Goal: Find specific page/section: Find specific page/section

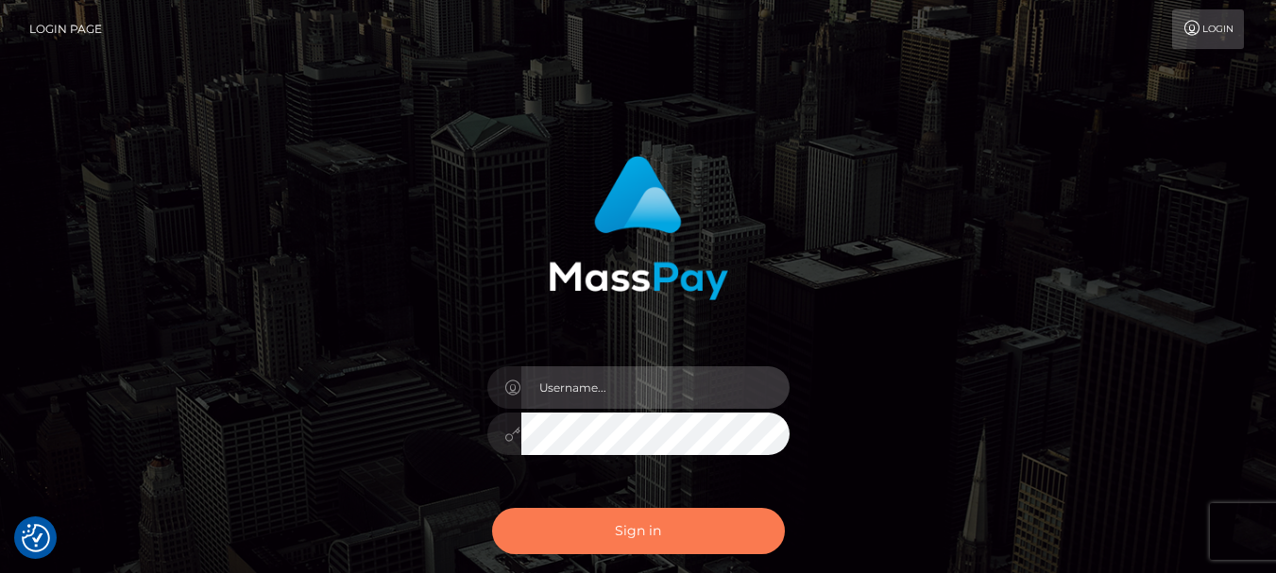
type input "fr.es"
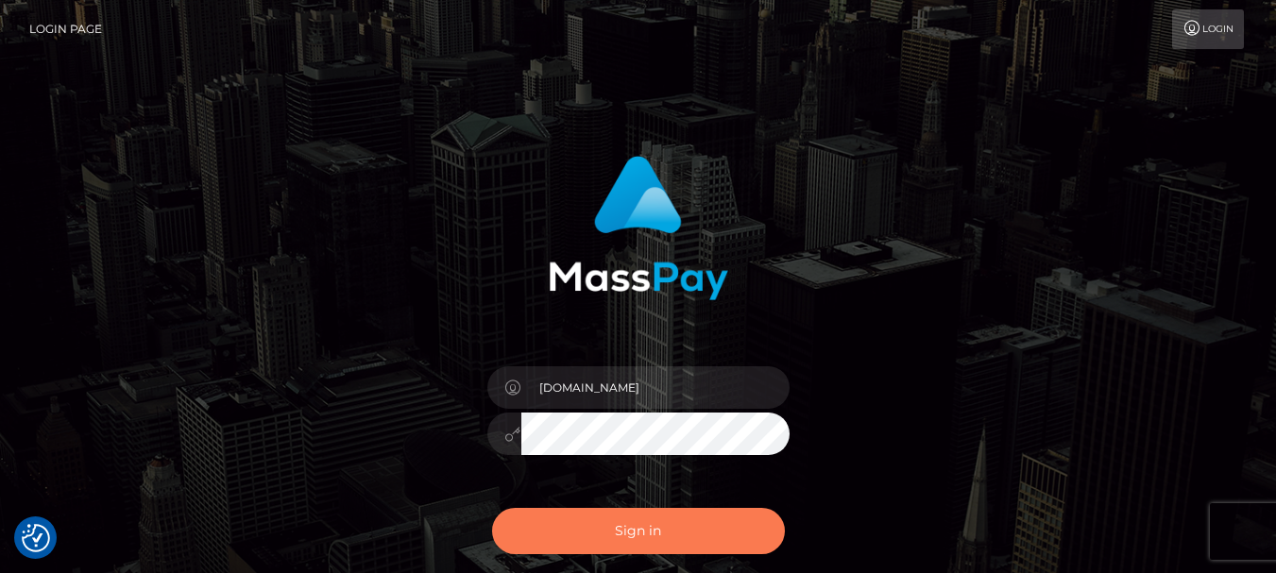
click at [596, 548] on button "Sign in" at bounding box center [638, 531] width 293 height 46
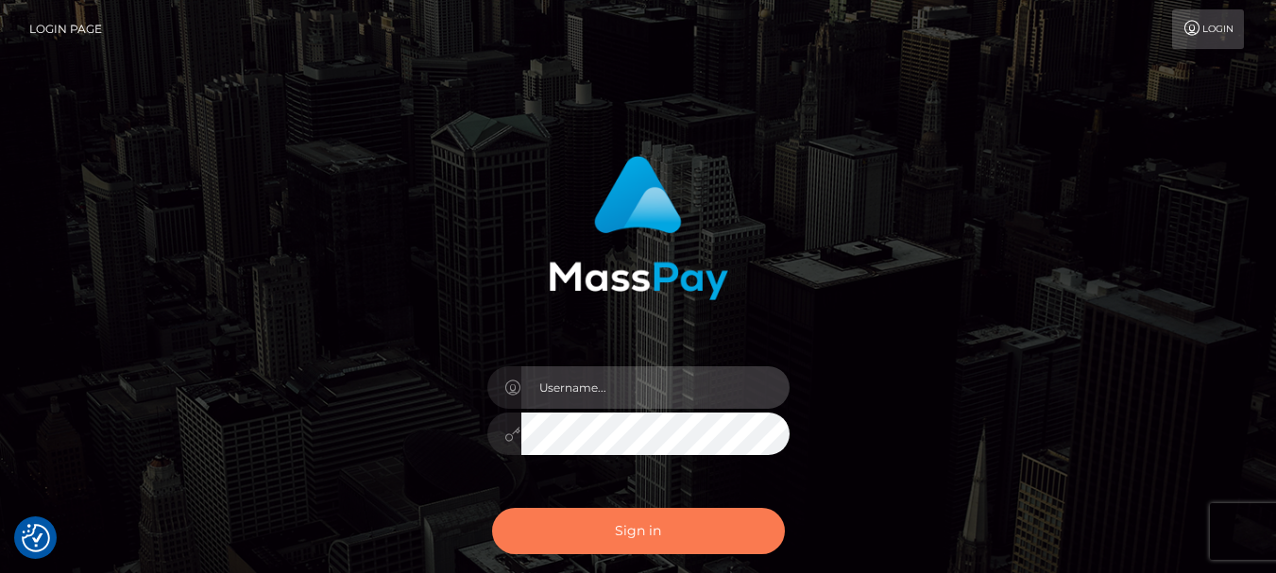
type input "fr.es"
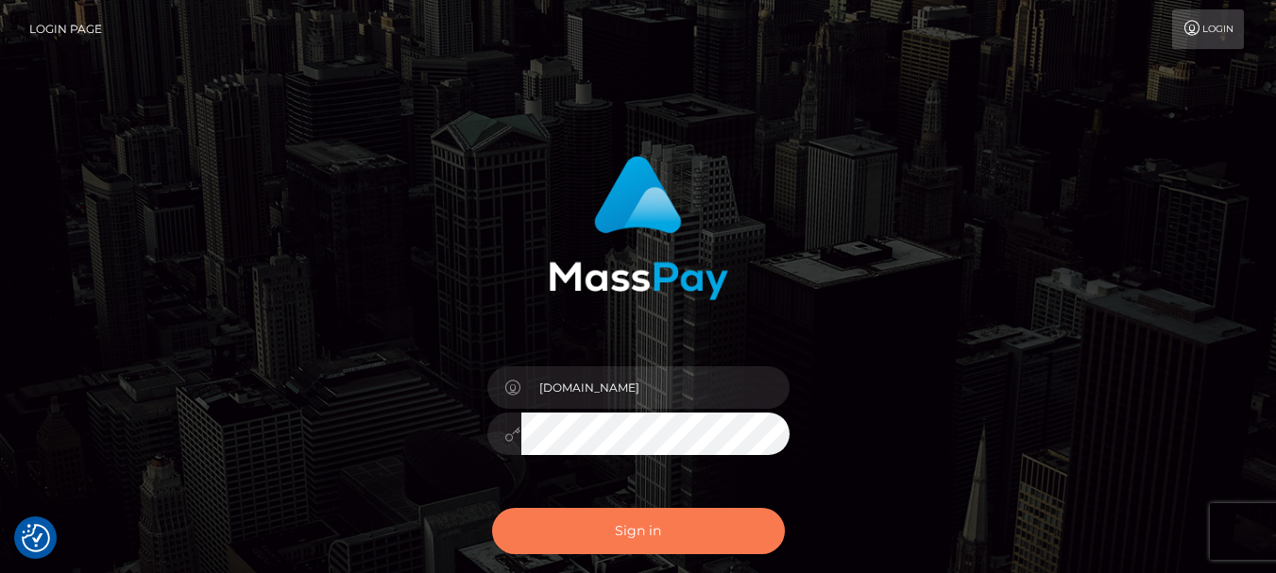
click at [713, 541] on button "Sign in" at bounding box center [638, 531] width 293 height 46
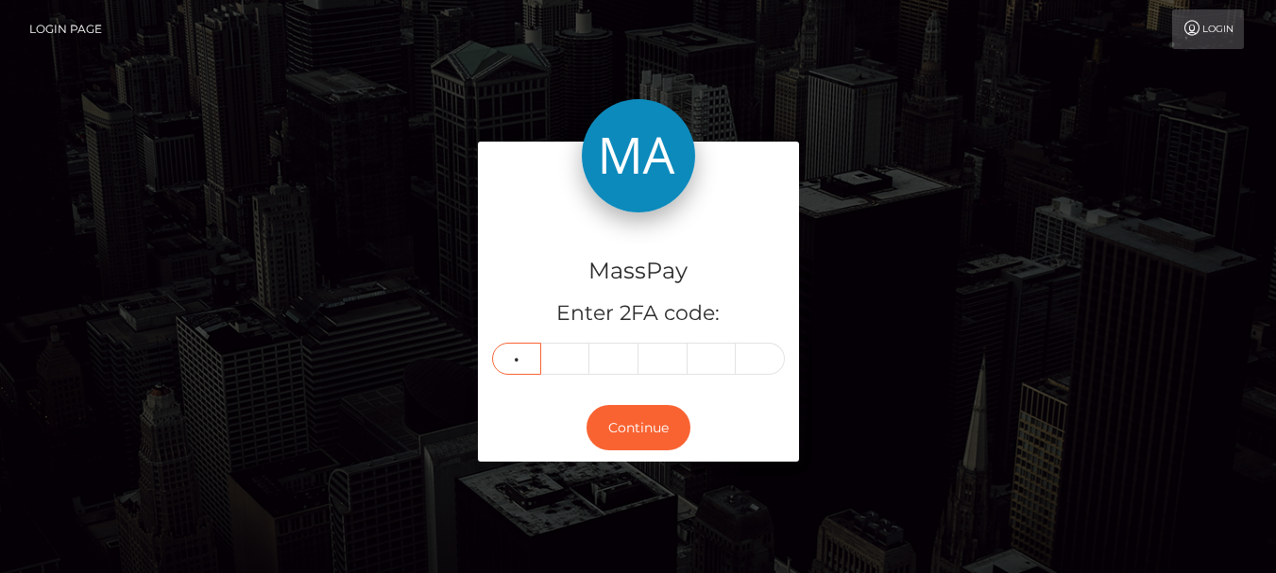
type input "6"
type input "1"
type input "2"
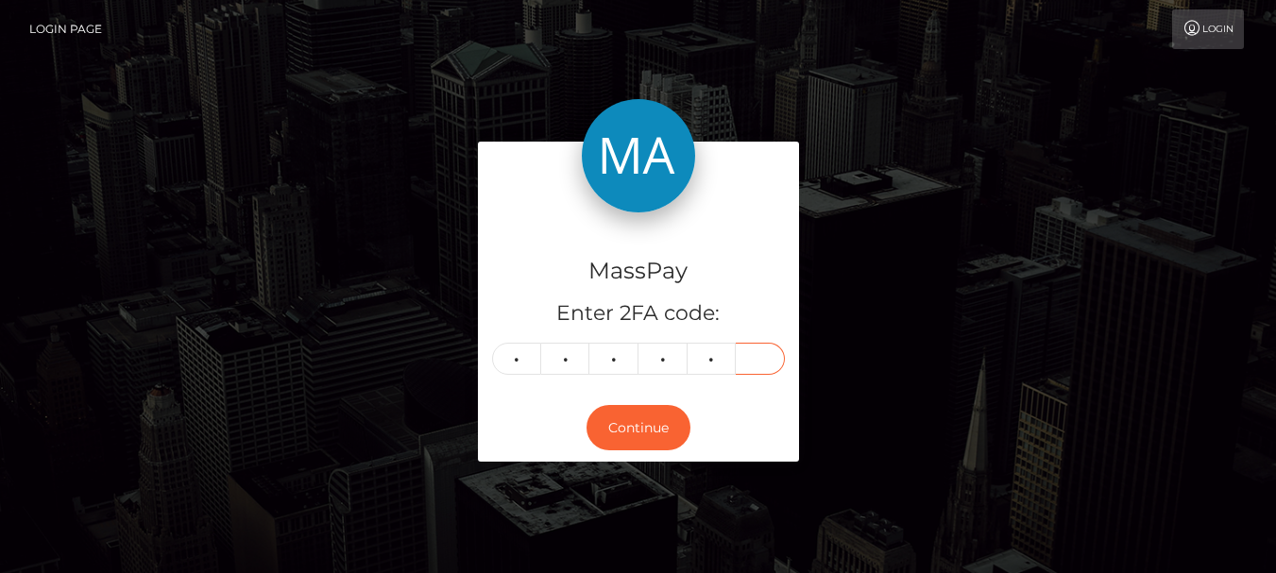
type input "0"
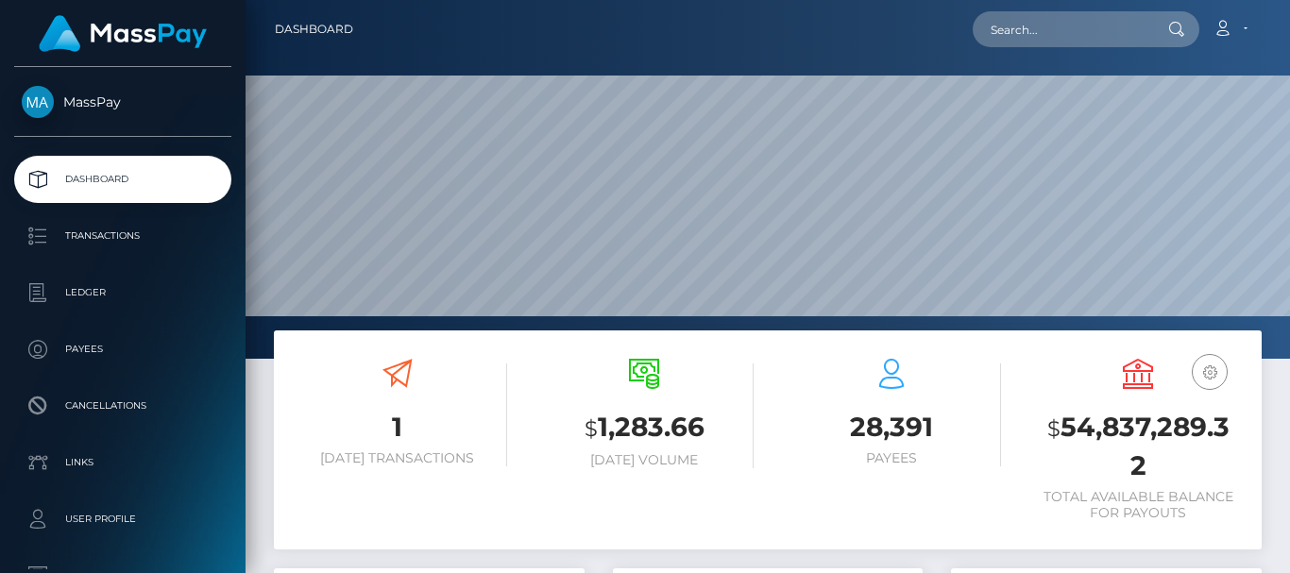
scroll to position [335, 310]
click at [1016, 22] on input "text" at bounding box center [1062, 29] width 178 height 36
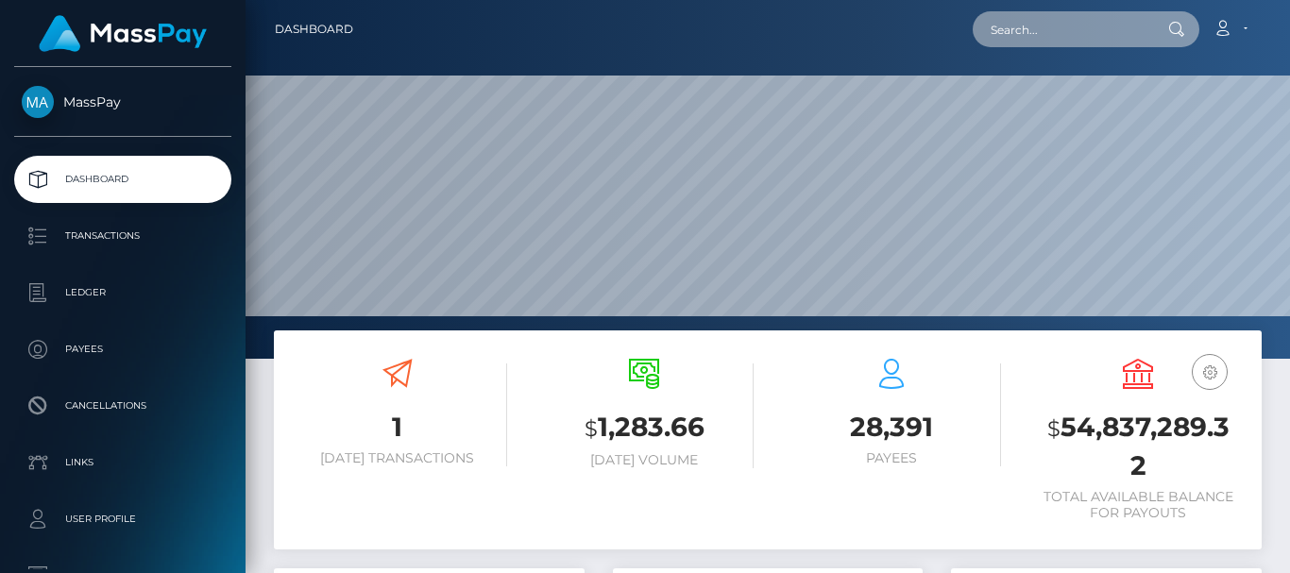
paste input "[EMAIL_ADDRESS][DOMAIN_NAME]"
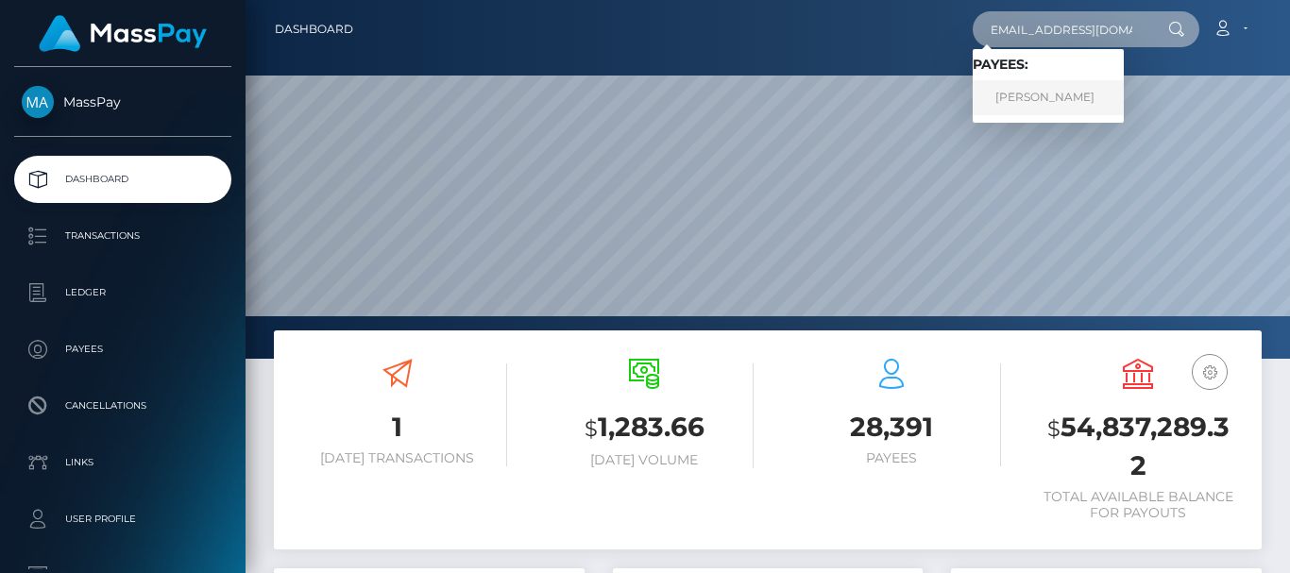
type input "[EMAIL_ADDRESS][DOMAIN_NAME]"
click at [1032, 91] on link "[PERSON_NAME]" at bounding box center [1048, 97] width 151 height 35
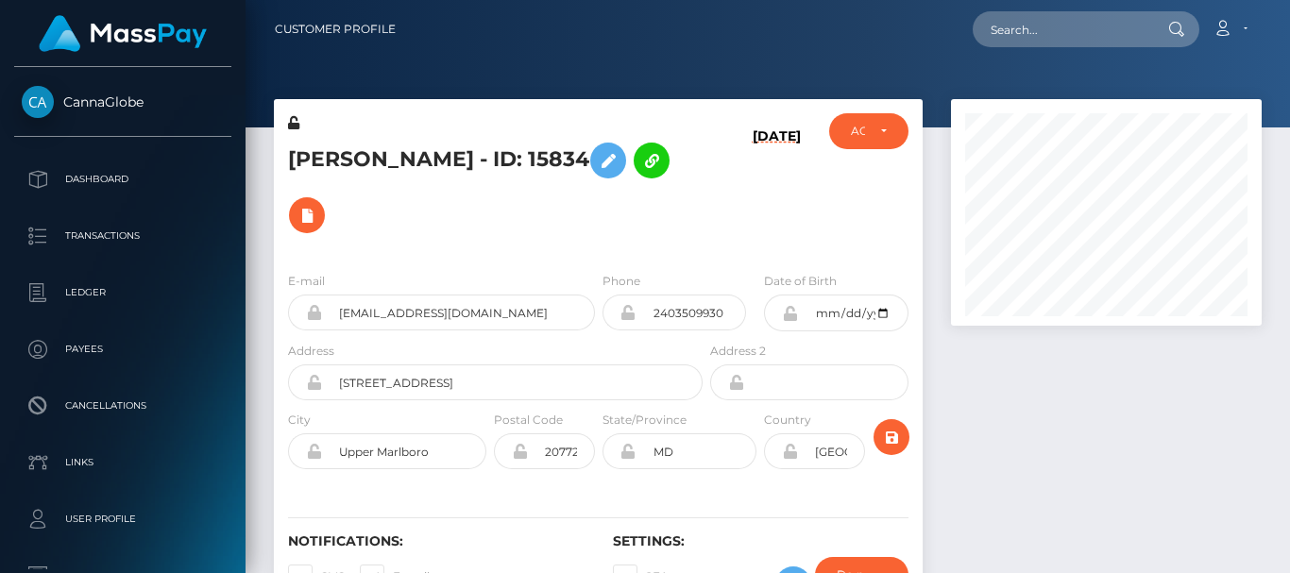
scroll to position [227, 310]
click at [1082, 374] on div at bounding box center [1106, 369] width 339 height 541
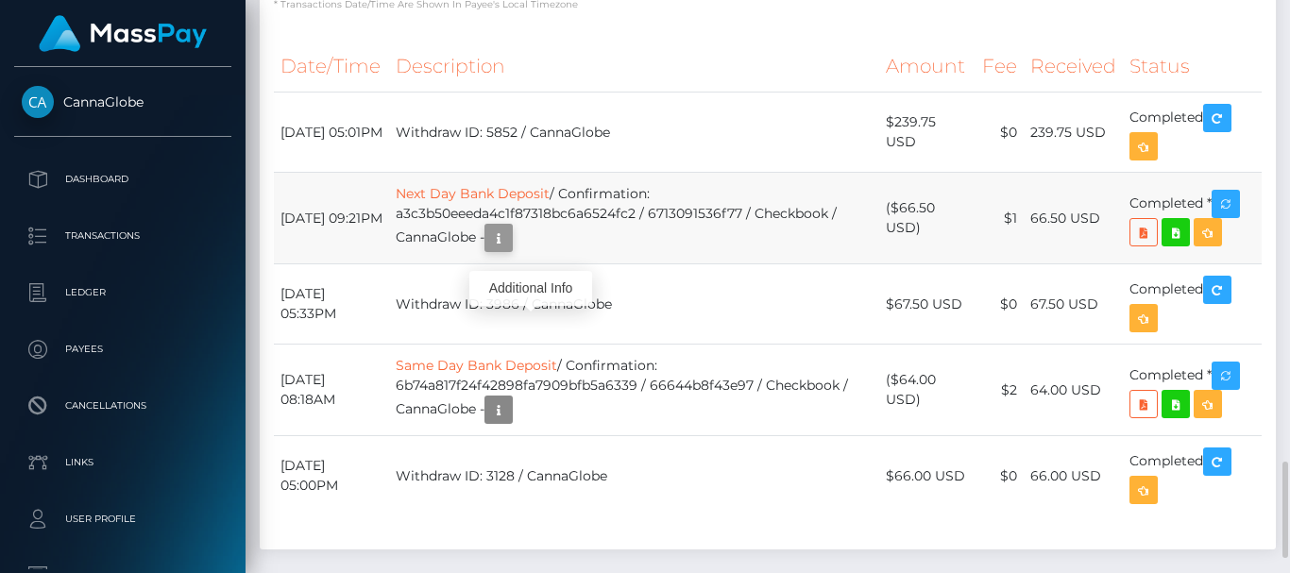
click at [510, 243] on icon "button" at bounding box center [498, 239] width 23 height 24
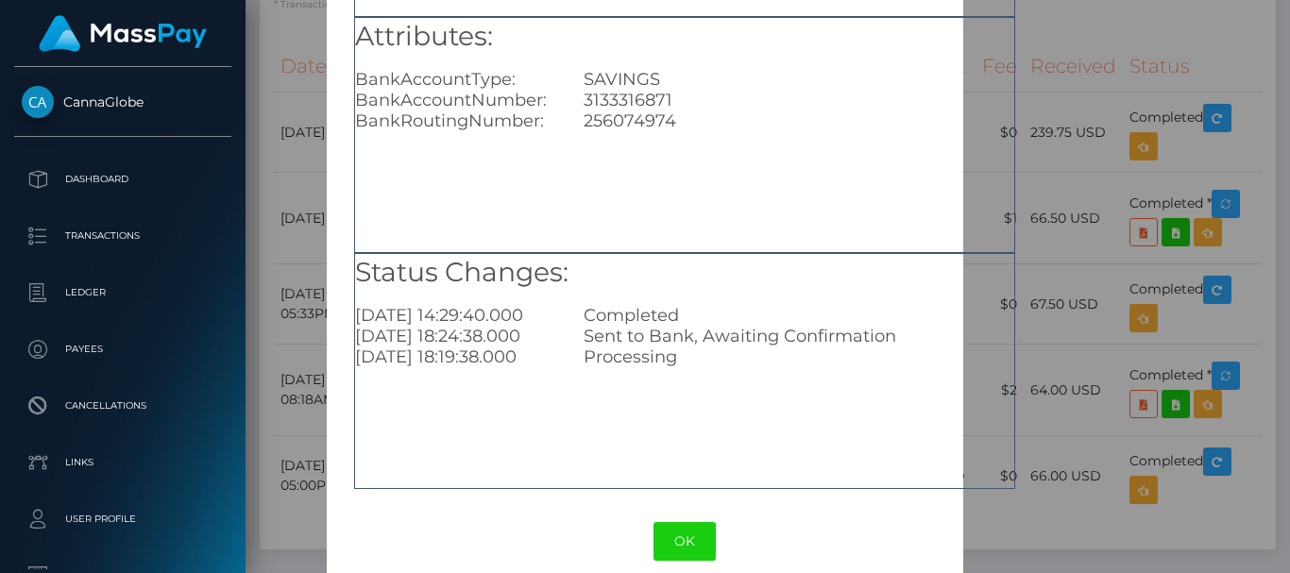
scroll to position [302, 0]
click at [694, 537] on button "OK" at bounding box center [685, 540] width 62 height 39
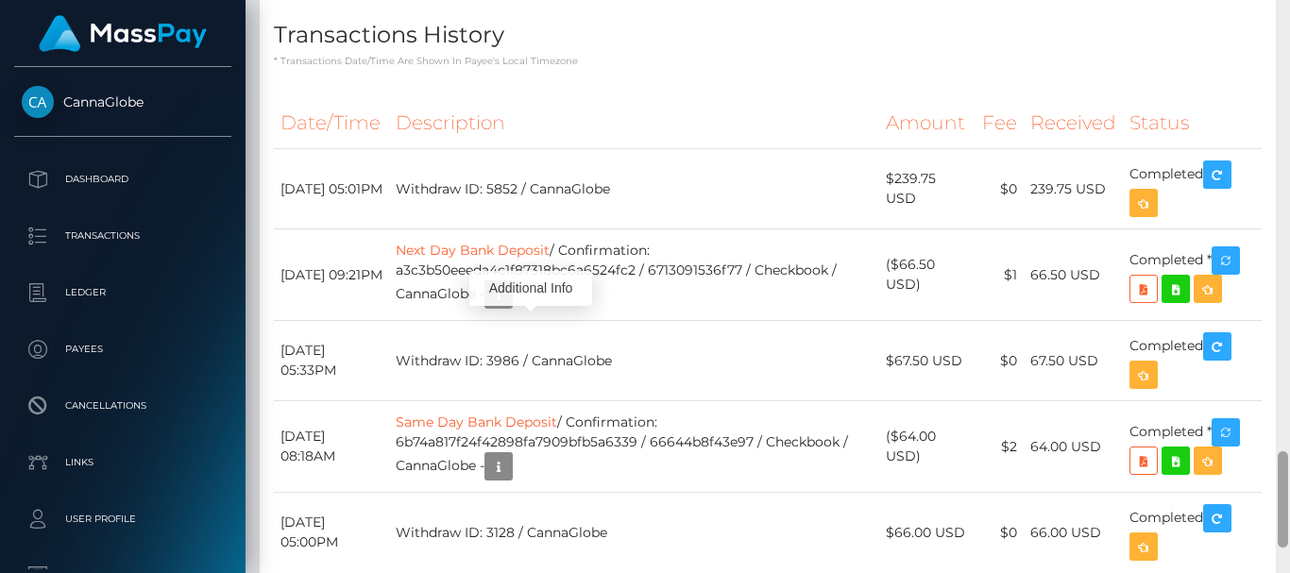
scroll to position [2687, 0]
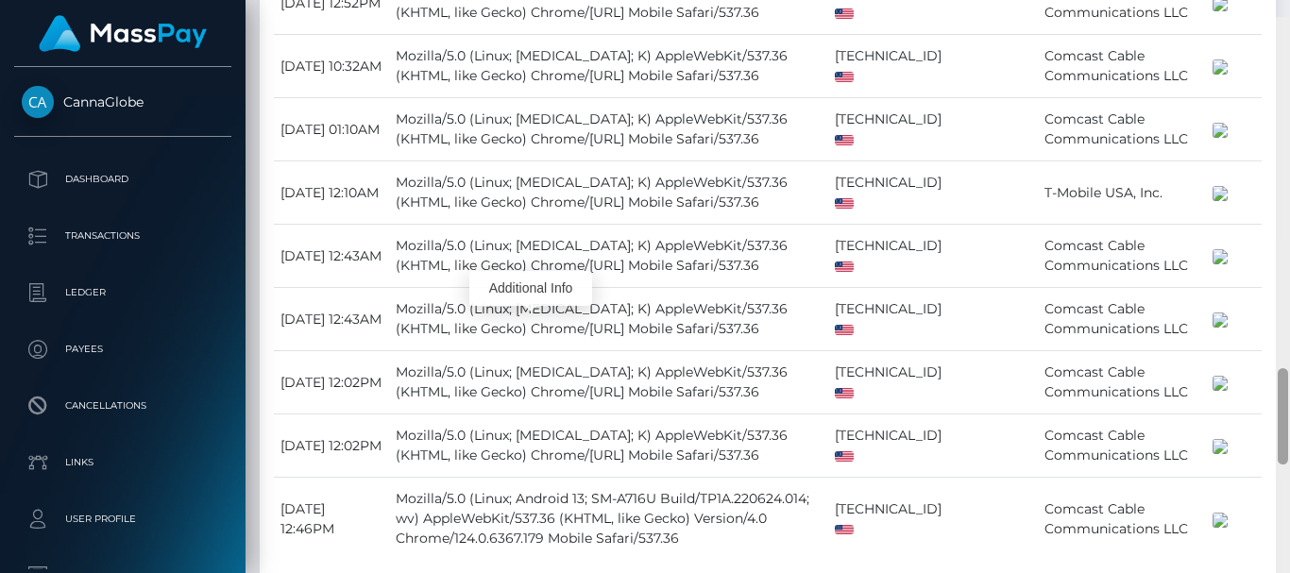
drag, startPoint x: 1287, startPoint y: 536, endPoint x: 1284, endPoint y: 422, distance: 113.4
click at [1284, 422] on div at bounding box center [1283, 416] width 10 height 96
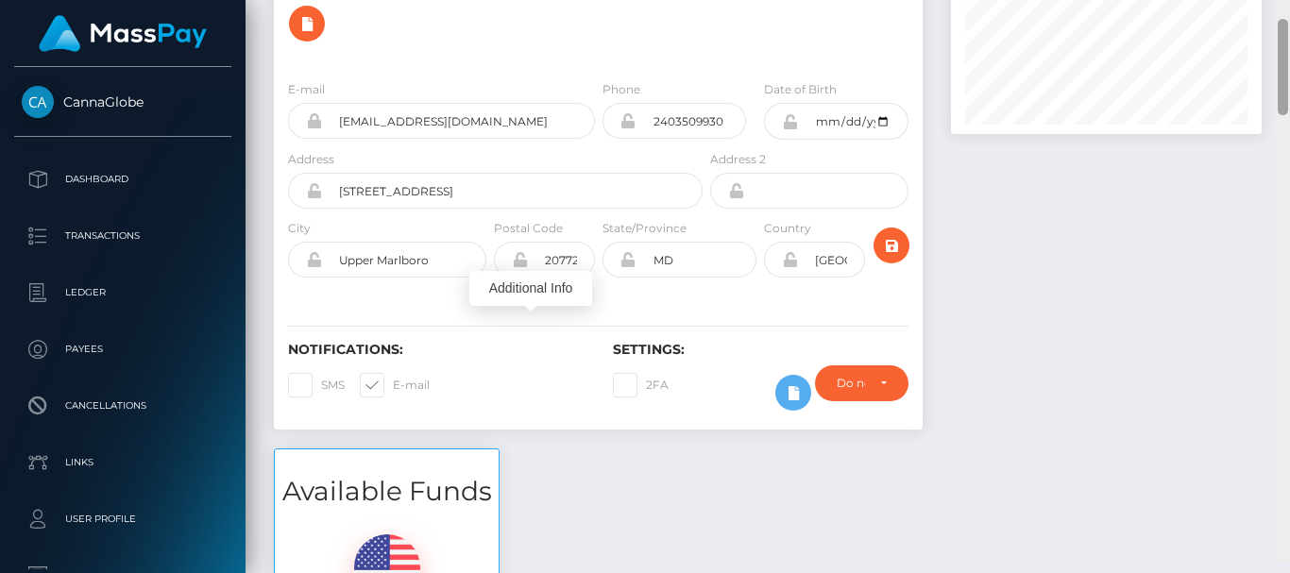
scroll to position [180, 0]
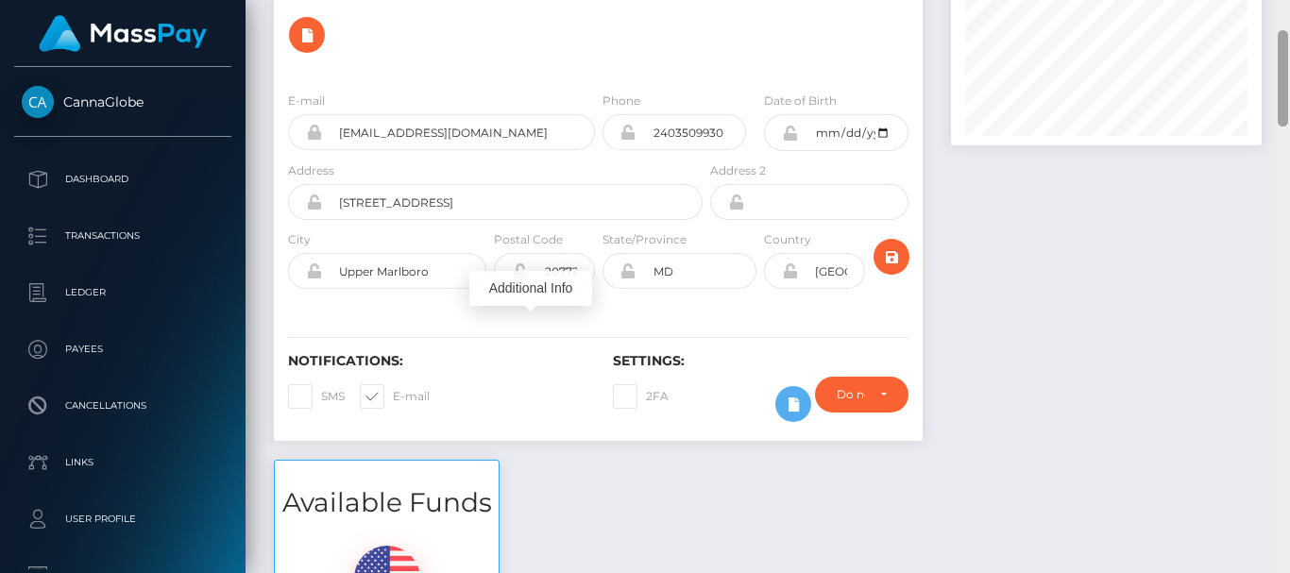
drag, startPoint x: 1284, startPoint y: 422, endPoint x: 1282, endPoint y: 104, distance: 318.3
click at [1282, 104] on div at bounding box center [1283, 78] width 10 height 96
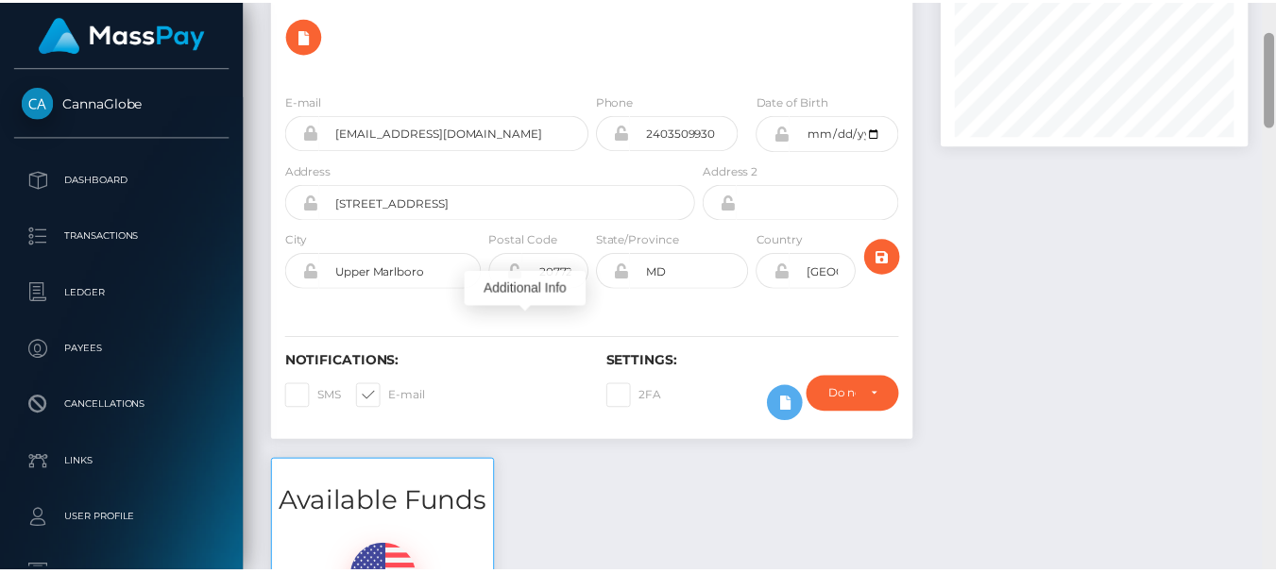
scroll to position [0, 0]
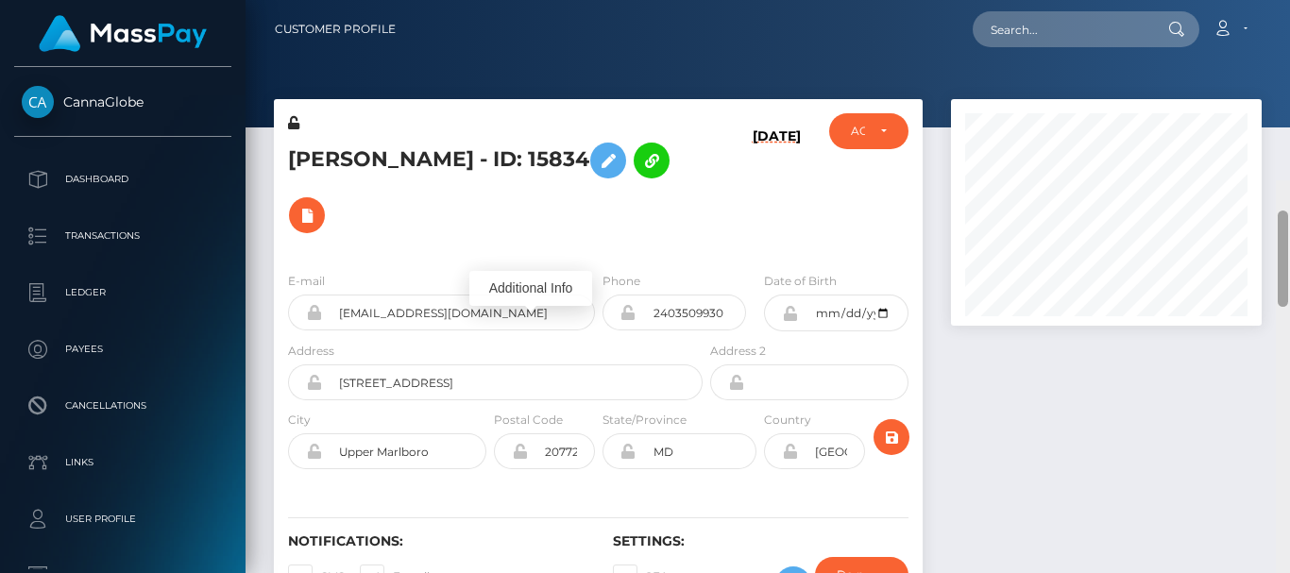
drag, startPoint x: 1282, startPoint y: 104, endPoint x: 1282, endPoint y: 64, distance: 39.7
click at [1282, 211] on div at bounding box center [1283, 259] width 10 height 96
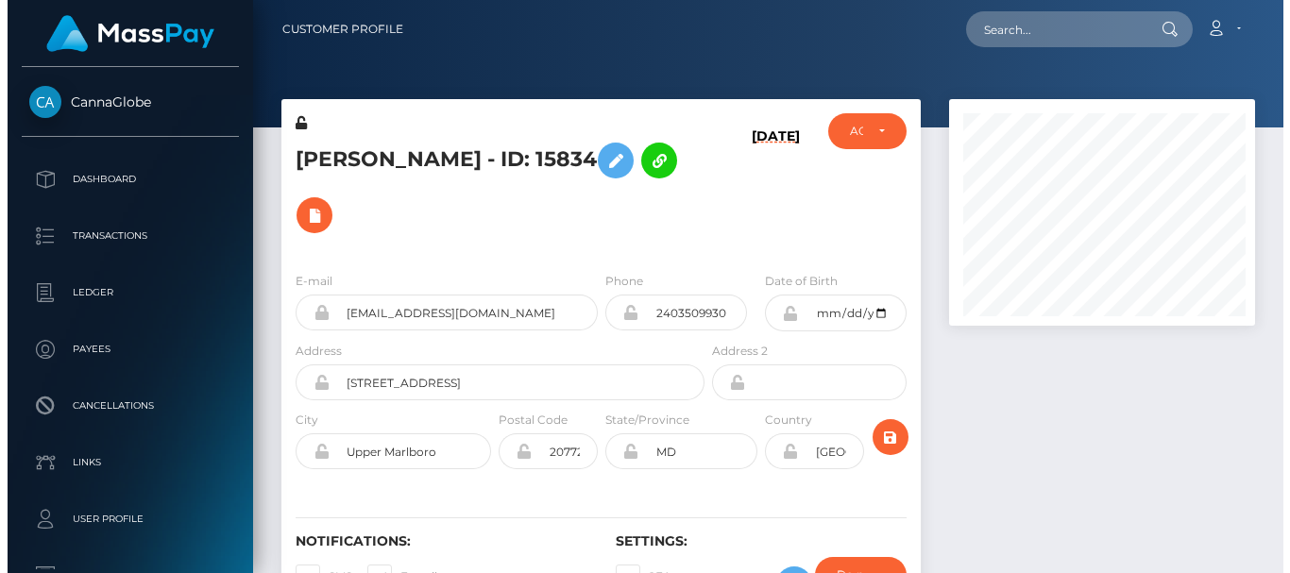
scroll to position [944220, 944141]
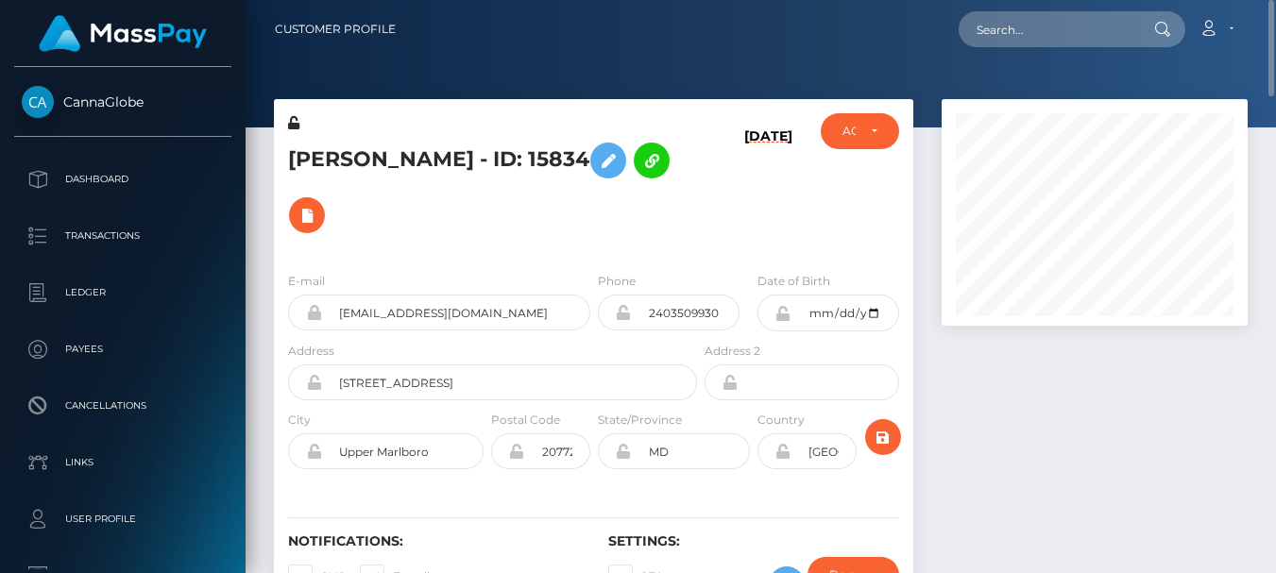
click at [1063, 461] on div at bounding box center [1094, 369] width 334 height 541
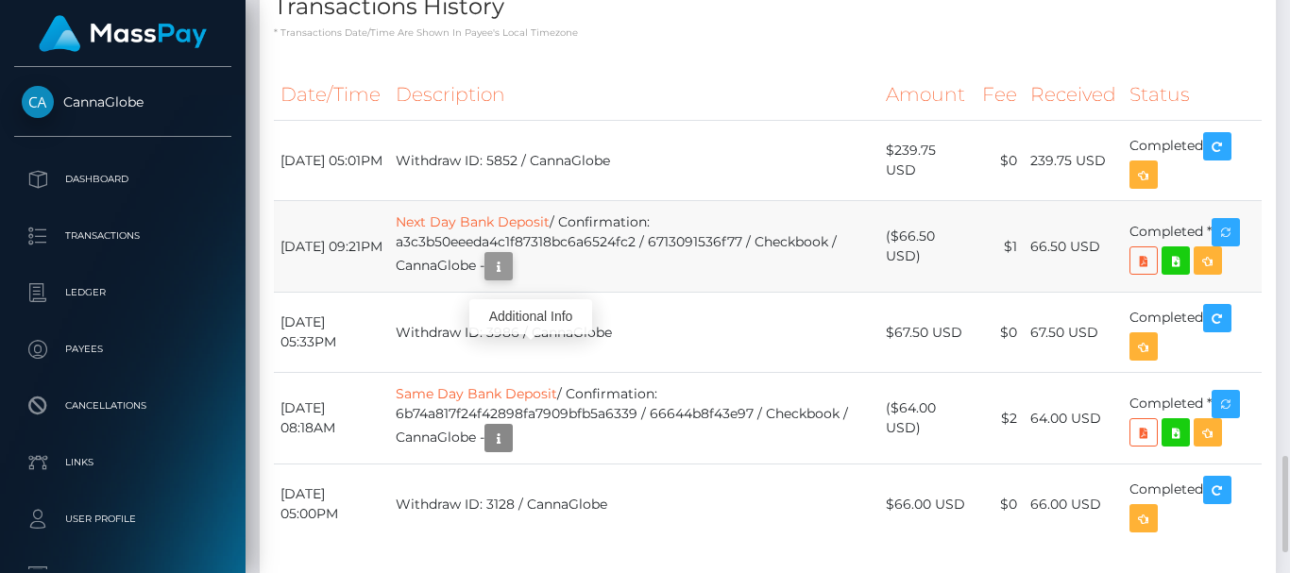
scroll to position [227, 310]
click at [510, 278] on icon "button" at bounding box center [498, 267] width 23 height 24
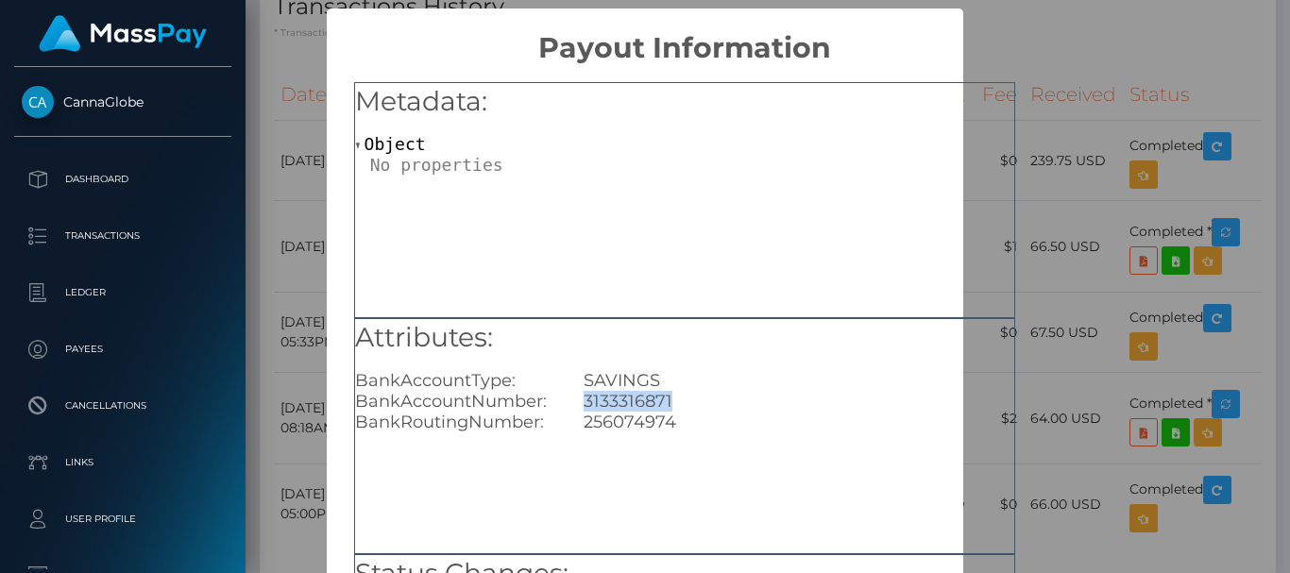
drag, startPoint x: 581, startPoint y: 400, endPoint x: 675, endPoint y: 398, distance: 94.5
click at [675, 398] on div "3133316871" at bounding box center [799, 401] width 458 height 21
copy div "3133316871"
click at [308, 85] on div "× Payout Information Metadata: Object Attributes: BankAccountType: SAVINGS Bank…" at bounding box center [645, 286] width 1290 height 573
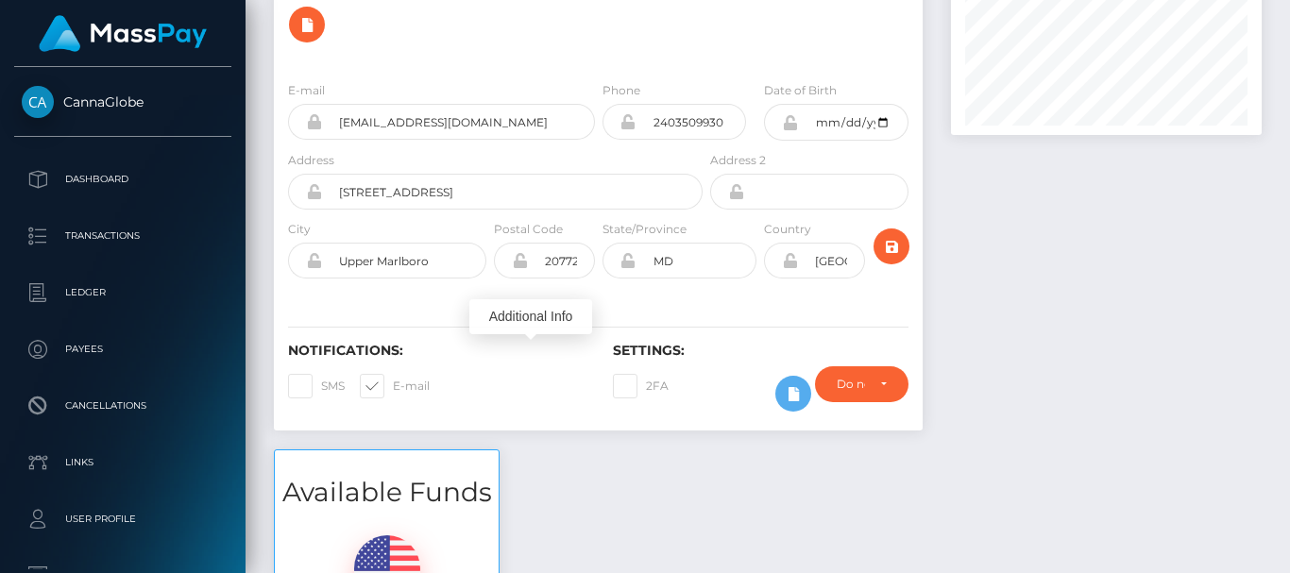
drag, startPoint x: 1284, startPoint y: 500, endPoint x: 1286, endPoint y: 62, distance: 437.3
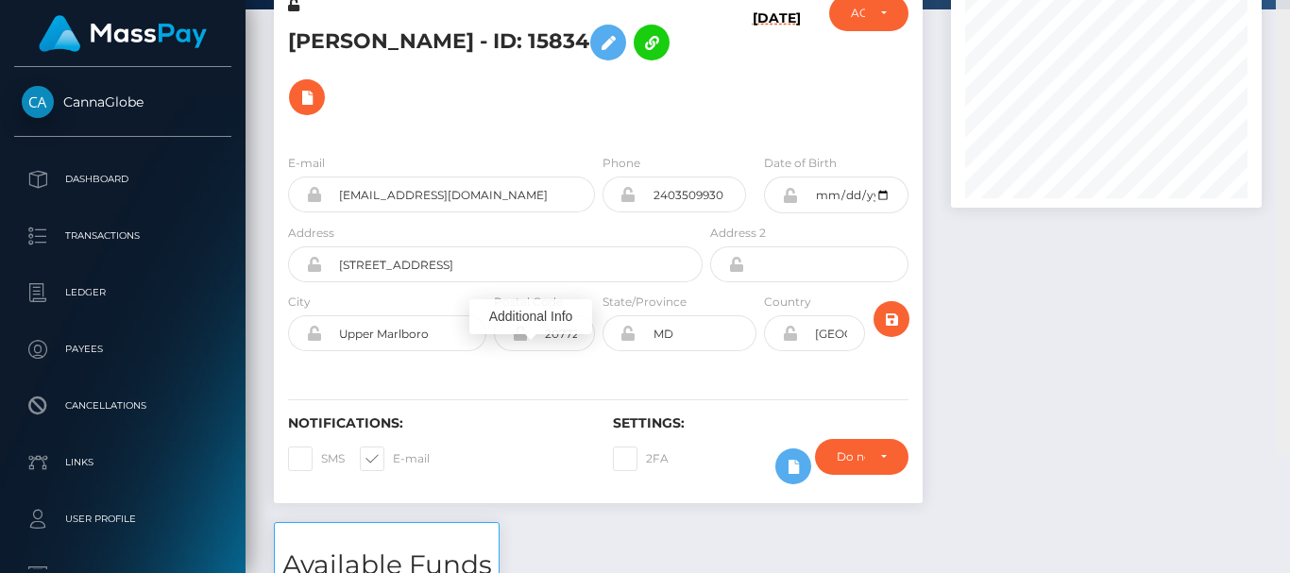
scroll to position [0, 0]
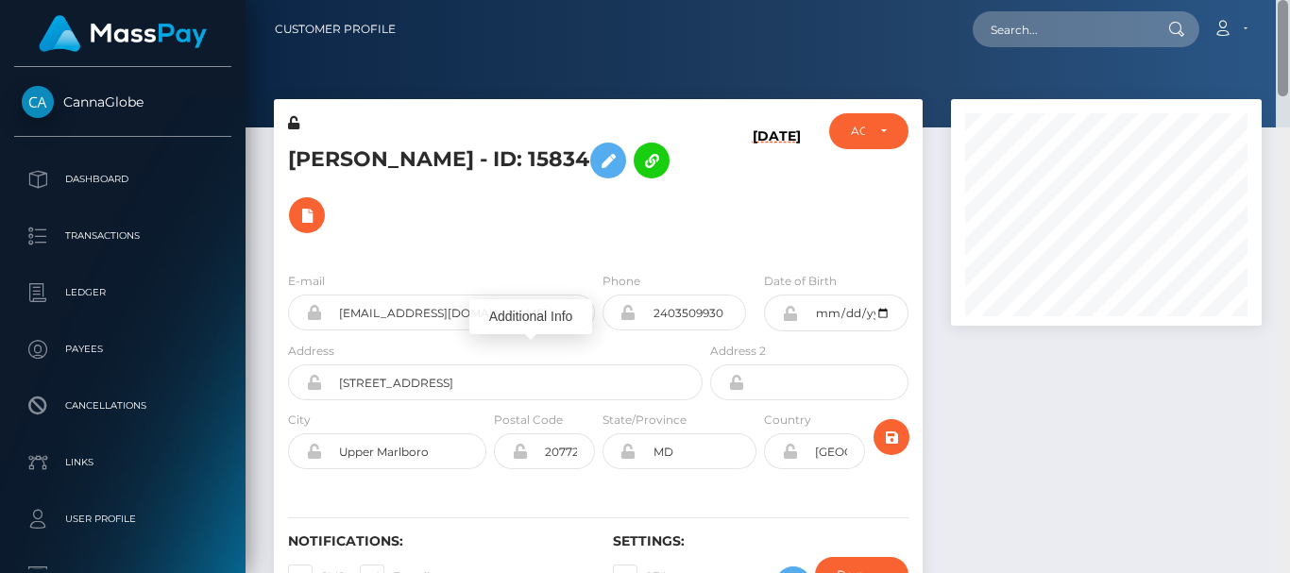
drag, startPoint x: 1284, startPoint y: 113, endPoint x: 1281, endPoint y: 60, distance: 53.0
click at [1281, 60] on div at bounding box center [1283, 48] width 10 height 96
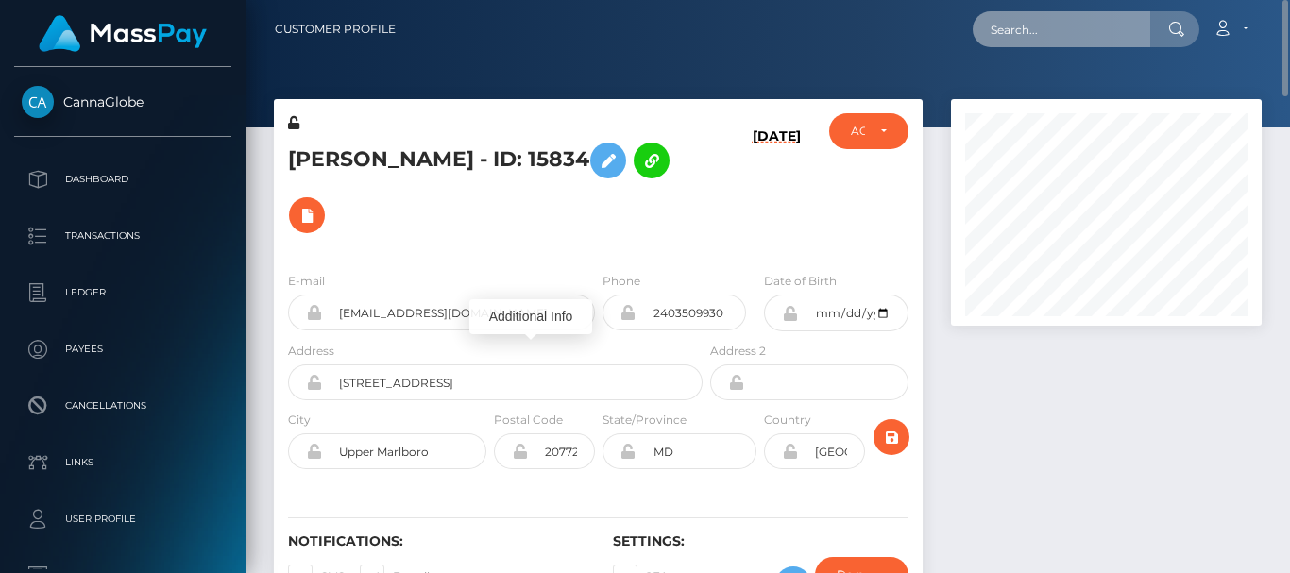
click at [1014, 25] on input "text" at bounding box center [1062, 29] width 178 height 36
paste input "karaniadelide@gmail.com"
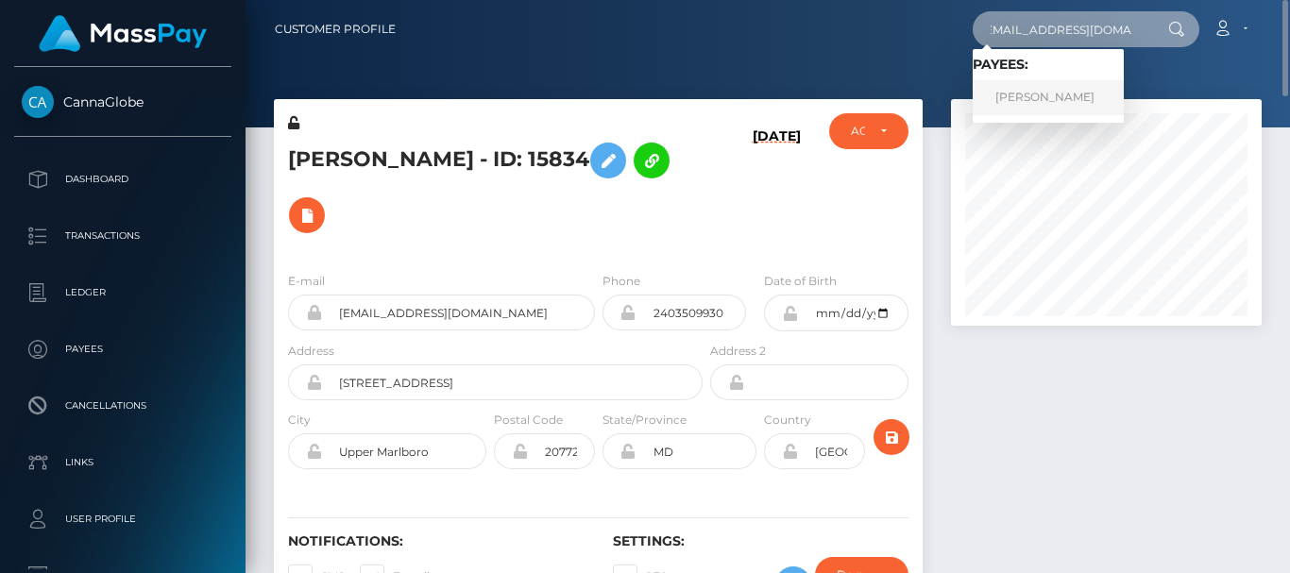
type input "karaniadelide@gmail.com"
click at [1072, 103] on link "Faith Wamalwa" at bounding box center [1048, 97] width 151 height 35
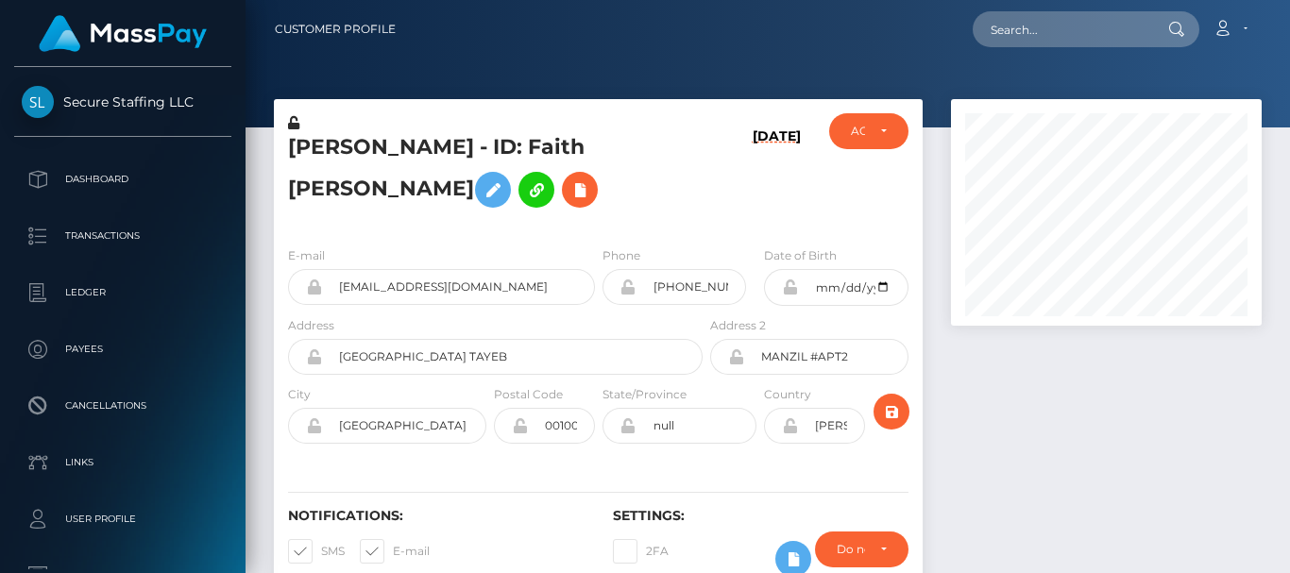
scroll to position [227, 310]
click at [1061, 414] on div at bounding box center [1106, 357] width 339 height 516
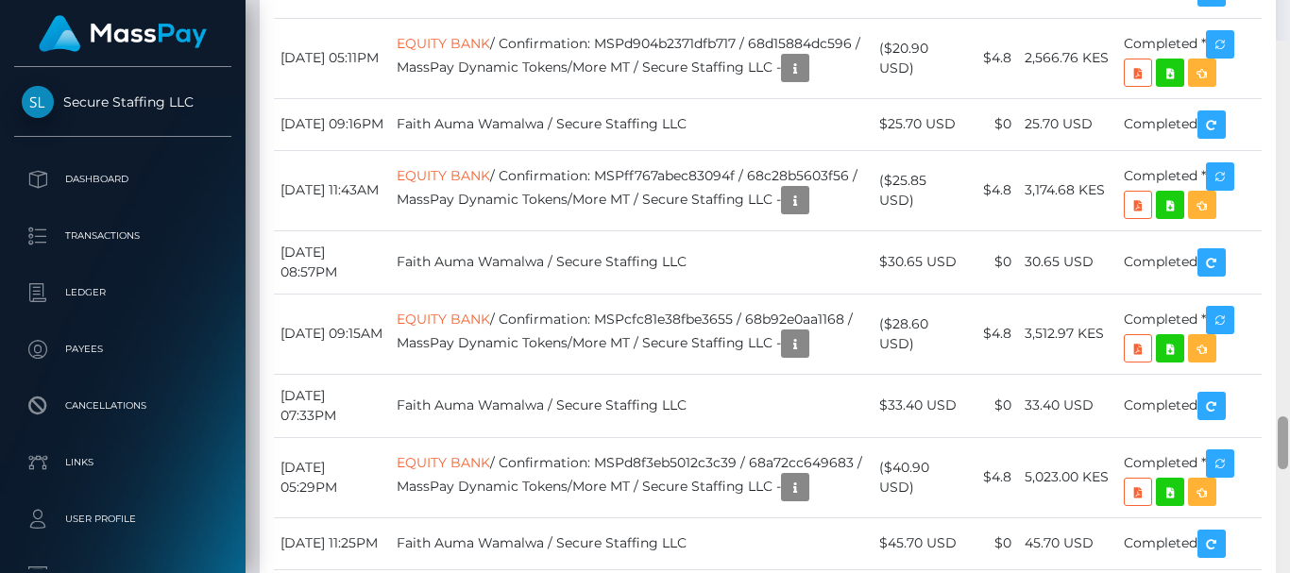
scroll to position [4066, 0]
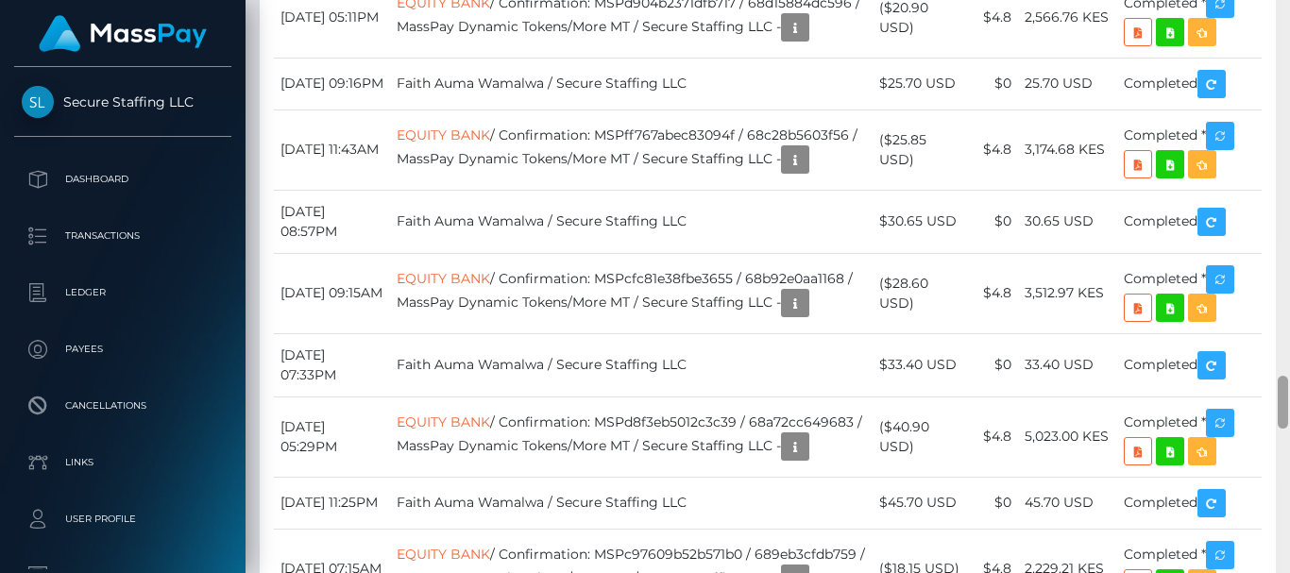
drag, startPoint x: 1287, startPoint y: 355, endPoint x: 1288, endPoint y: 396, distance: 40.6
click at [1288, 396] on div at bounding box center [1283, 286] width 14 height 573
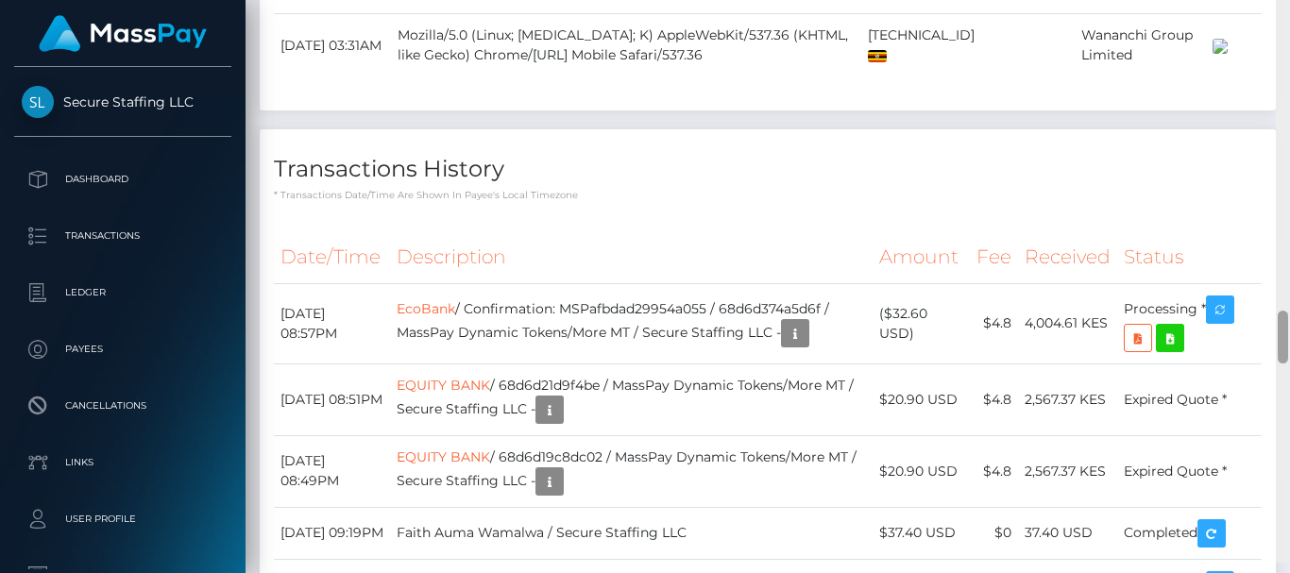
scroll to position [3504, 0]
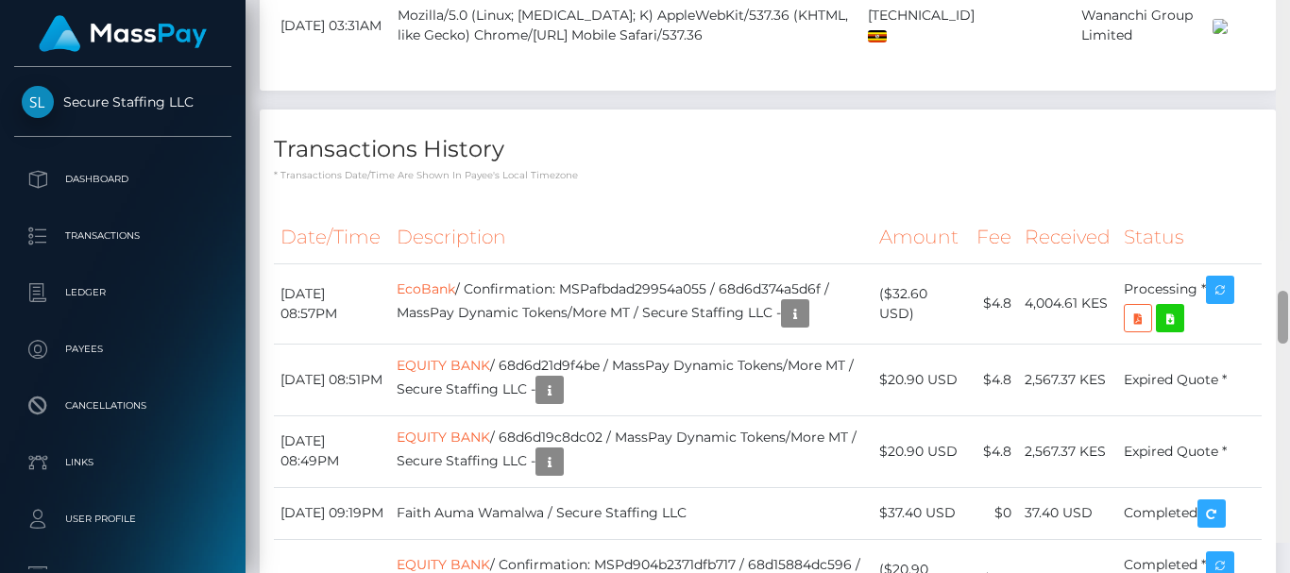
drag, startPoint x: 1284, startPoint y: 386, endPoint x: 1289, endPoint y: 334, distance: 52.3
click at [1289, 334] on div at bounding box center [1283, 256] width 14 height 573
click at [1232, 302] on icon "button" at bounding box center [1220, 291] width 23 height 24
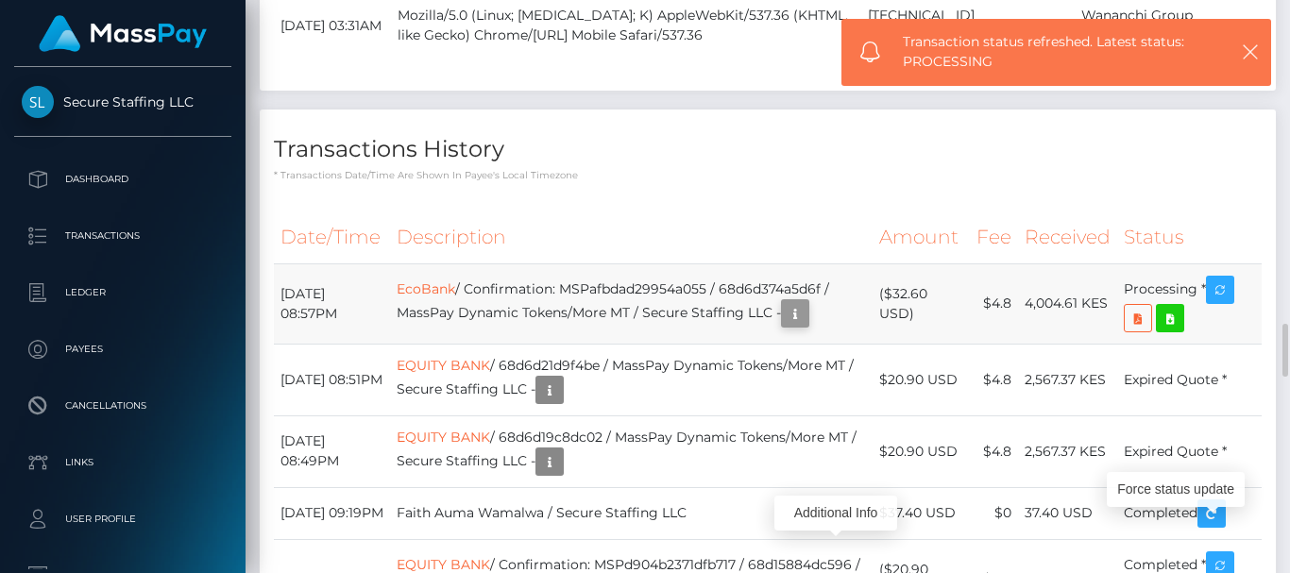
click at [807, 326] on icon "button" at bounding box center [795, 314] width 23 height 24
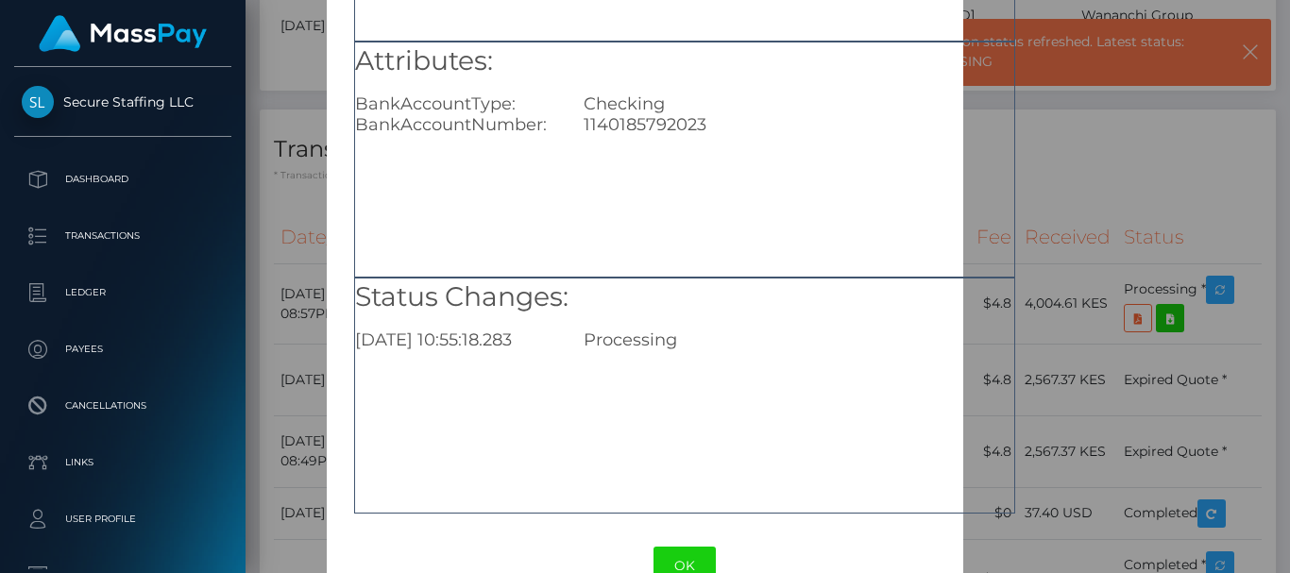
scroll to position [325, 0]
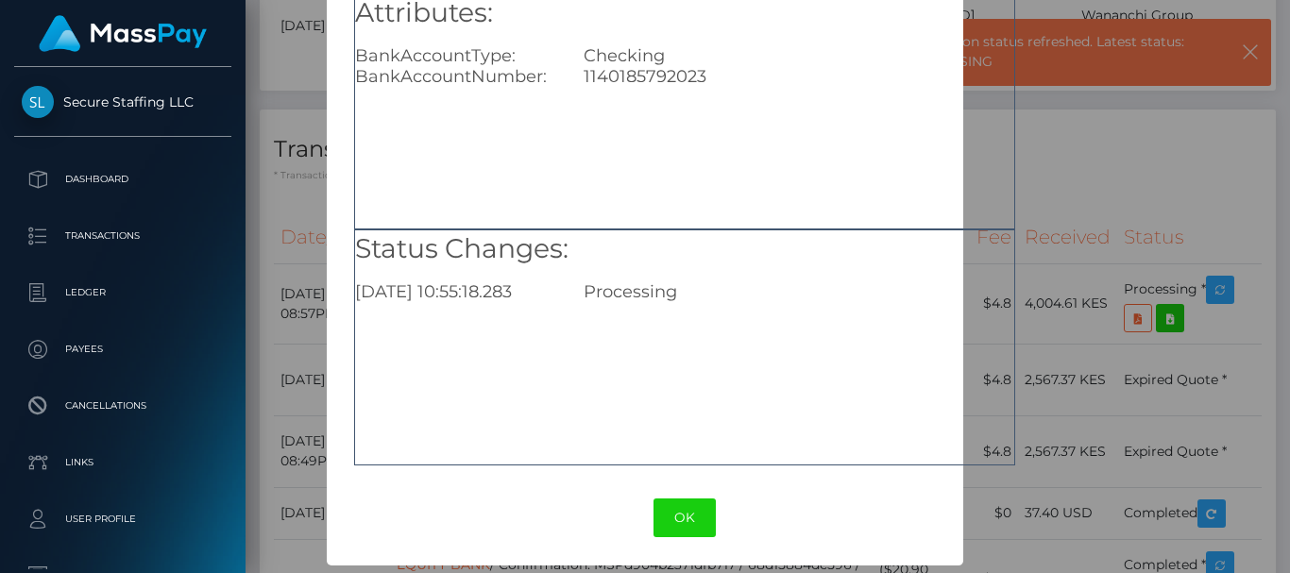
click at [1065, 354] on div "× Payout Information Metadata: Object Attributes: BankAccountType: Checking Ban…" at bounding box center [645, 286] width 1290 height 573
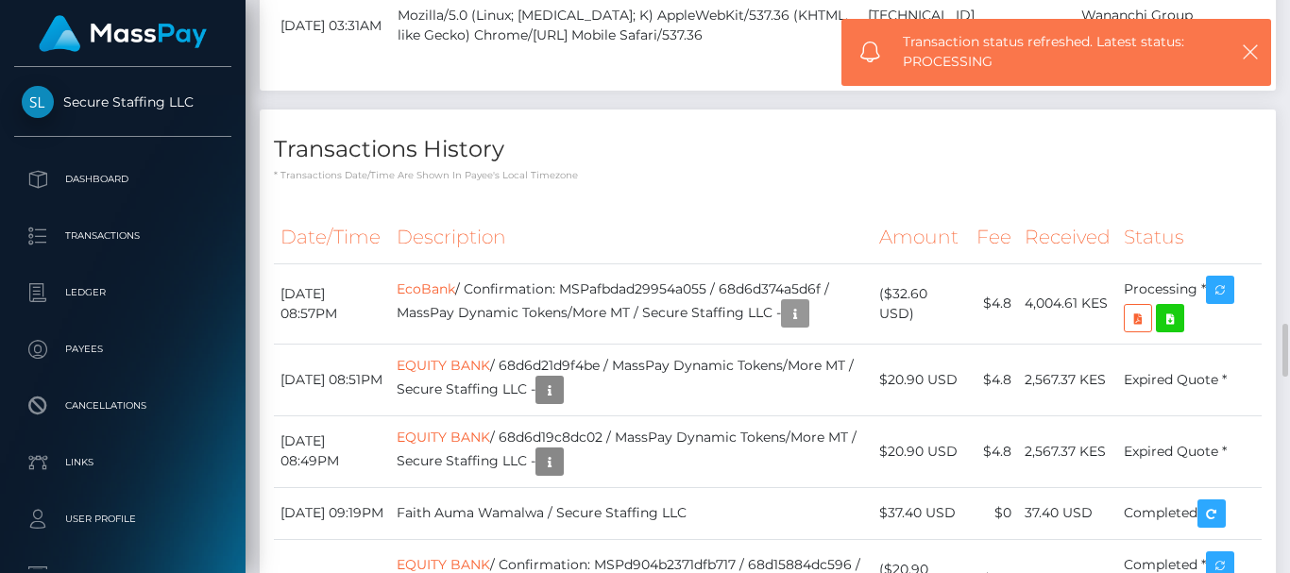
scroll to position [227, 310]
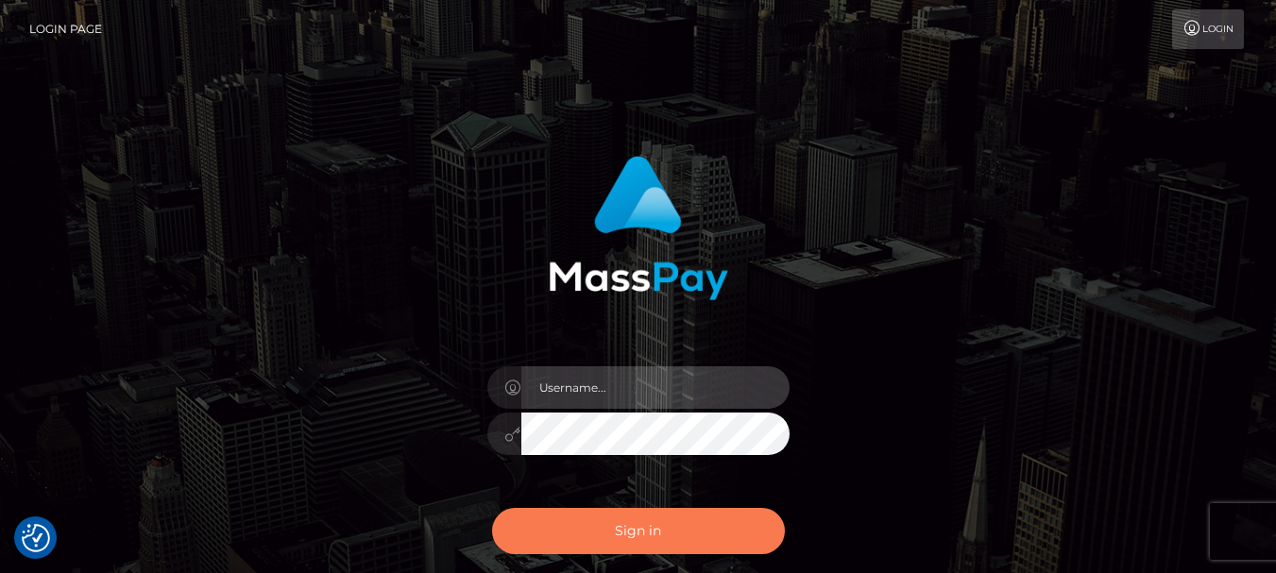
type input "fr.es"
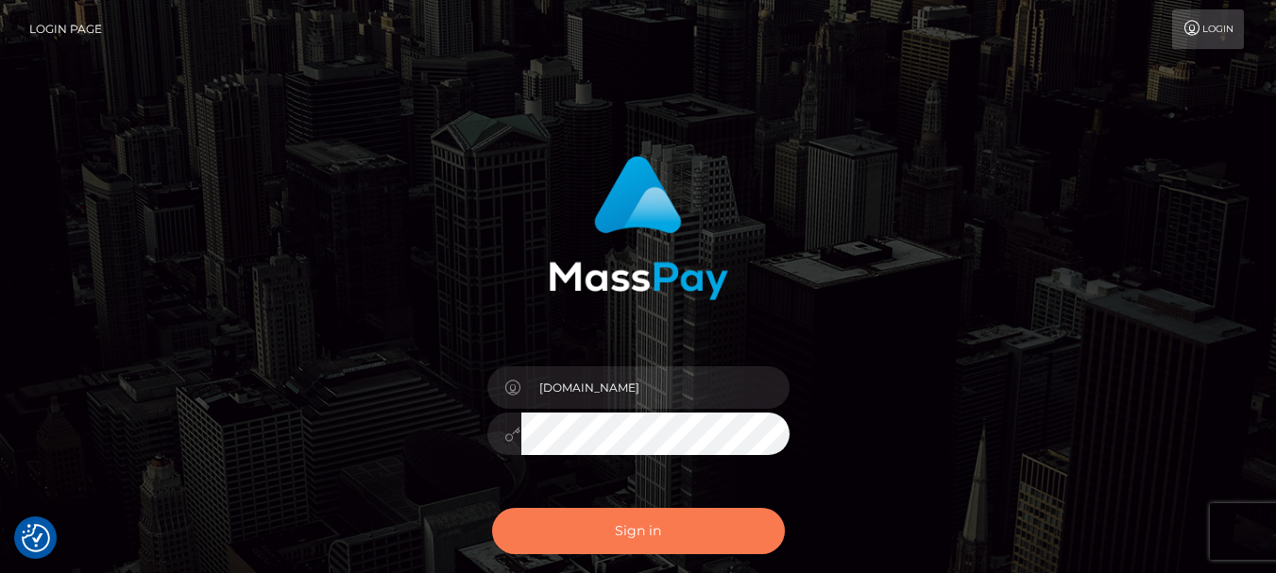
click at [594, 521] on button "Sign in" at bounding box center [638, 531] width 293 height 46
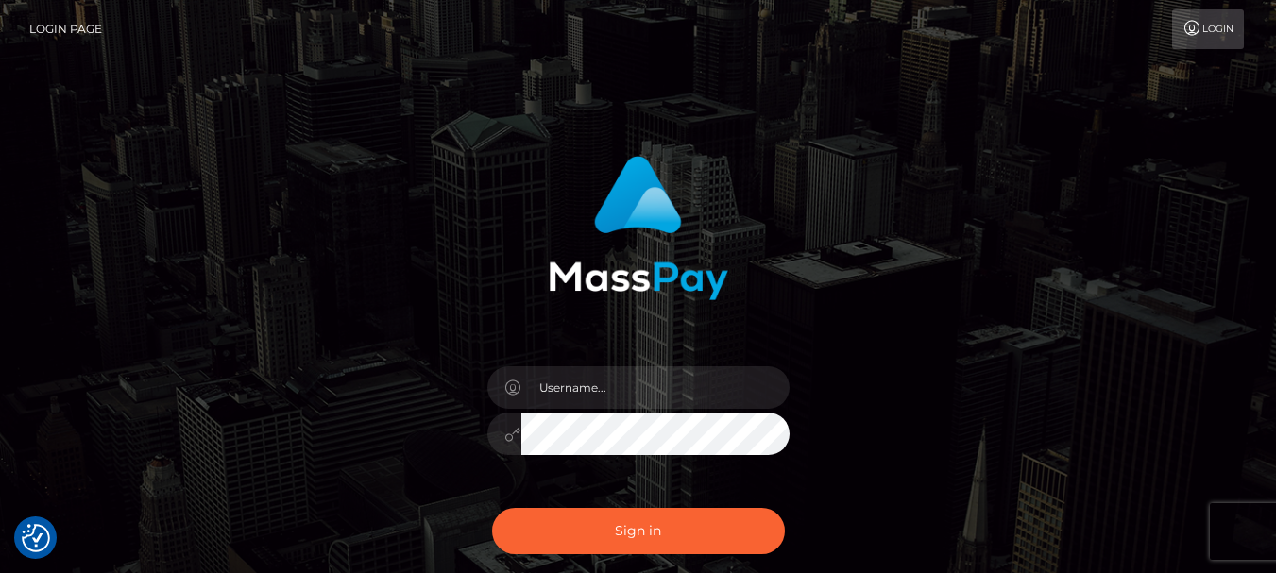
checkbox input "true"
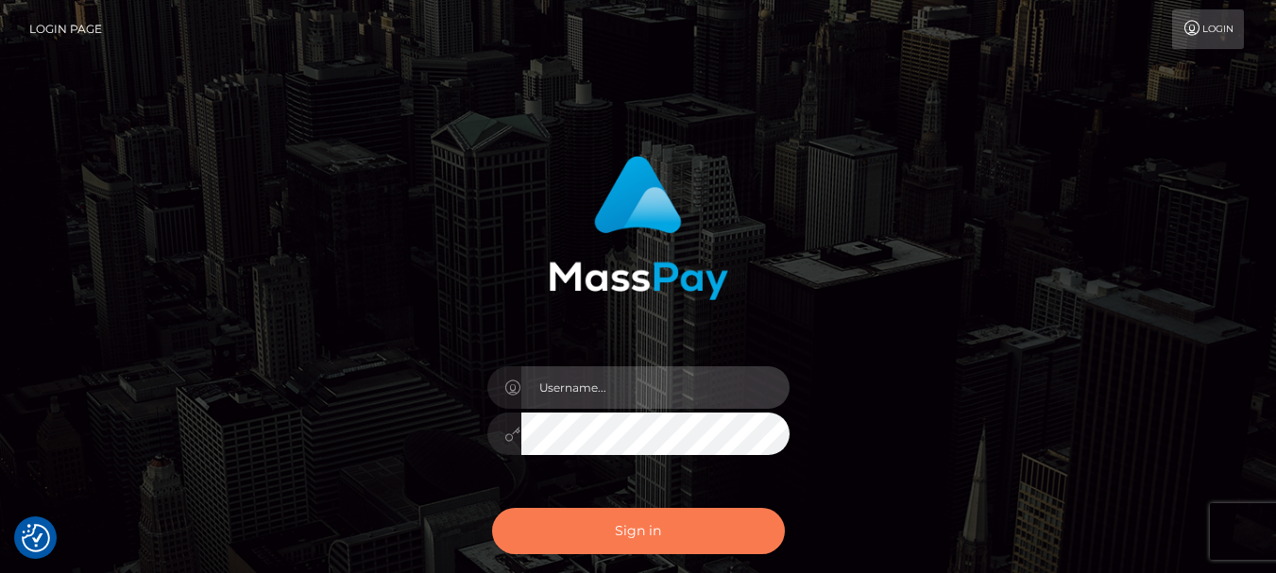
type input "fr.es"
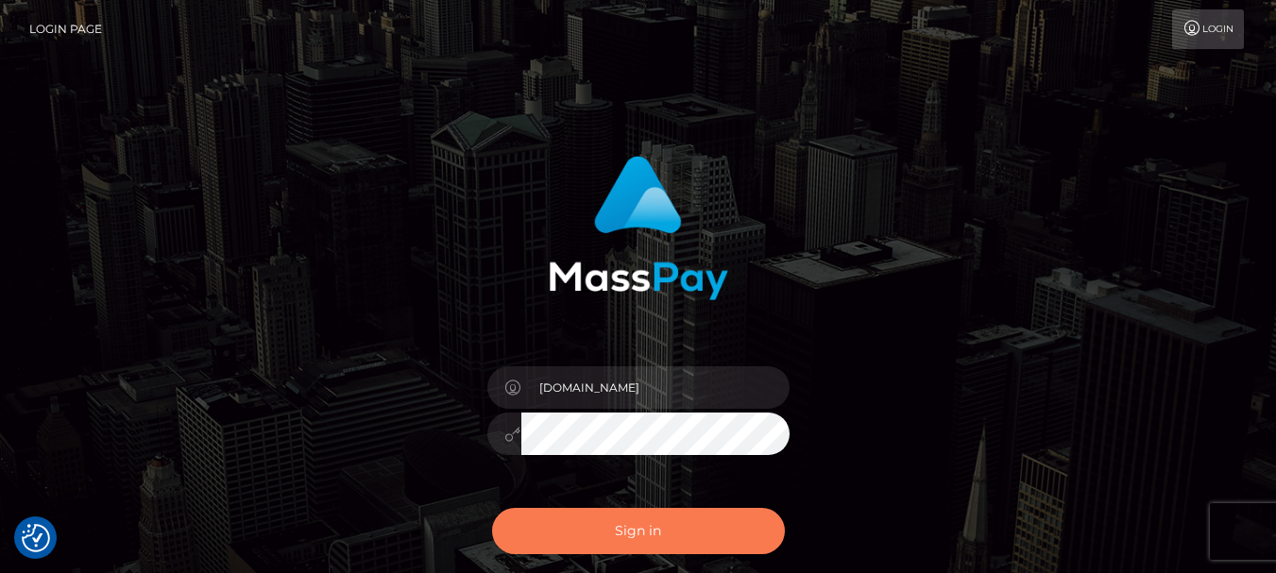
click at [586, 544] on button "Sign in" at bounding box center [638, 531] width 293 height 46
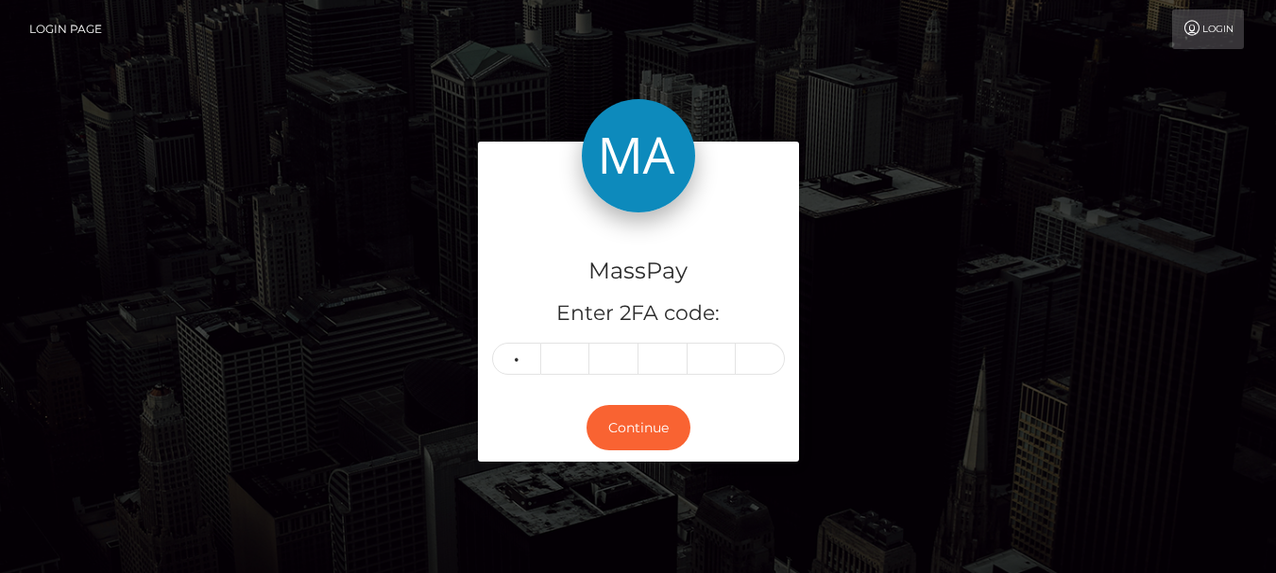
type input "8"
type input "6"
type input "8"
type input "7"
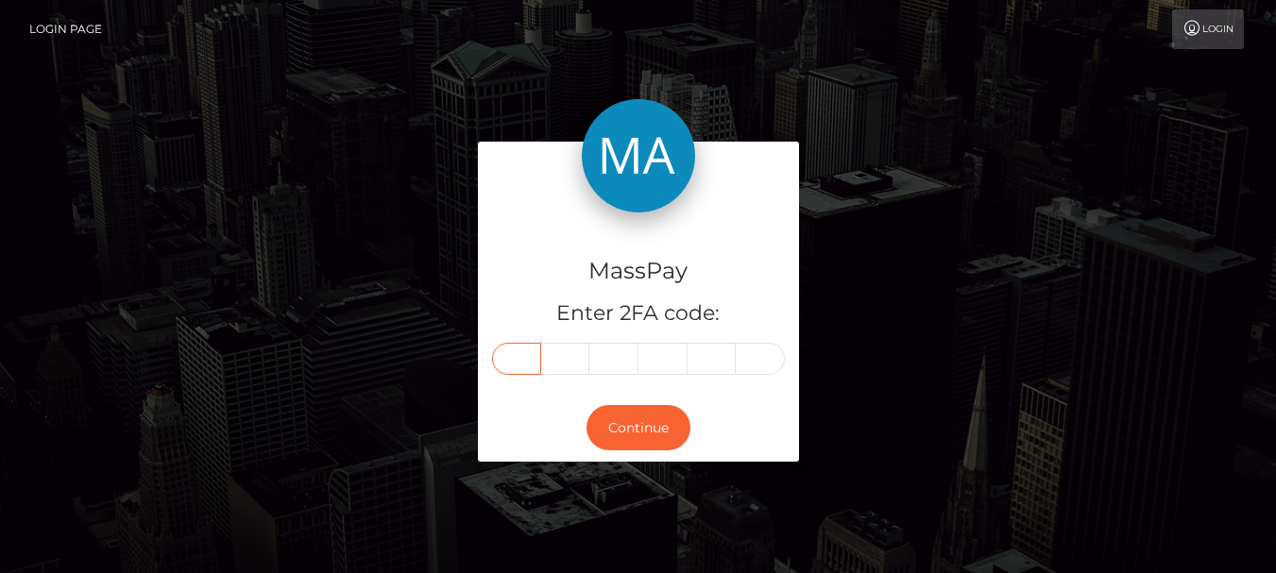
type input "8"
type input "6"
type input "8"
type input "9"
type input "8"
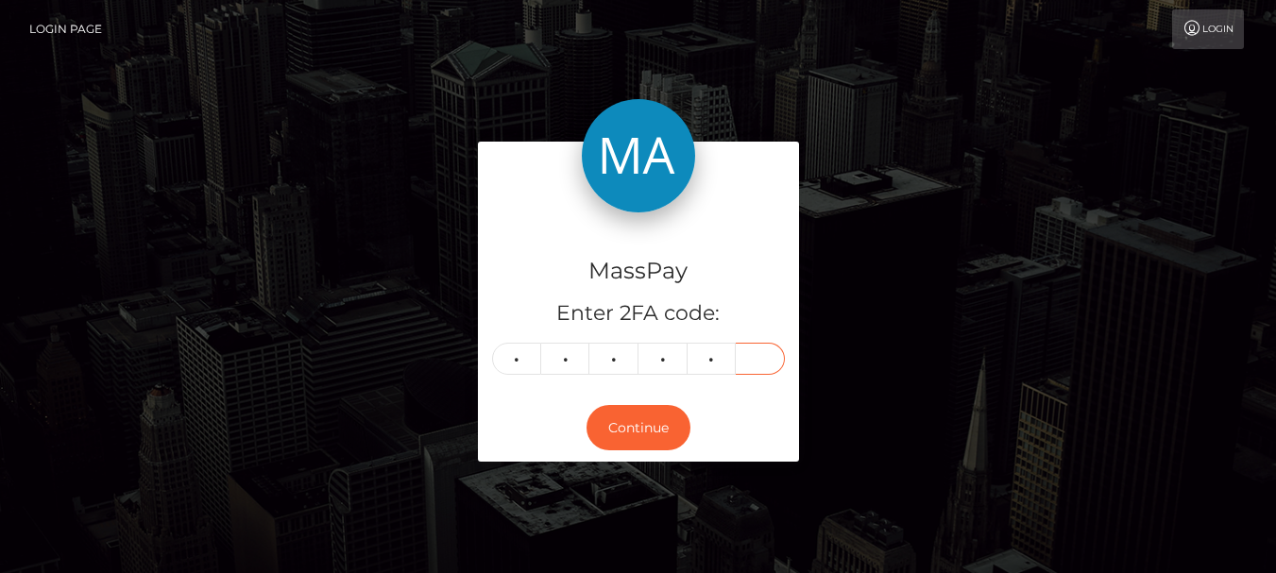
type input "7"
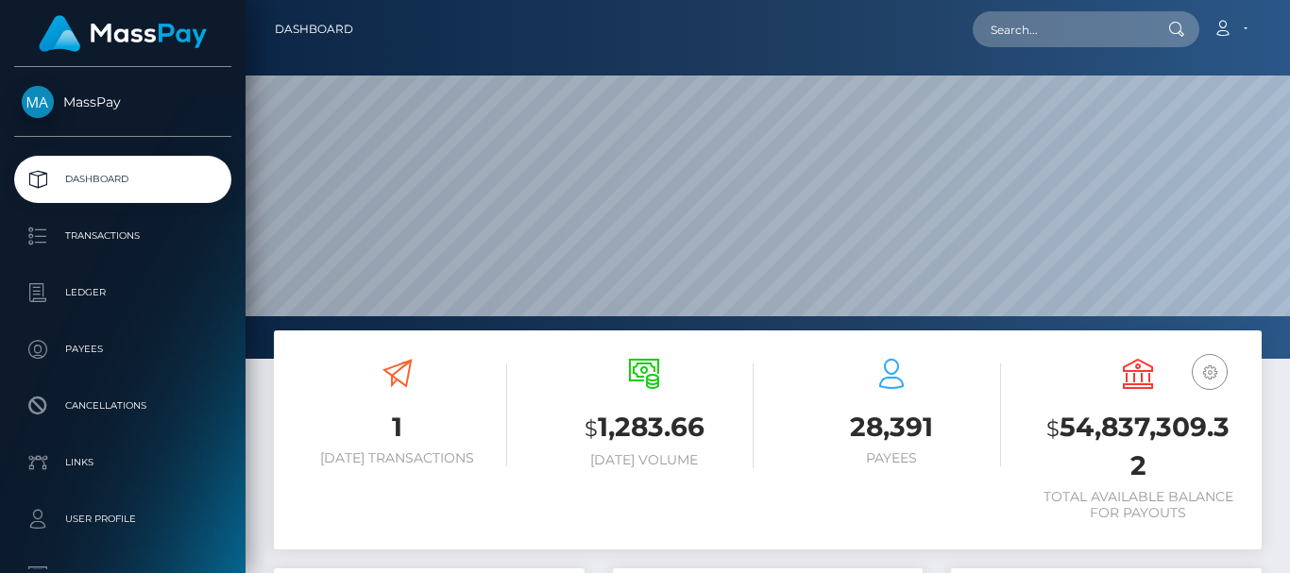
scroll to position [519, 310]
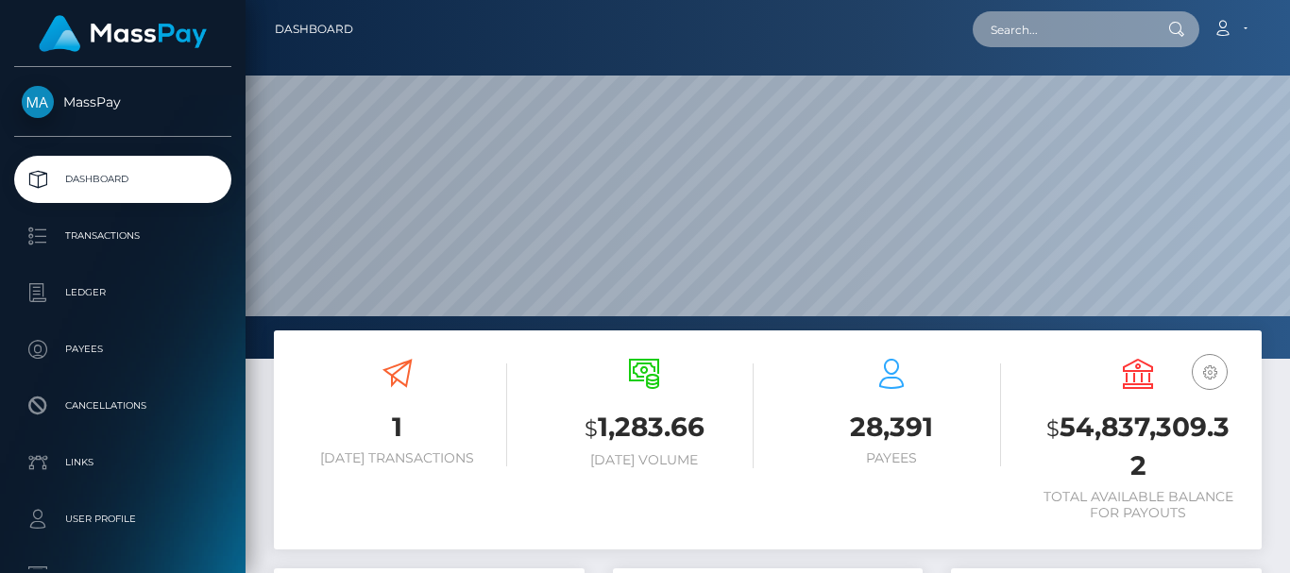
click at [1015, 25] on input "text" at bounding box center [1062, 29] width 178 height 36
paste input "[EMAIL_ADDRESS][DOMAIN_NAME]"
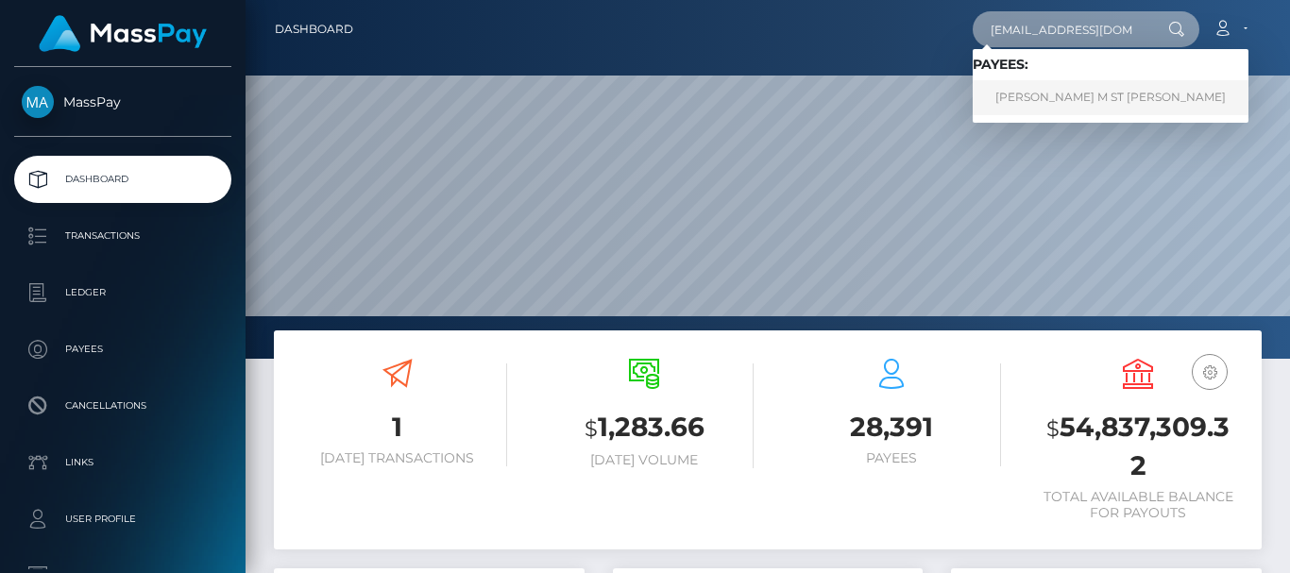
type input "[EMAIL_ADDRESS][DOMAIN_NAME]"
click at [1064, 96] on link "DEREK M ST PETERS" at bounding box center [1111, 97] width 276 height 35
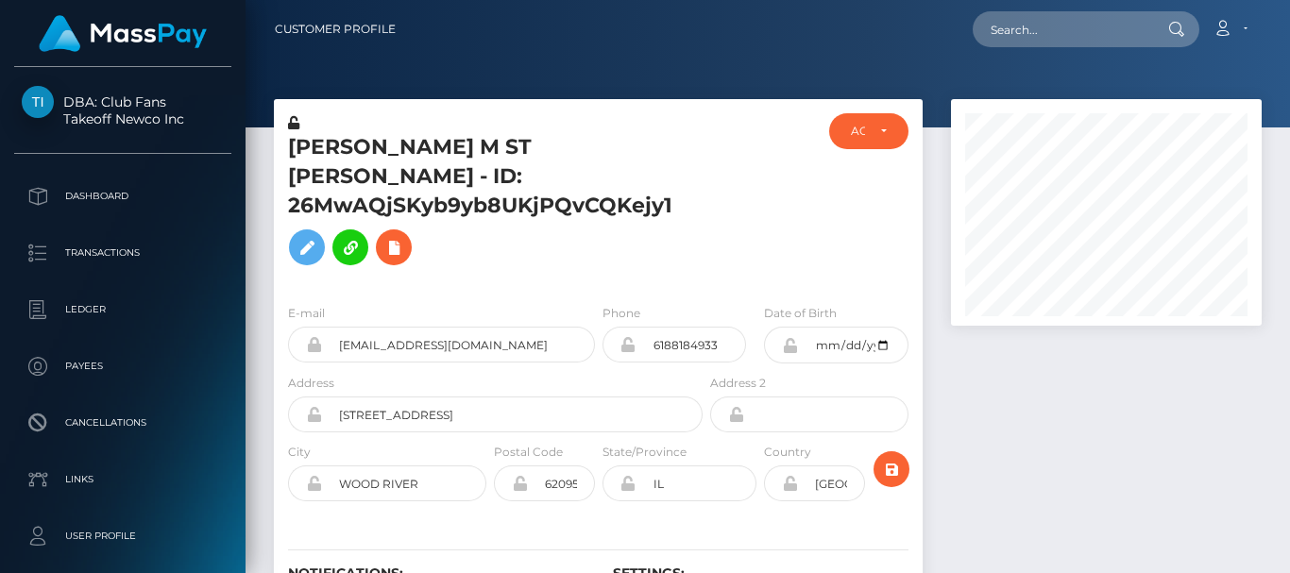
scroll to position [227, 310]
click at [1021, 470] on div at bounding box center [1106, 385] width 339 height 573
click at [1045, 408] on div at bounding box center [1106, 385] width 339 height 573
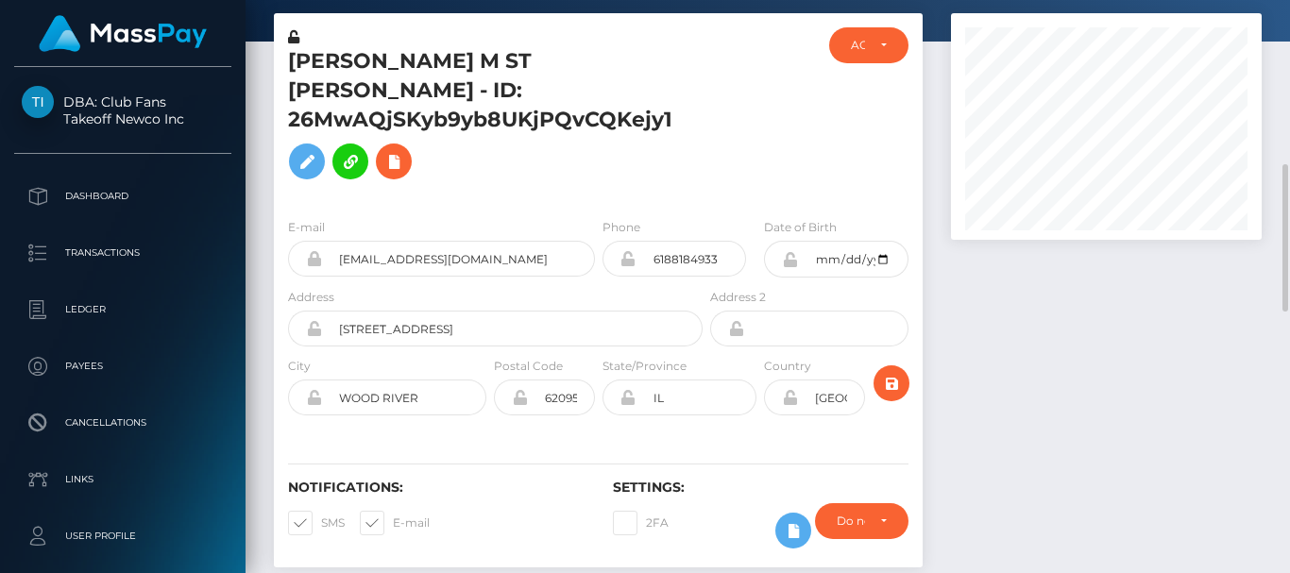
scroll to position [0, 0]
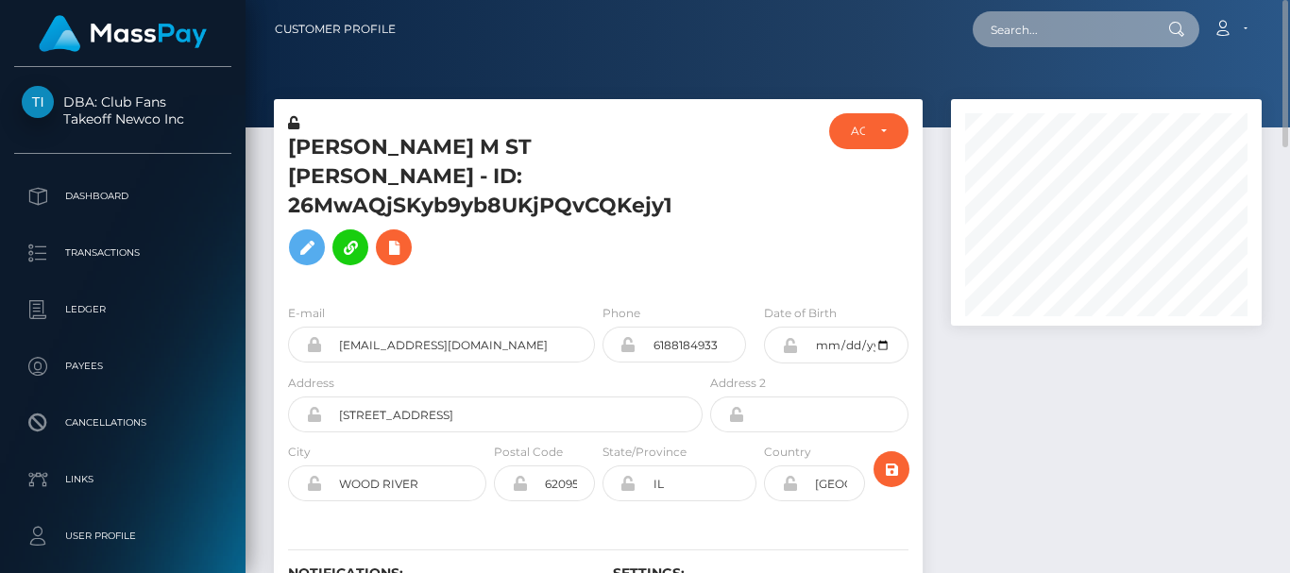
click at [1003, 31] on input "text" at bounding box center [1062, 29] width 178 height 36
paste input "kharisjeanmaree@gmail.com"
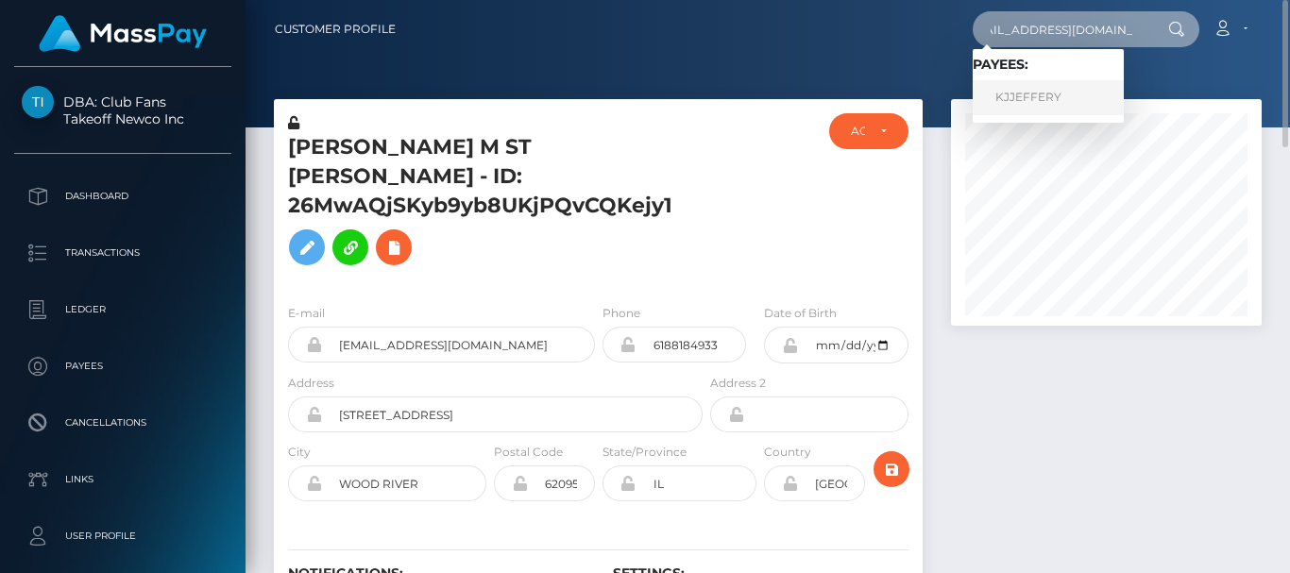
type input "kharisjeanmaree@gmail.com"
click at [1026, 98] on link "KJJEFFERY" at bounding box center [1048, 97] width 151 height 35
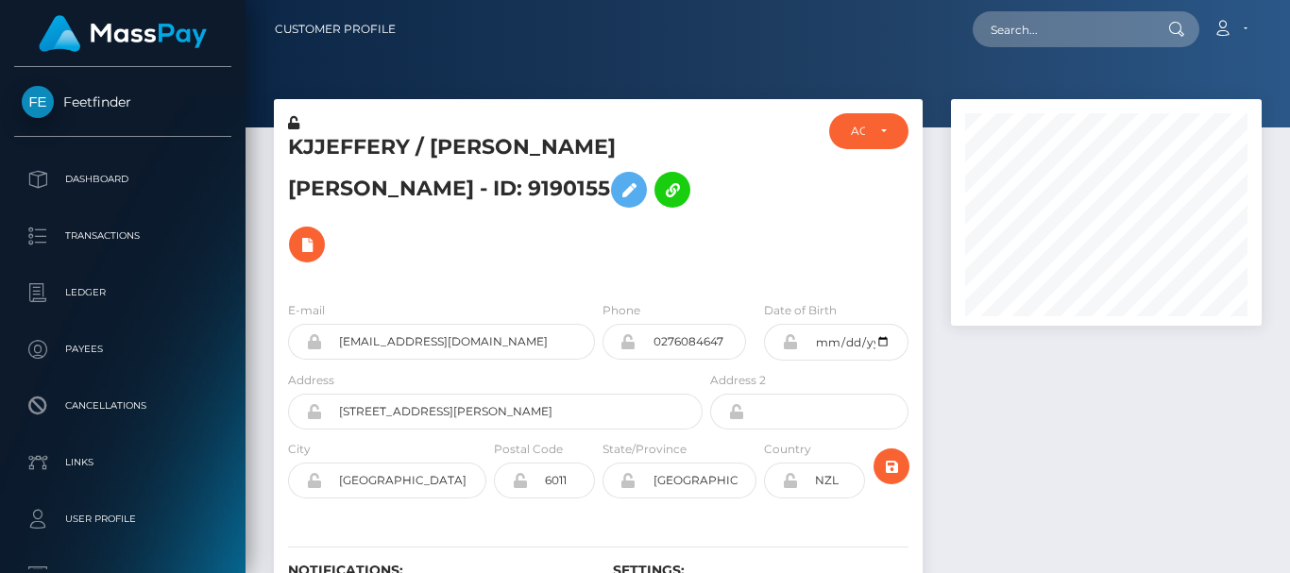
scroll to position [227, 310]
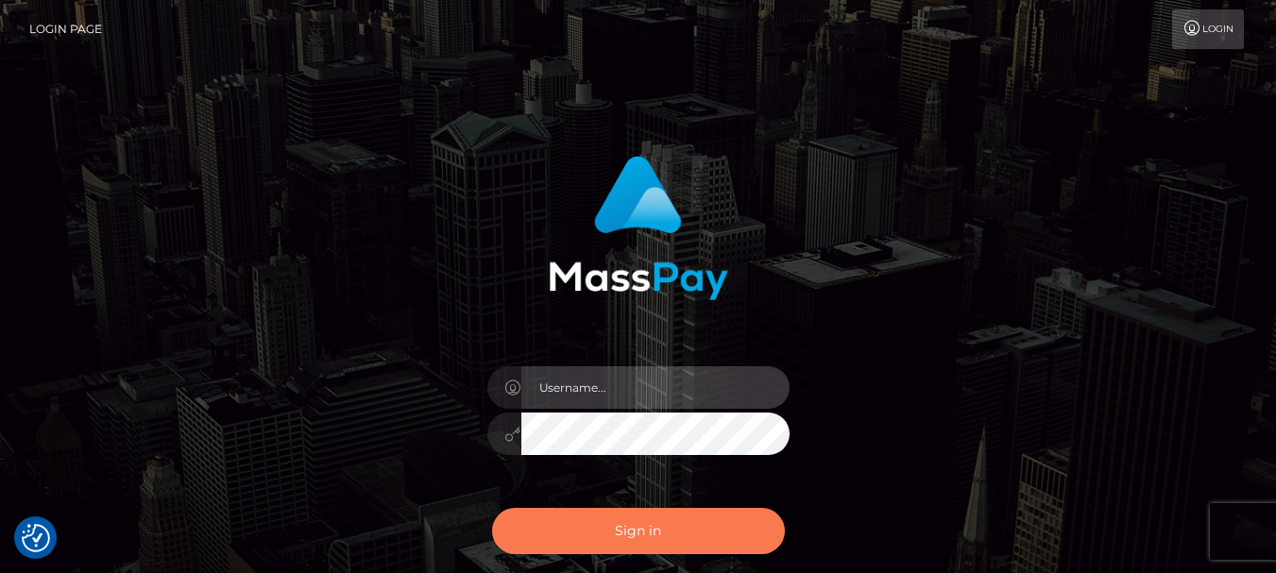
type input "[DOMAIN_NAME]"
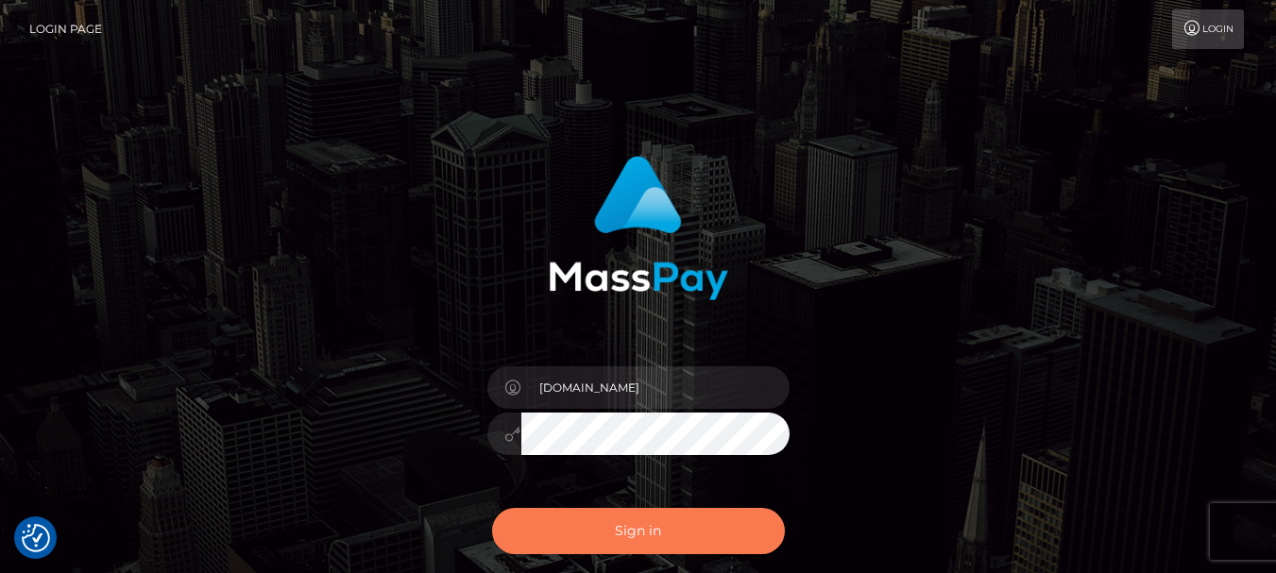
click at [701, 546] on button "Sign in" at bounding box center [638, 531] width 293 height 46
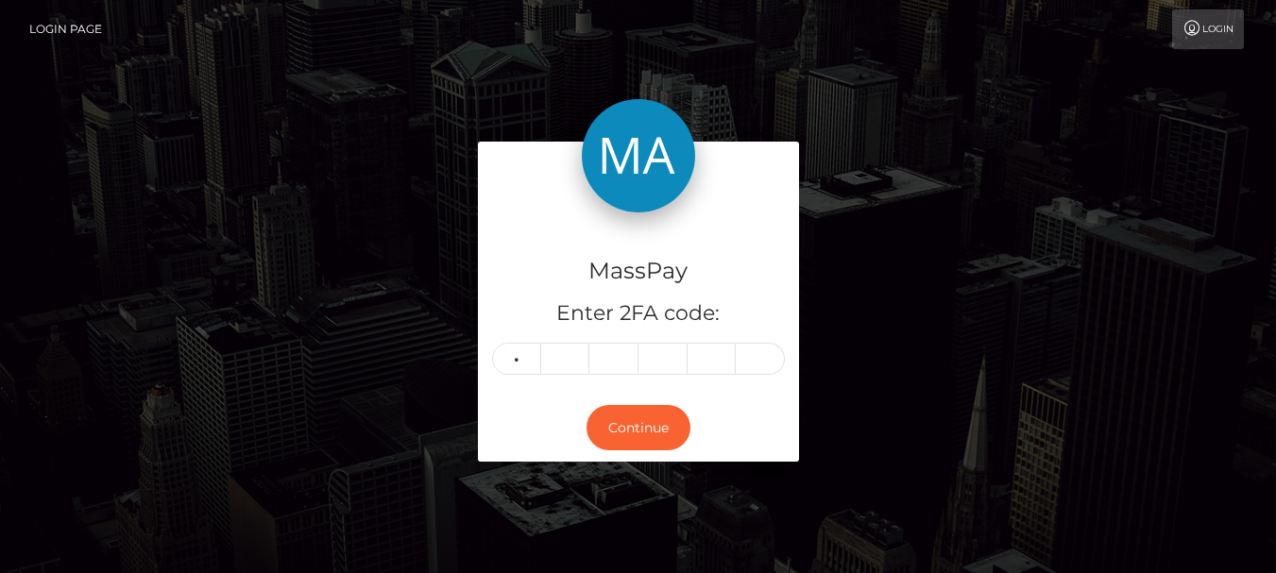
type input "4"
type input "0"
type input "9"
type input "2"
type input "3"
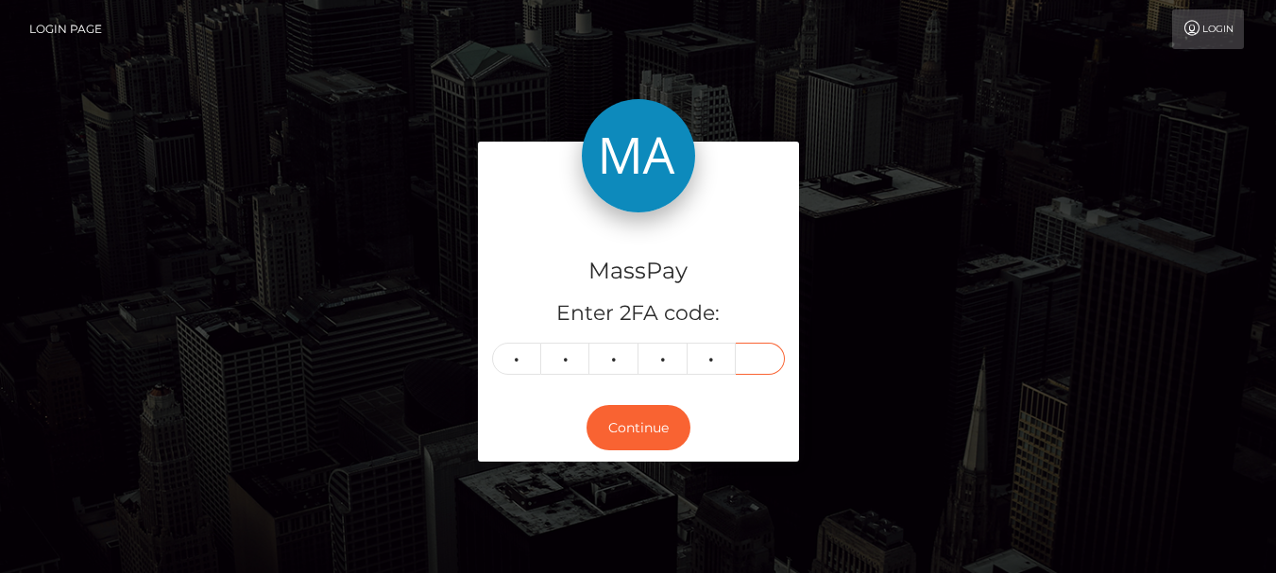
type input "3"
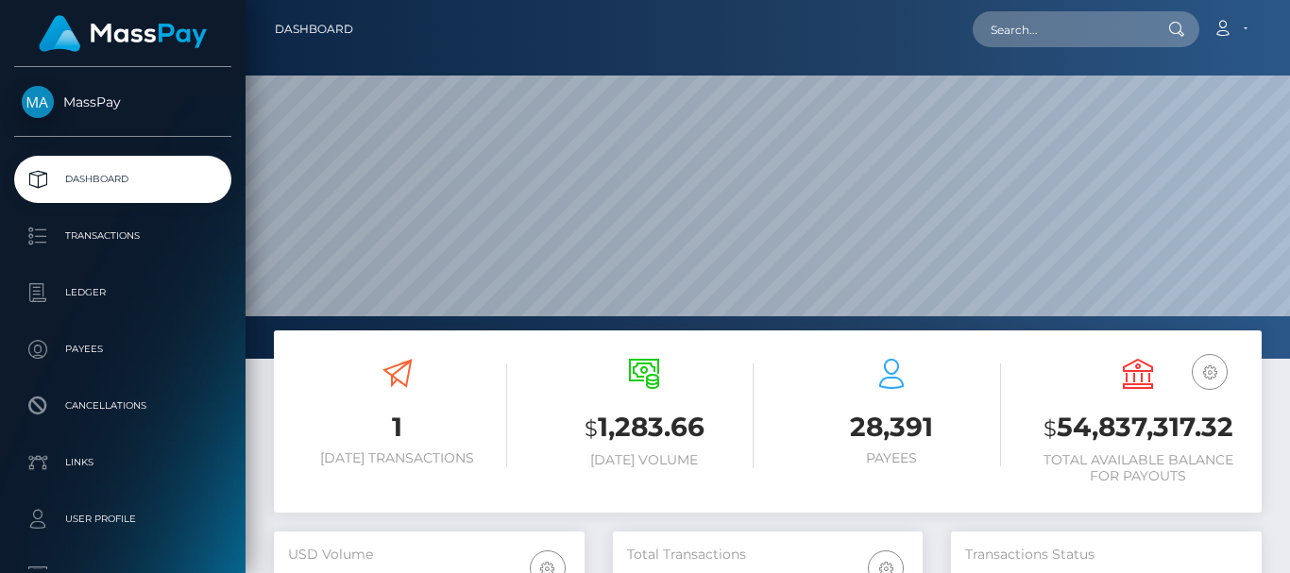
scroll to position [335, 310]
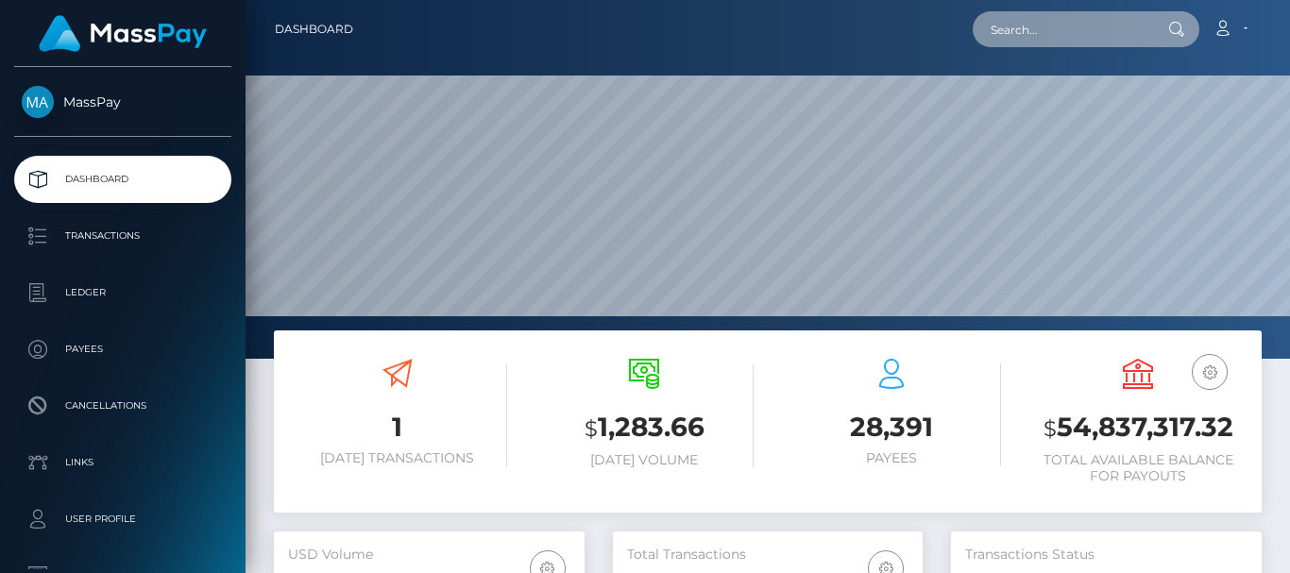
click at [1026, 30] on input "text" at bounding box center [1062, 29] width 178 height 36
paste input "91d11a6ba2b04e57895b585d5f620565"
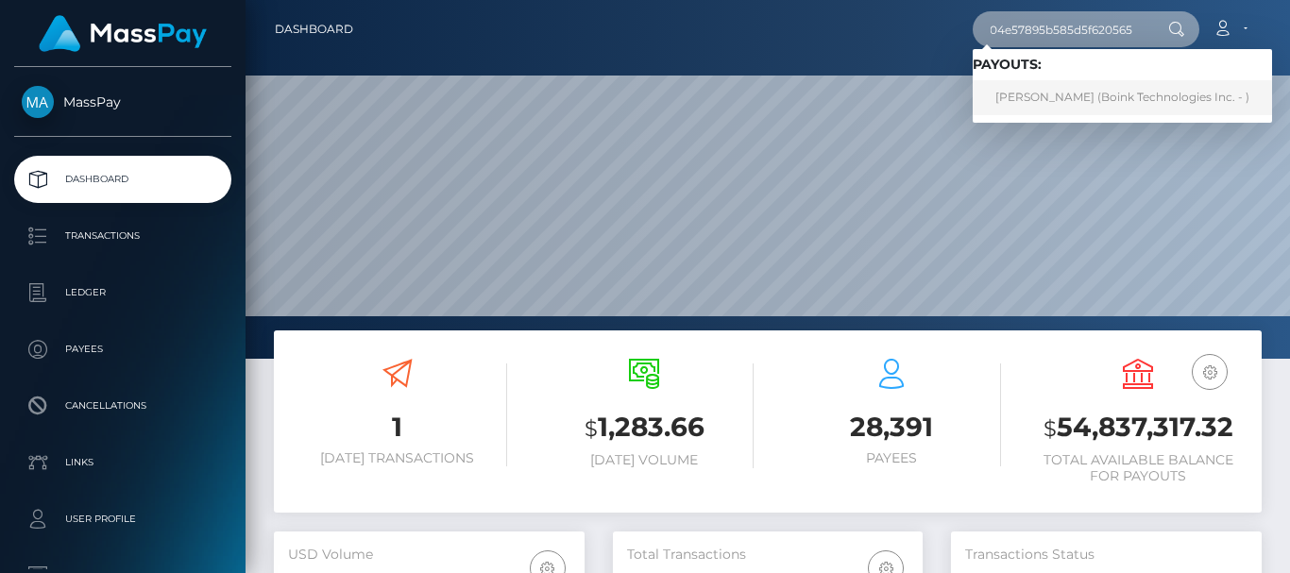
type input "91d11a6ba2b04e57895b585d5f620565"
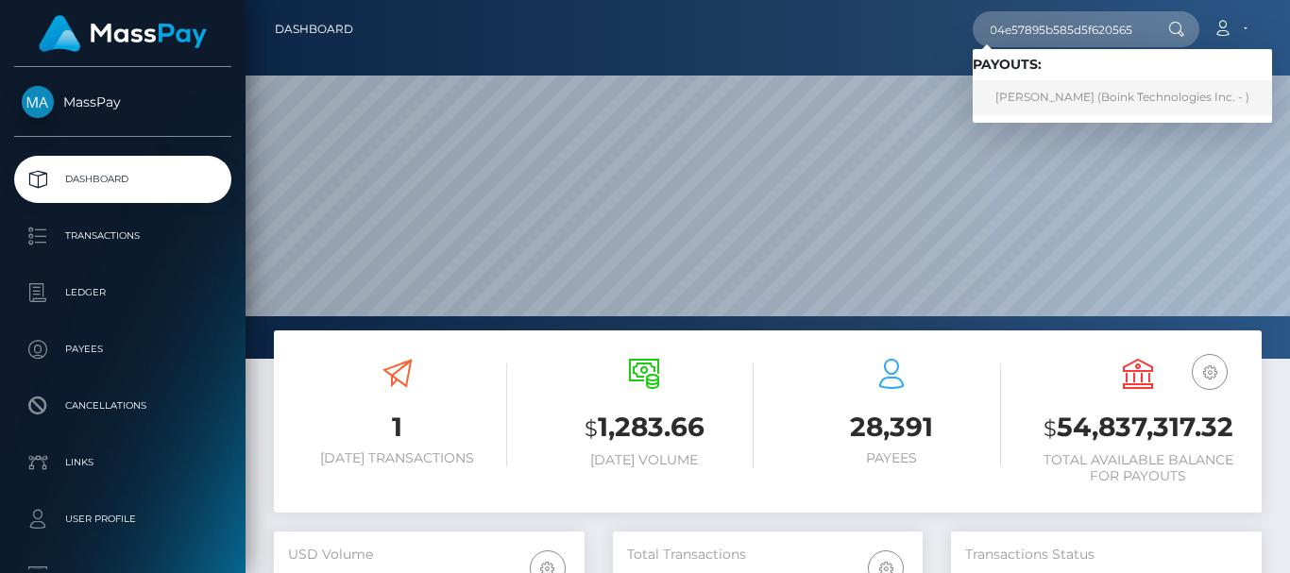
scroll to position [0, 0]
click at [1041, 94] on link "[PERSON_NAME] (Boink Technologies Inc. - )" at bounding box center [1122, 97] width 299 height 35
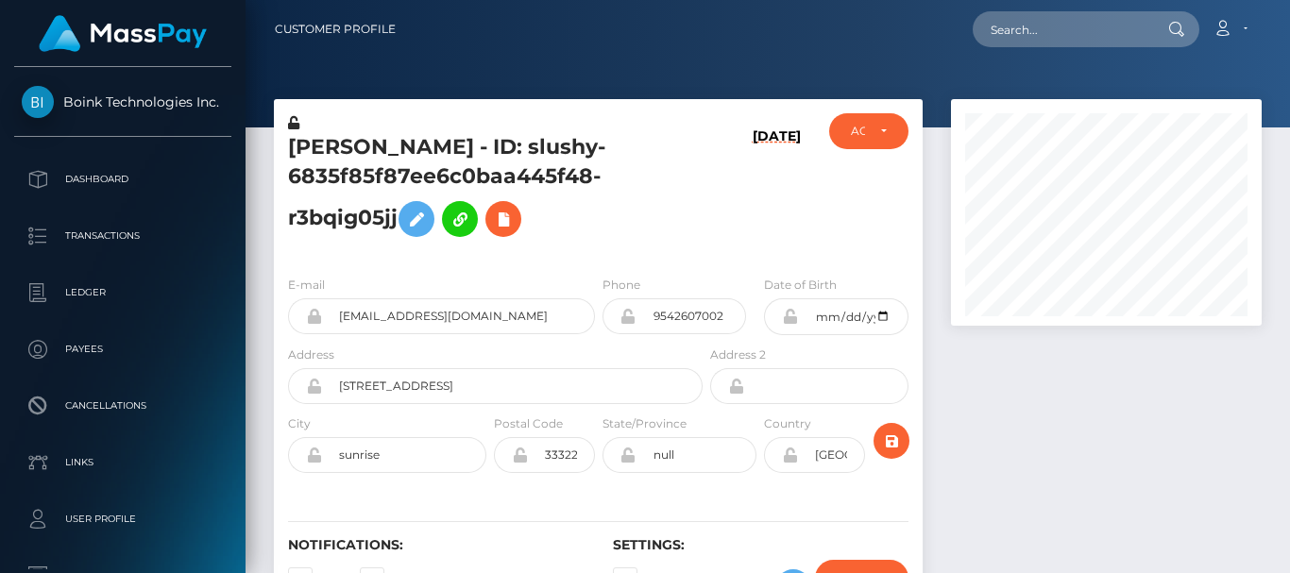
scroll to position [227, 310]
click at [1072, 378] on div at bounding box center [1106, 371] width 339 height 544
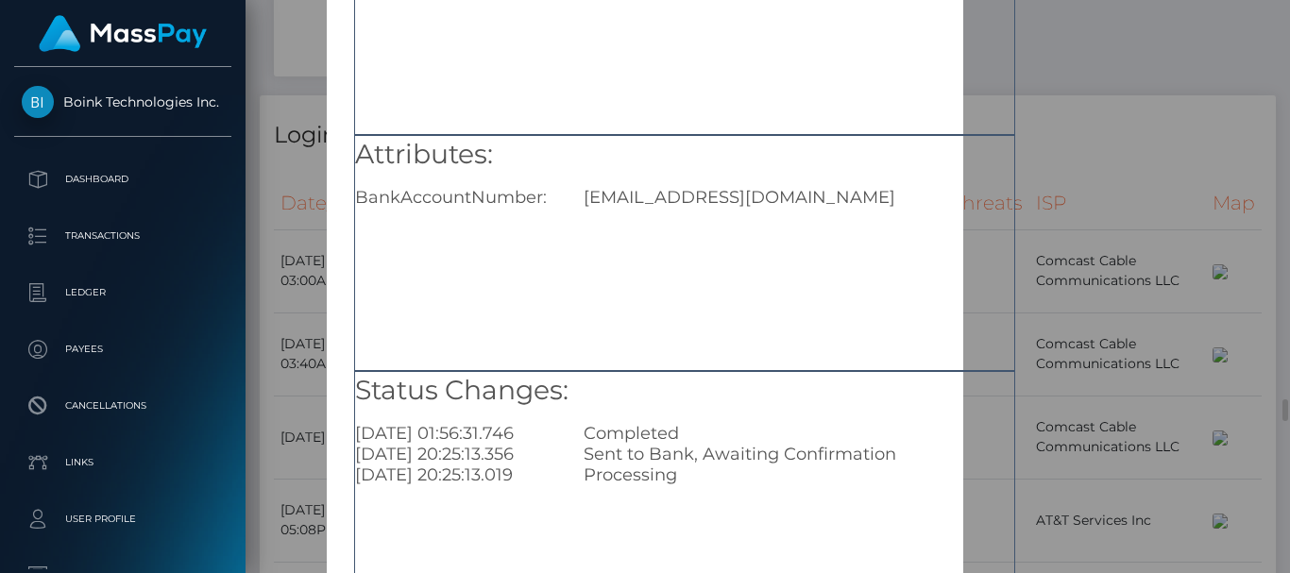
scroll to position [264, 0]
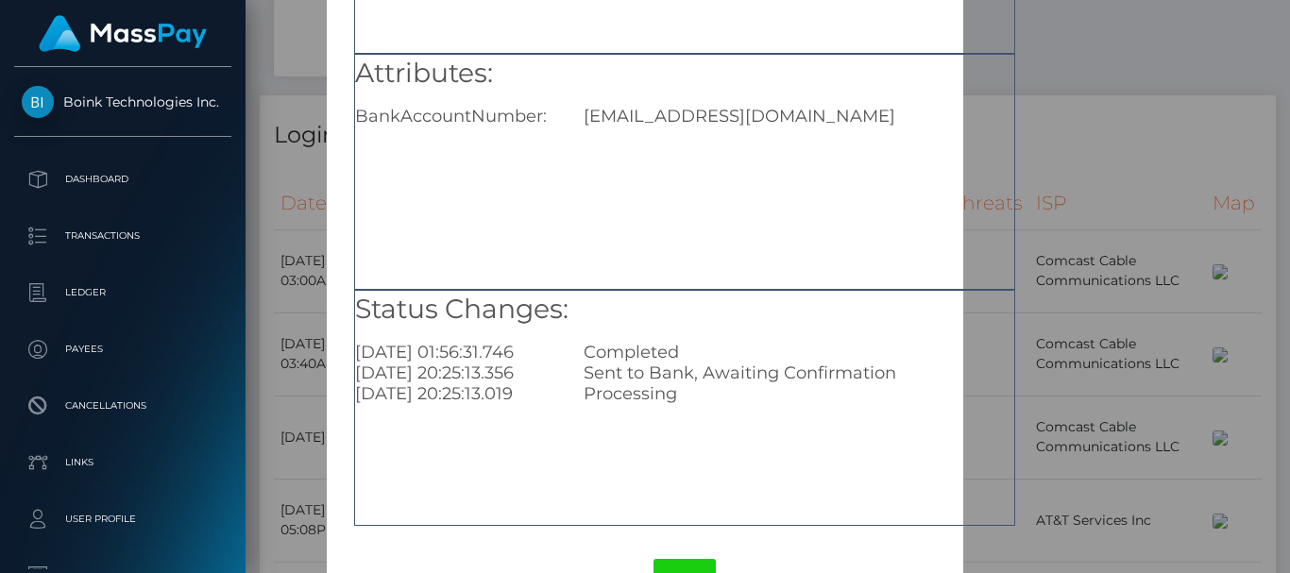
click at [1081, 213] on div "× Payout Information Metadata: Object Attributes: BankAccountNumber: nikkirey21…" at bounding box center [645, 286] width 1290 height 573
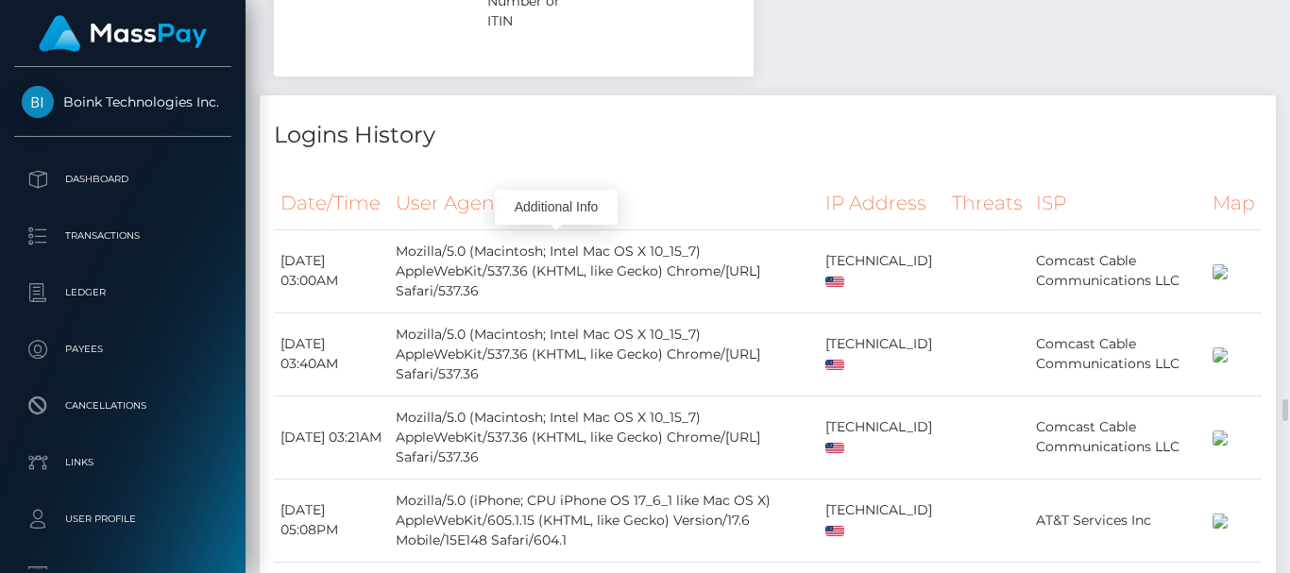
scroll to position [227, 310]
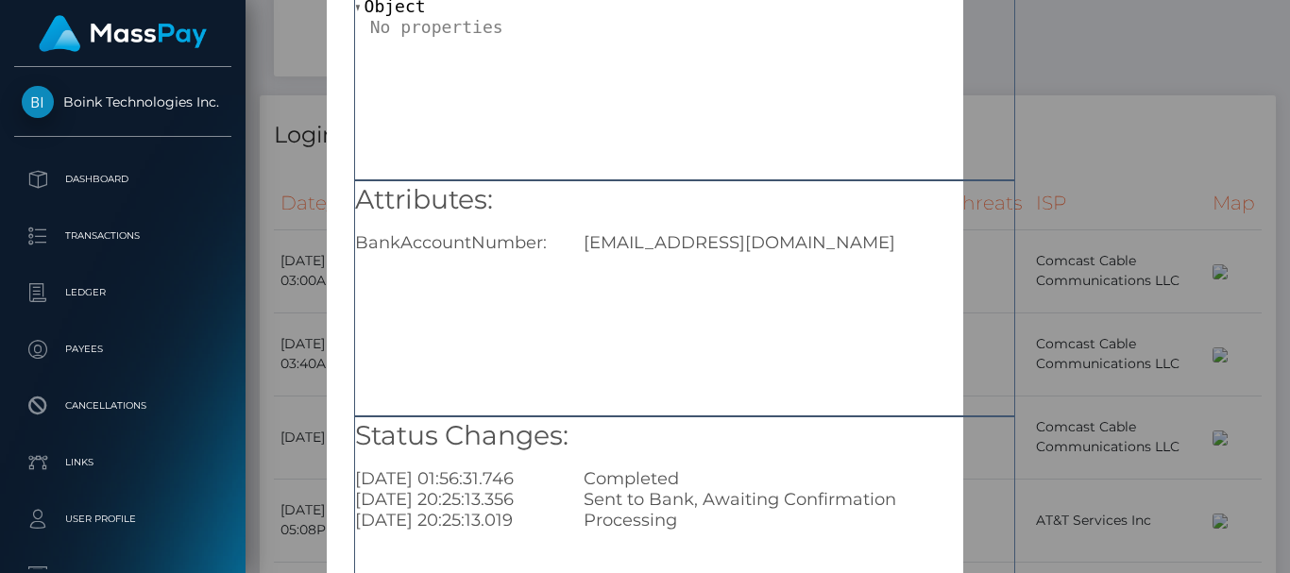
scroll to position [136, 0]
click at [1131, 100] on div "× Payout Information Metadata: Object Attributes: BankAccountNumber: nikkirey21…" at bounding box center [645, 286] width 1290 height 573
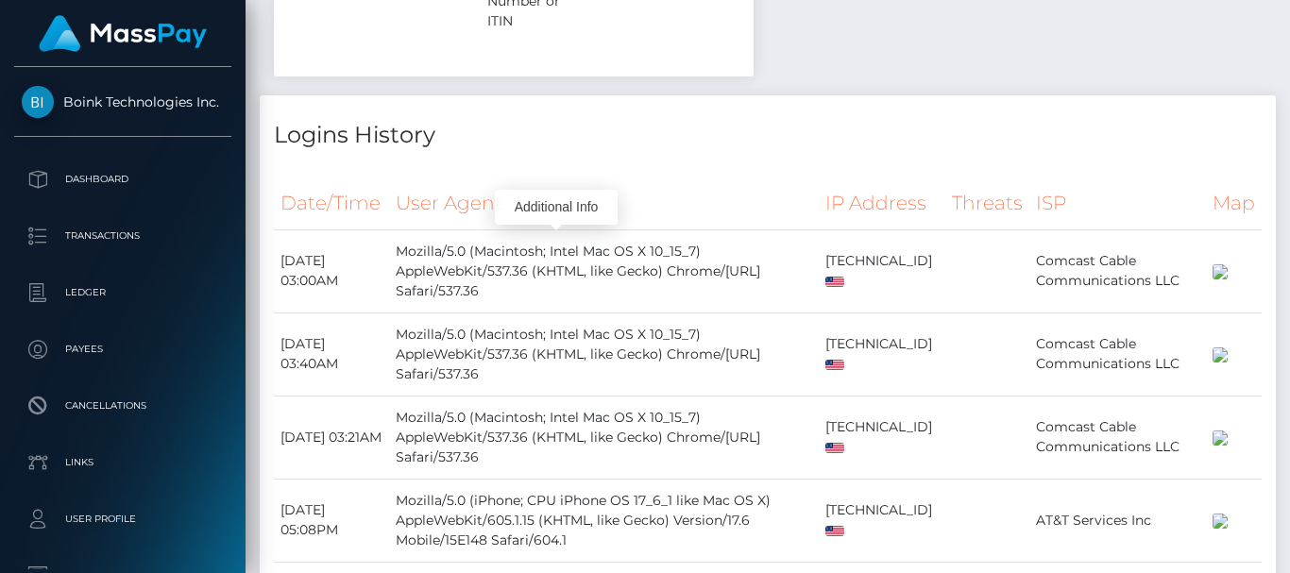
scroll to position [227, 310]
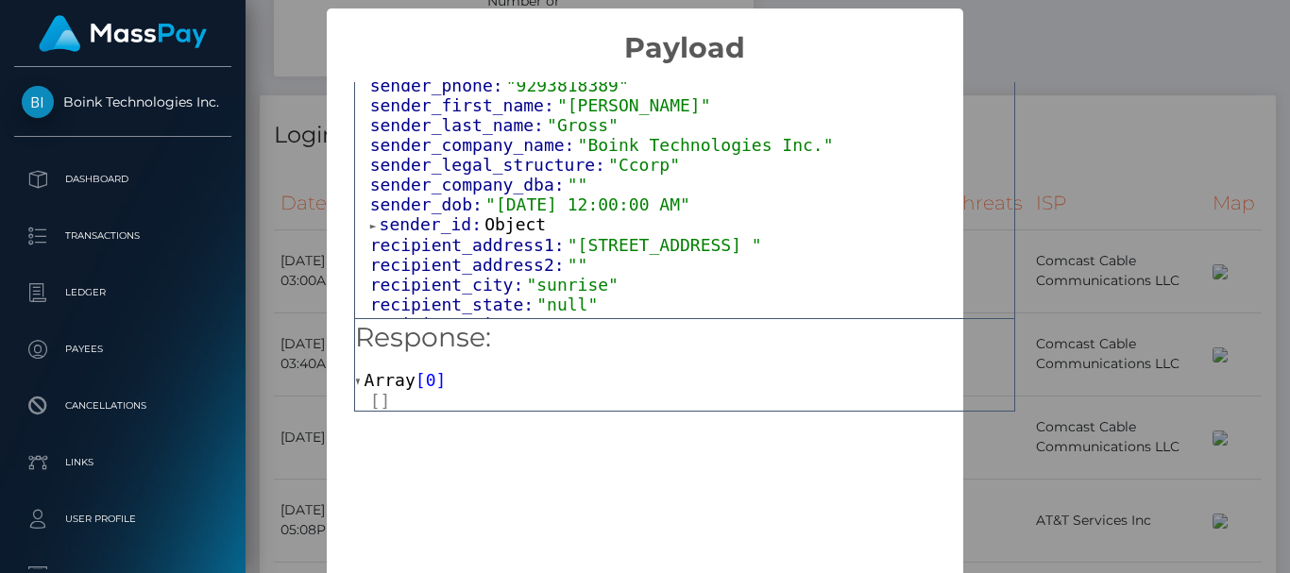
scroll to position [201, 0]
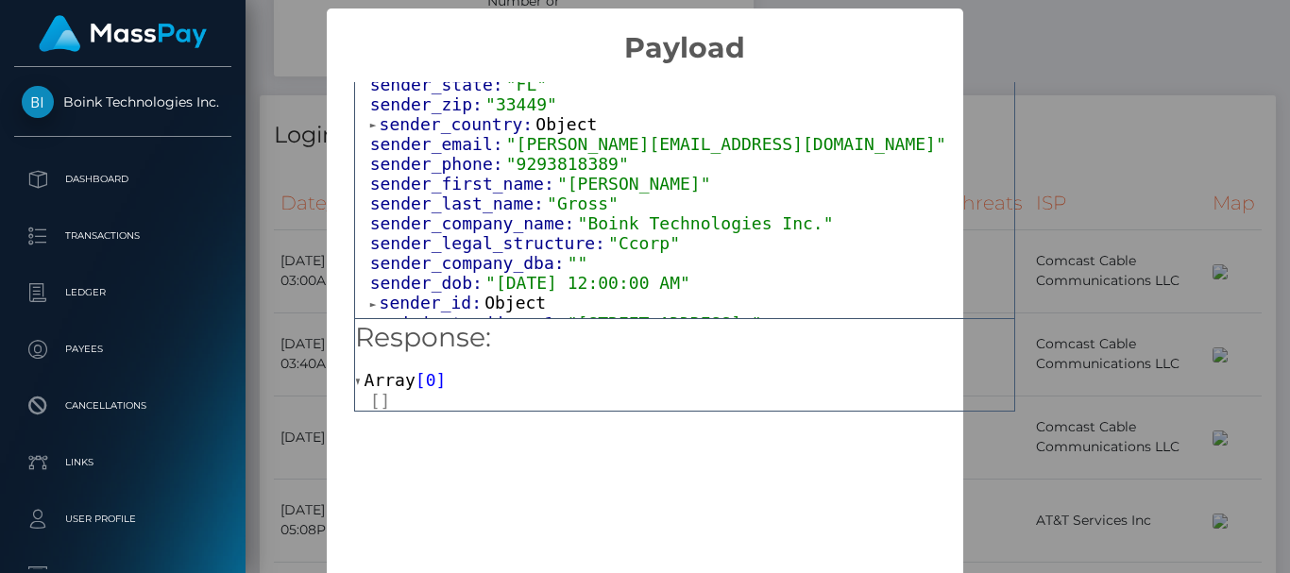
click at [1107, 112] on div "× Payload Output: Object attrs: Array [ 2 ] data_attributes: Object payer_data:…" at bounding box center [645, 286] width 1290 height 573
click at [1134, 96] on div "× Payload Output: Object attrs: Array [ 2 ] data_attributes: Object payer_data:…" at bounding box center [645, 286] width 1290 height 573
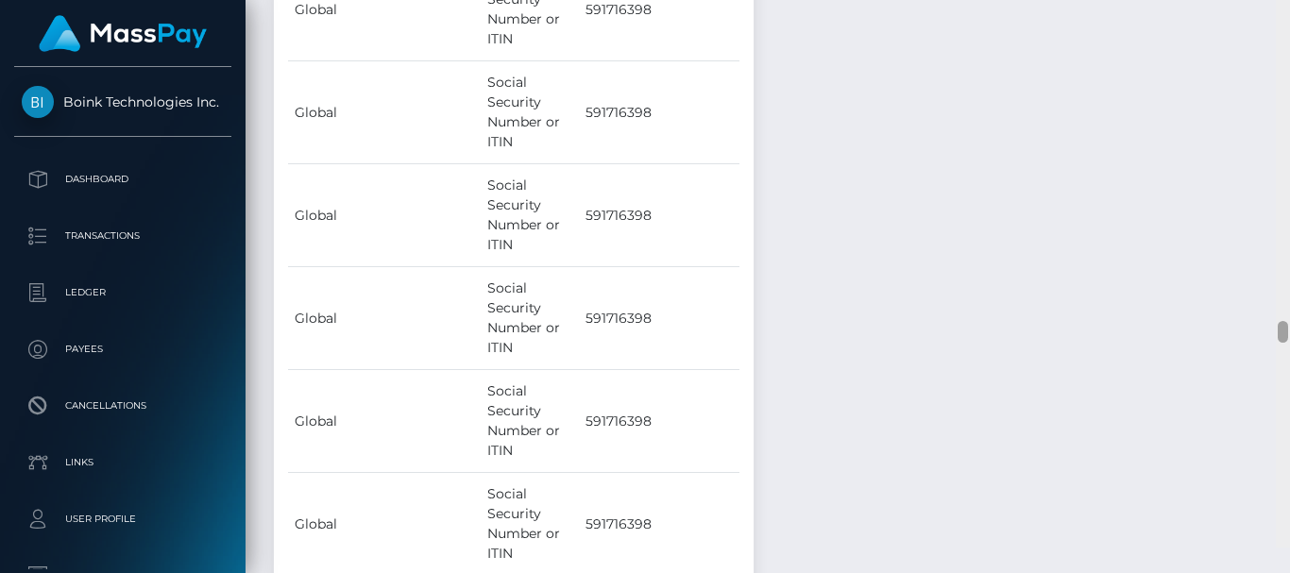
scroll to position [9073, 0]
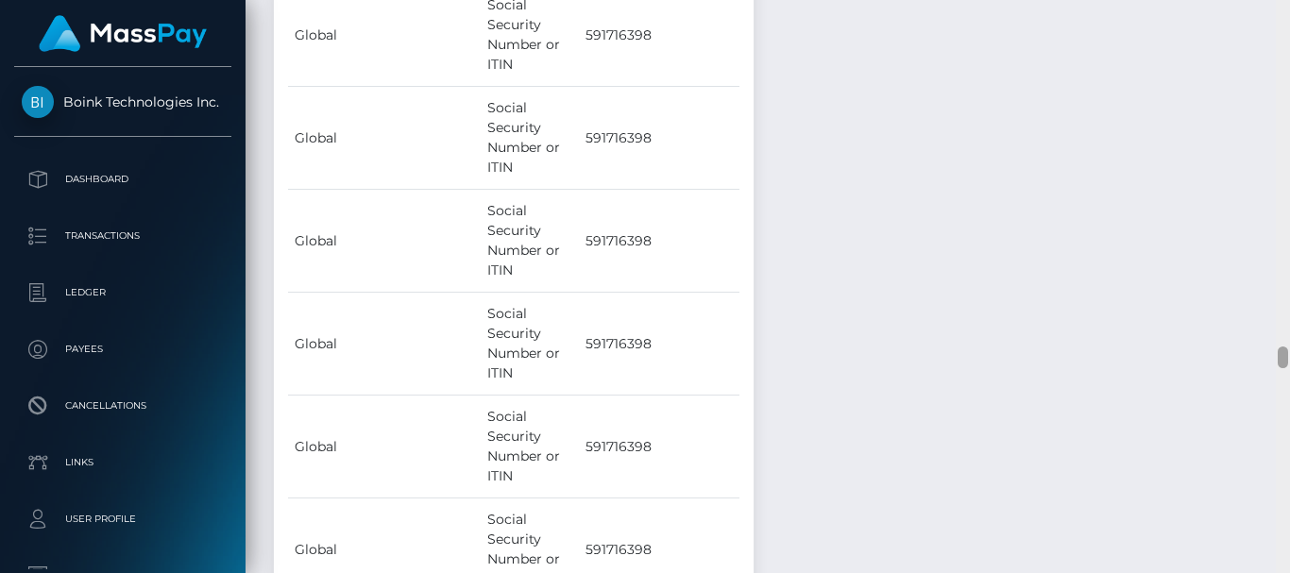
drag, startPoint x: 1284, startPoint y: 410, endPoint x: 1280, endPoint y: 357, distance: 53.1
click at [1280, 357] on div at bounding box center [1283, 358] width 10 height 22
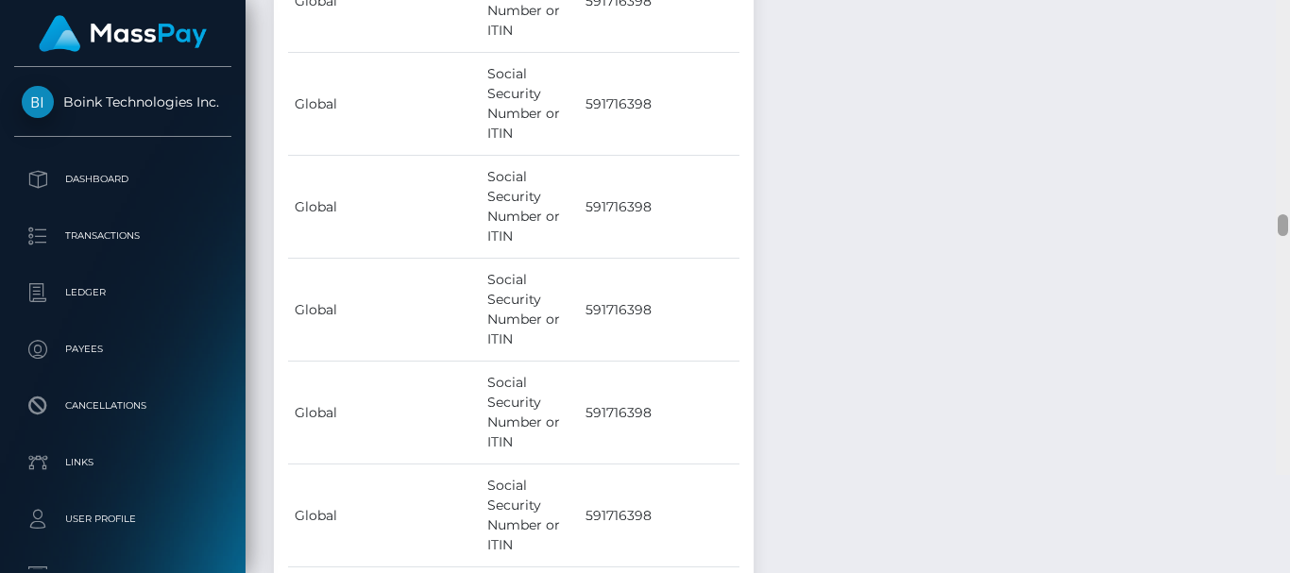
scroll to position [8136, 0]
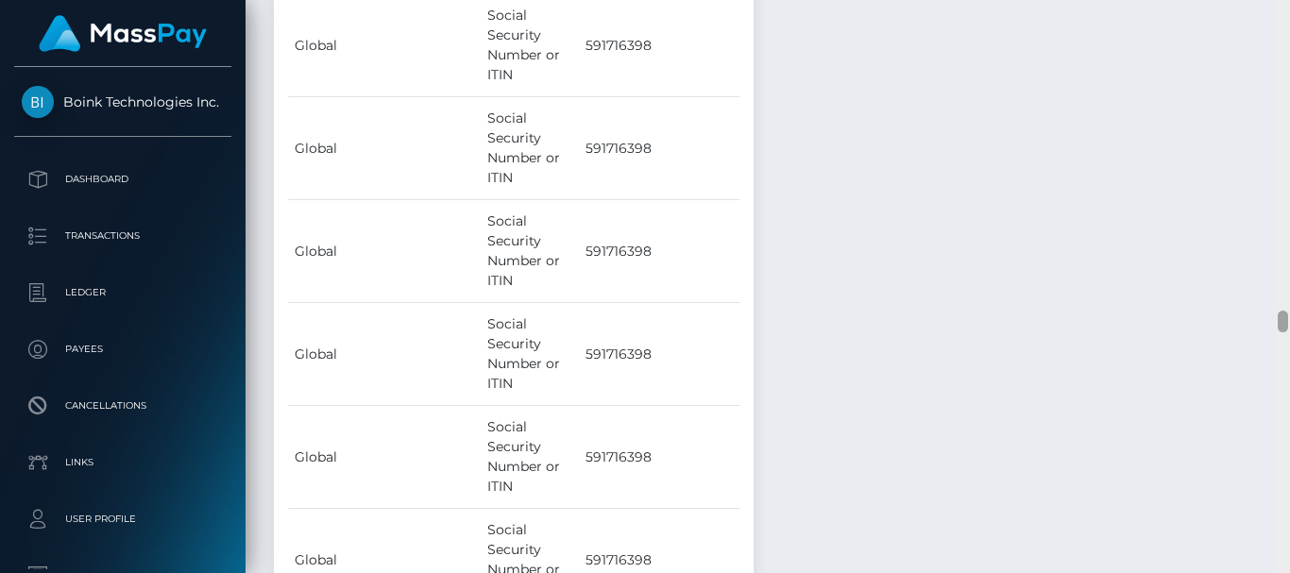
drag, startPoint x: 1286, startPoint y: 357, endPoint x: 1276, endPoint y: 321, distance: 37.4
click at [1276, 321] on div at bounding box center [1283, 286] width 14 height 573
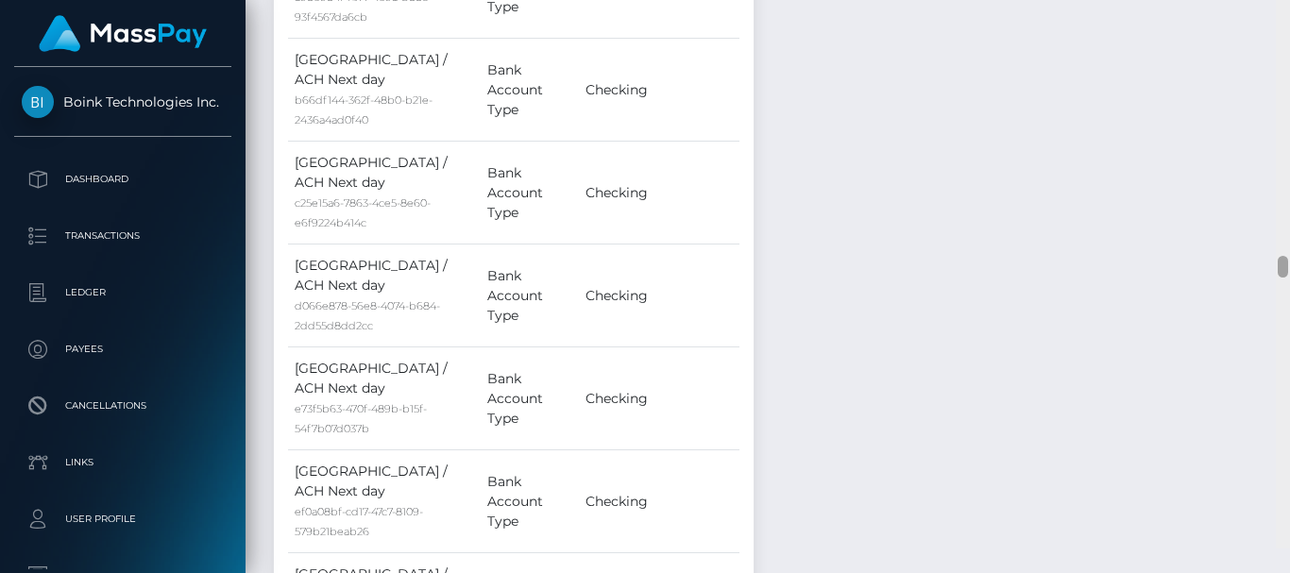
scroll to position [7347, 0]
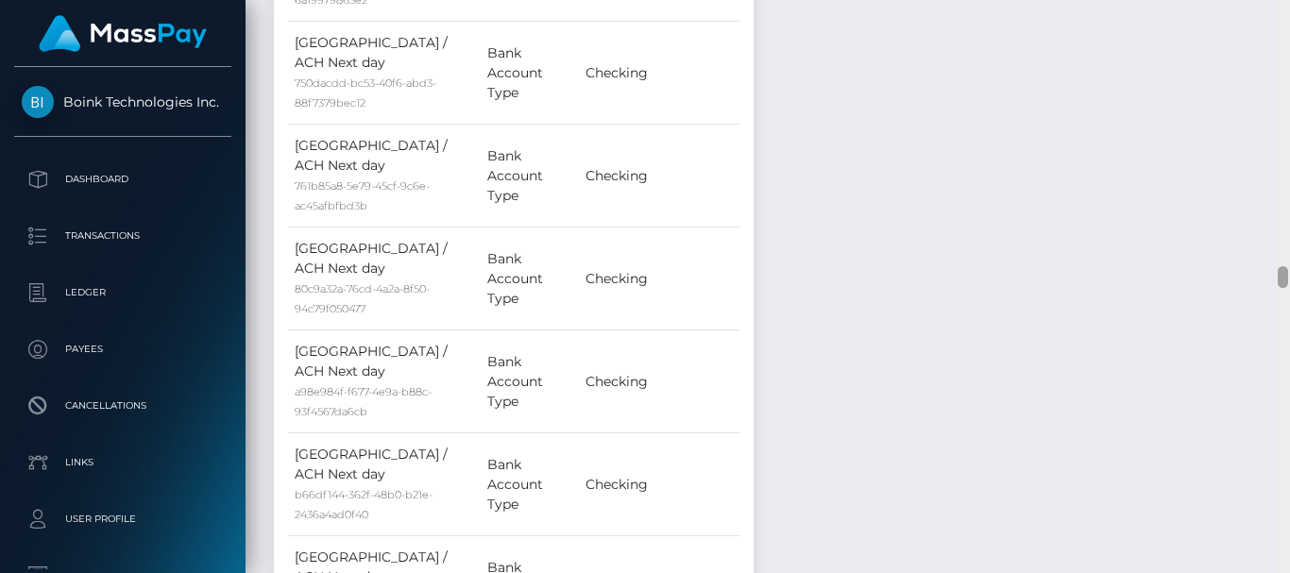
drag, startPoint x: 1284, startPoint y: 322, endPoint x: 1277, endPoint y: 277, distance: 46.0
click at [1277, 277] on div at bounding box center [1283, 286] width 14 height 573
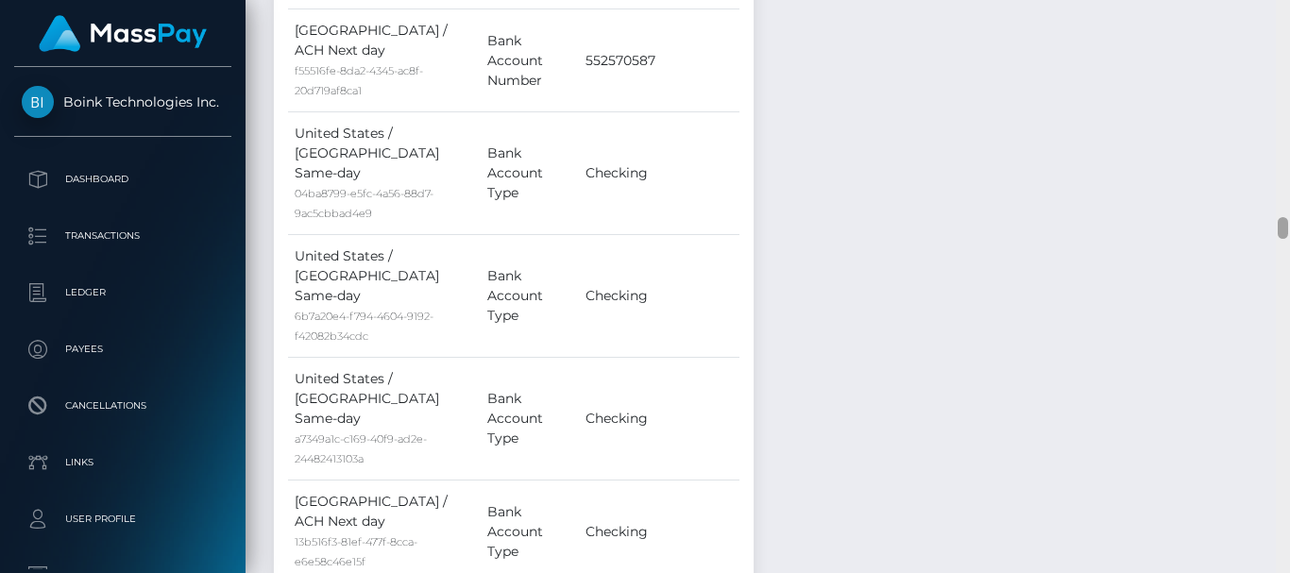
scroll to position [5645, 0]
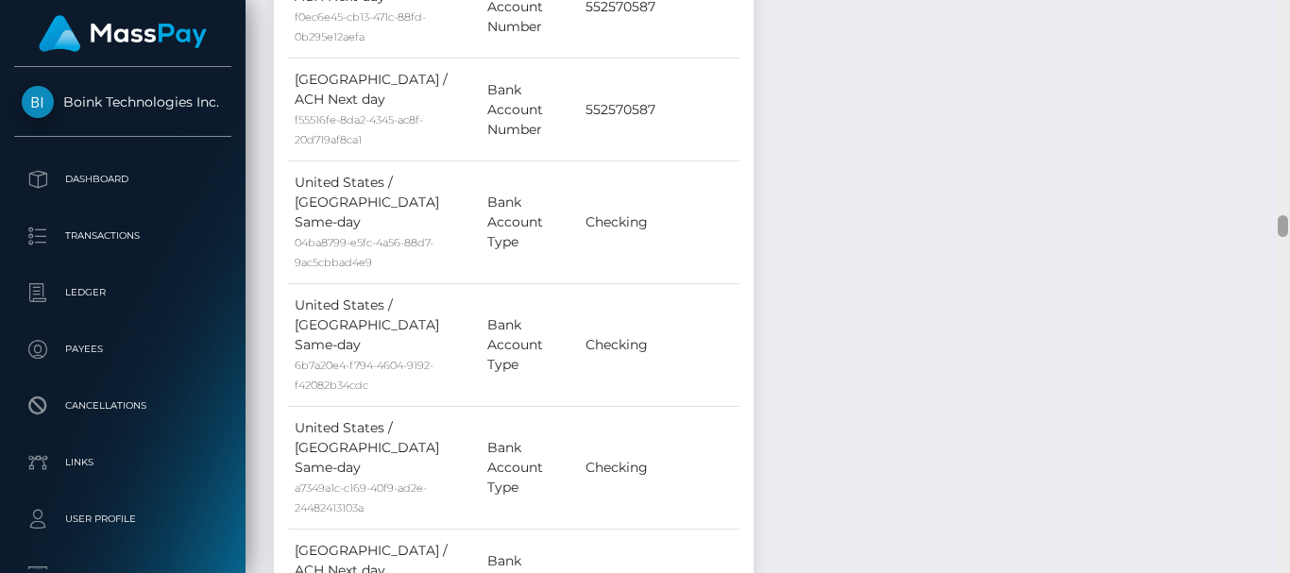
drag, startPoint x: 1284, startPoint y: 279, endPoint x: 1279, endPoint y: 229, distance: 50.4
click at [1279, 229] on div at bounding box center [1283, 226] width 10 height 22
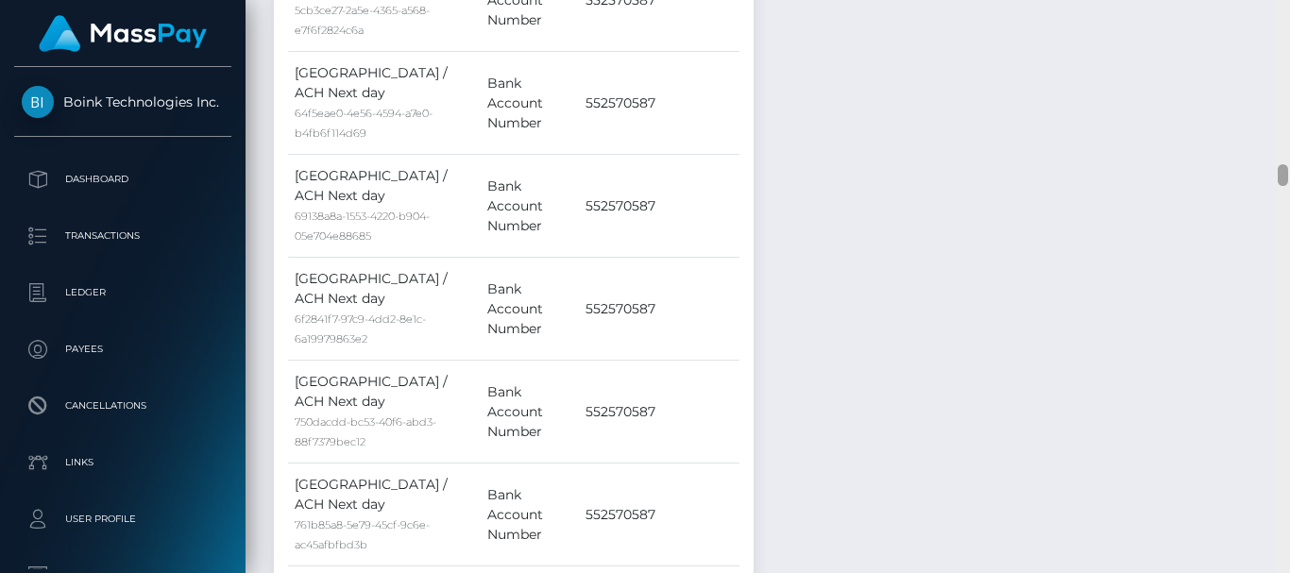
scroll to position [4289, 0]
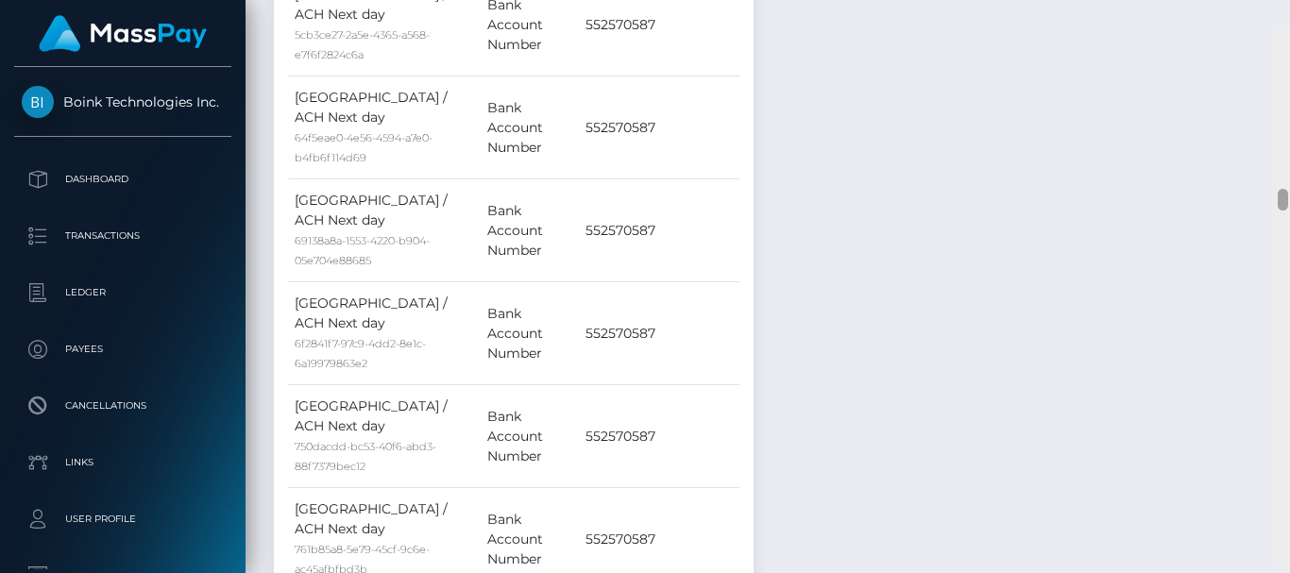
drag, startPoint x: 1284, startPoint y: 227, endPoint x: 1276, endPoint y: 175, distance: 52.5
click at [1276, 175] on div at bounding box center [1283, 311] width 14 height 573
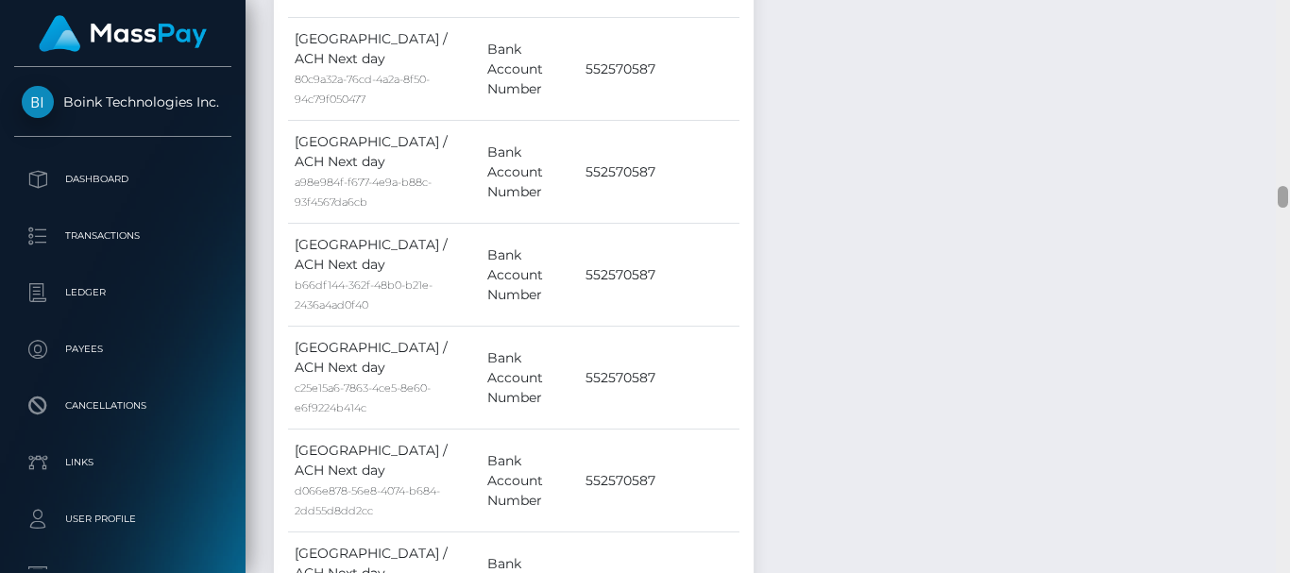
drag, startPoint x: 1288, startPoint y: 179, endPoint x: 1284, endPoint y: 196, distance: 16.5
click at [1284, 196] on div at bounding box center [1283, 286] width 14 height 573
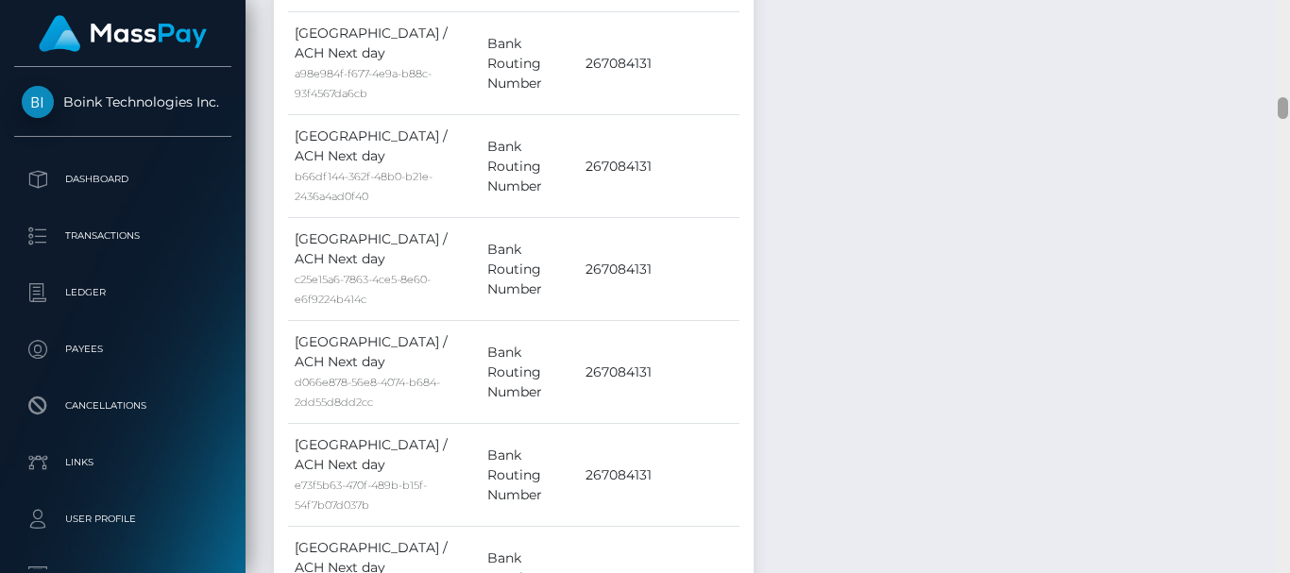
scroll to position [2519, 0]
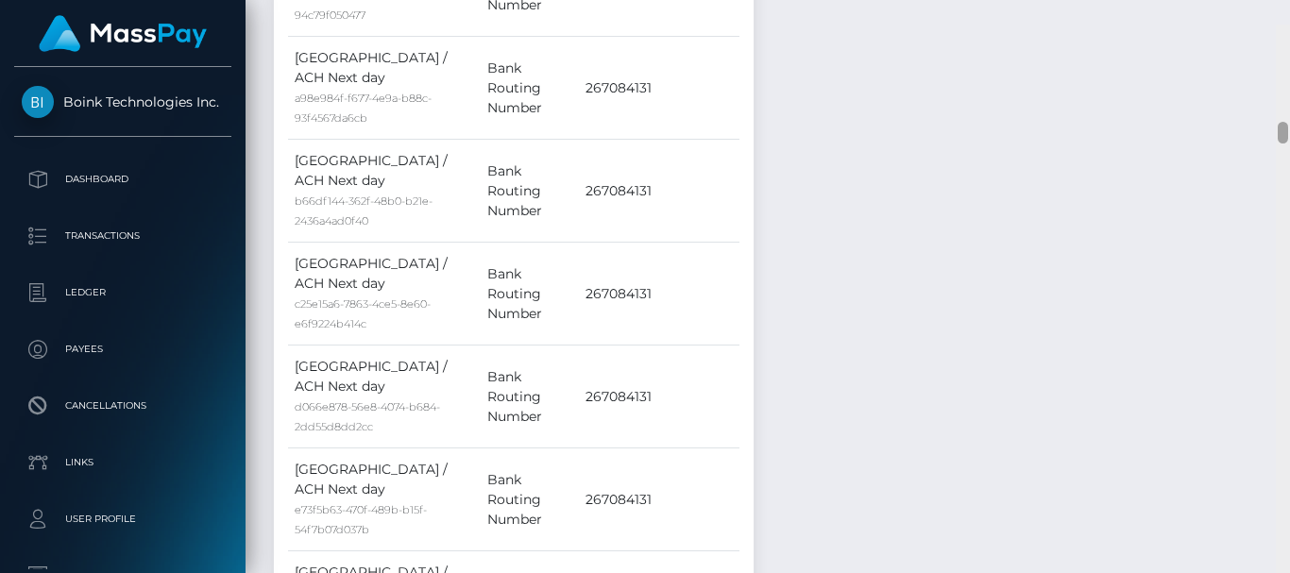
drag, startPoint x: 1284, startPoint y: 196, endPoint x: 1265, endPoint y: 106, distance: 91.9
click at [1265, 106] on div "Customer Profile Loading... Loading..." at bounding box center [768, 286] width 1045 height 573
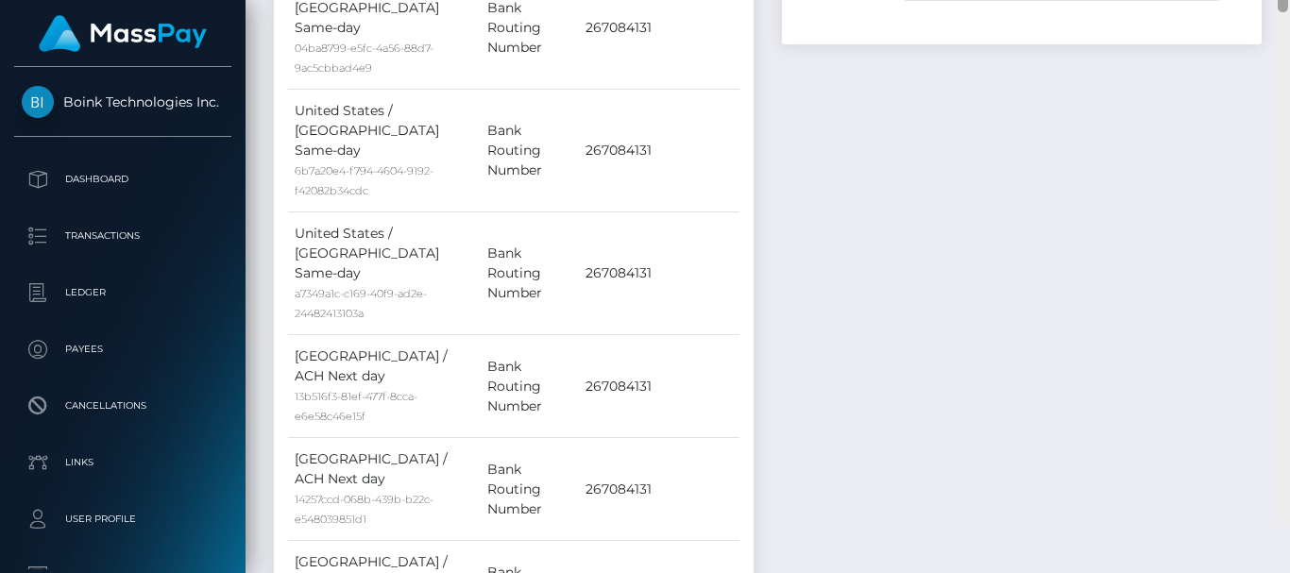
scroll to position [1039, 0]
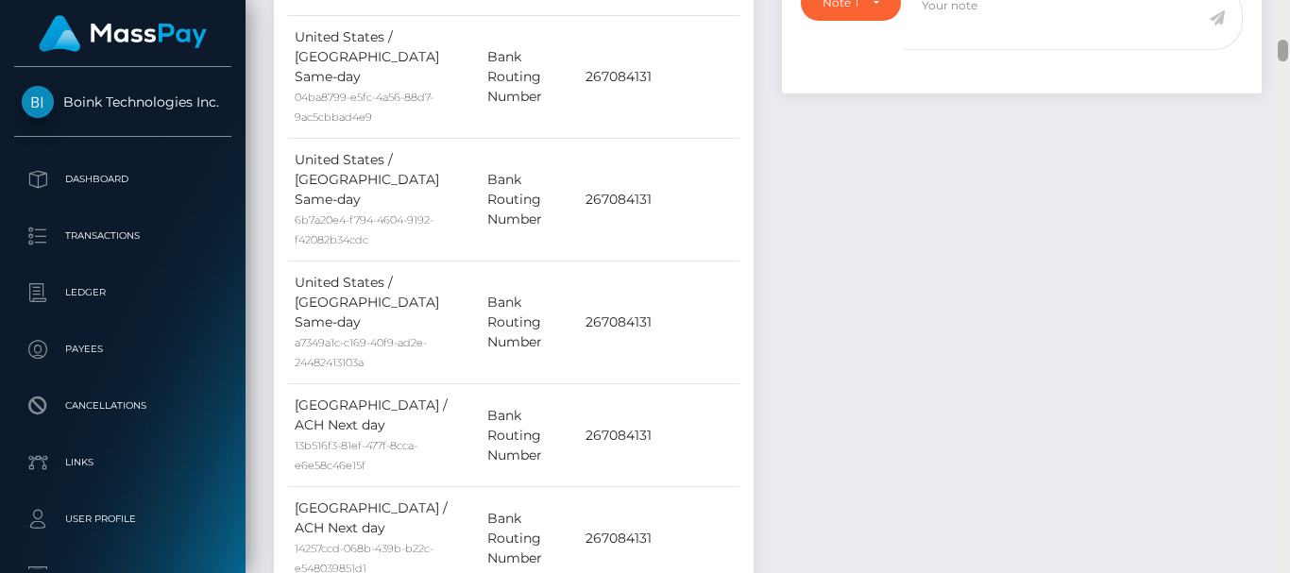
drag, startPoint x: 1282, startPoint y: 107, endPoint x: 1278, endPoint y: 50, distance: 56.8
click at [1278, 50] on div at bounding box center [1283, 51] width 10 height 22
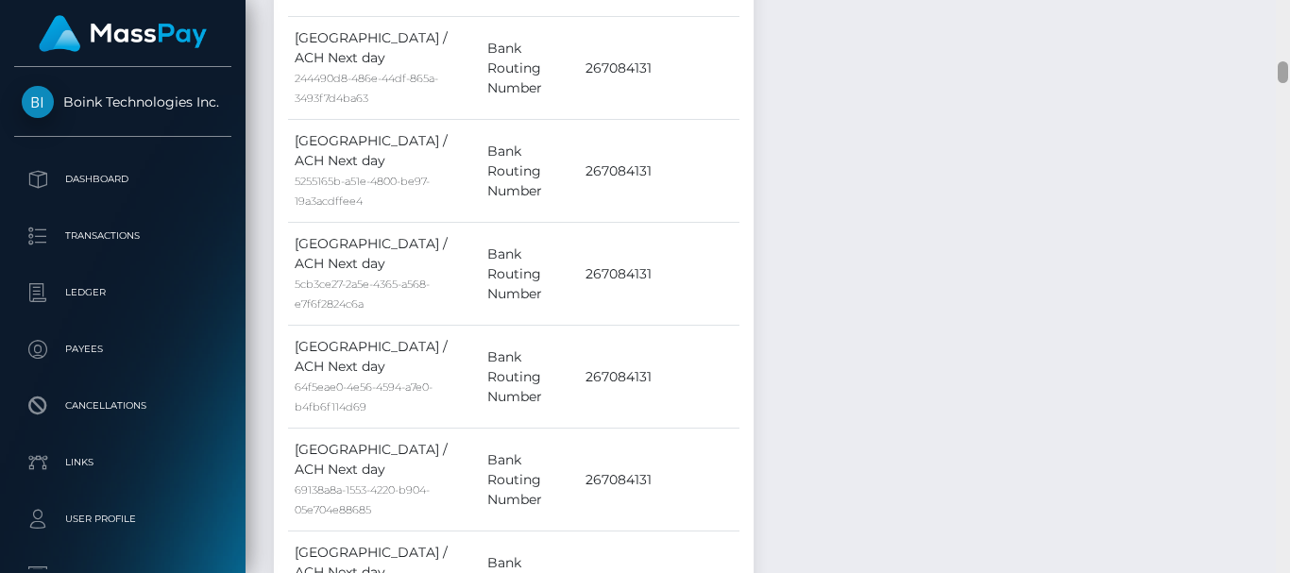
drag, startPoint x: 1286, startPoint y: 61, endPoint x: 1284, endPoint y: 47, distance: 14.3
click at [1284, 47] on div at bounding box center [1283, 286] width 14 height 573
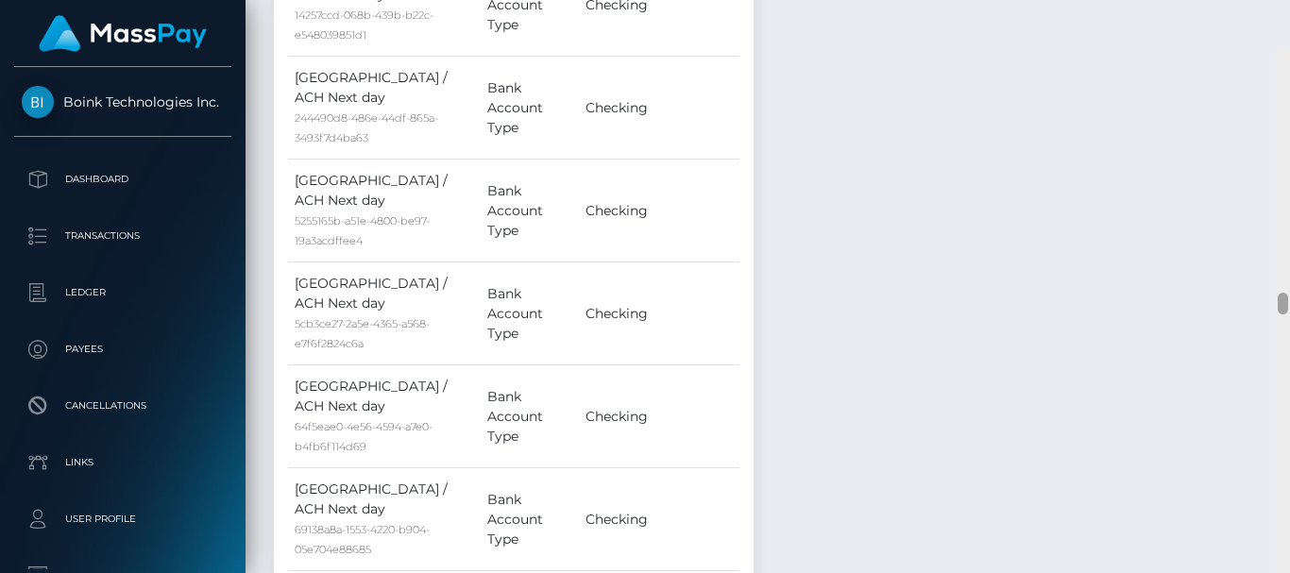
scroll to position [6398, 0]
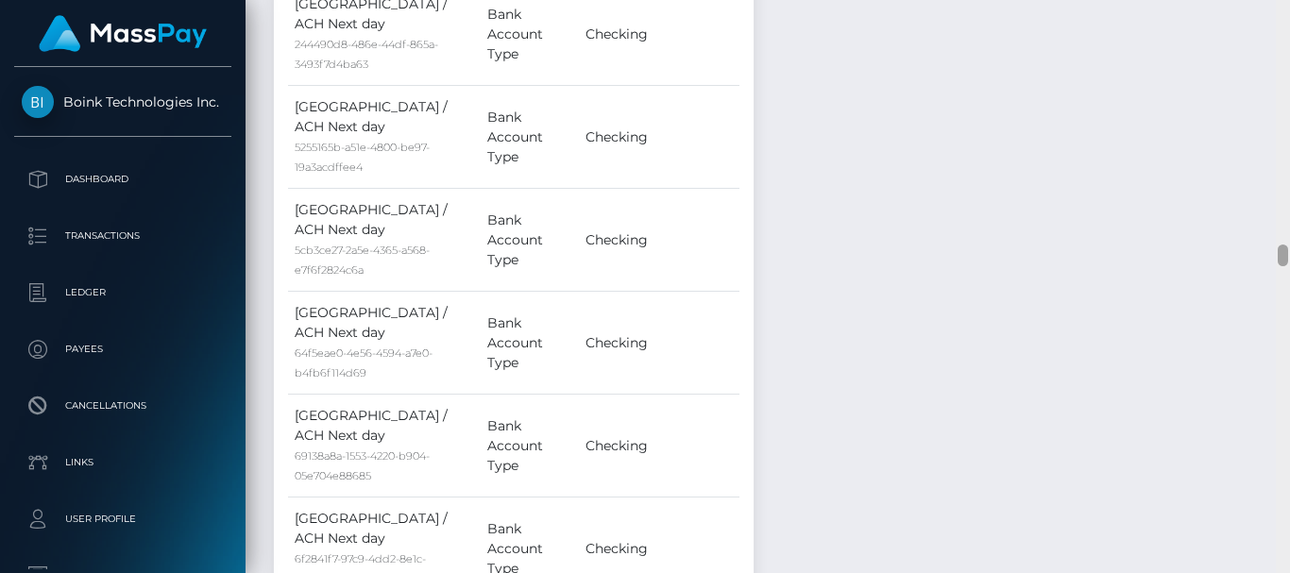
drag, startPoint x: 1282, startPoint y: 76, endPoint x: 1289, endPoint y: 259, distance: 183.4
click at [1289, 259] on div at bounding box center [1283, 286] width 14 height 573
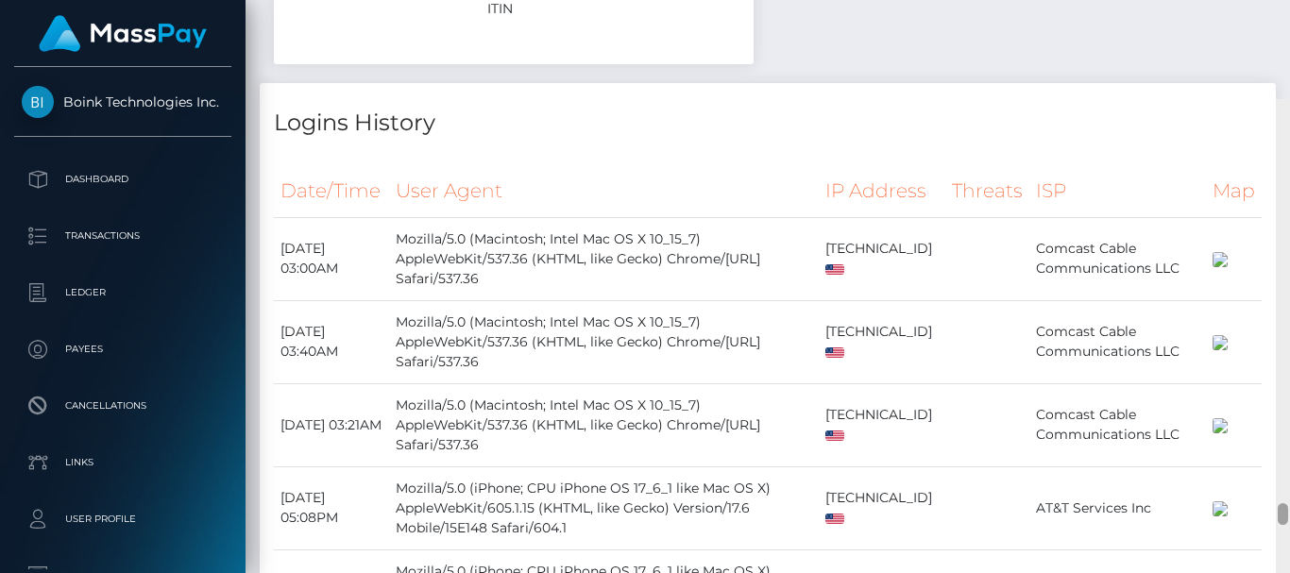
scroll to position [10443, 0]
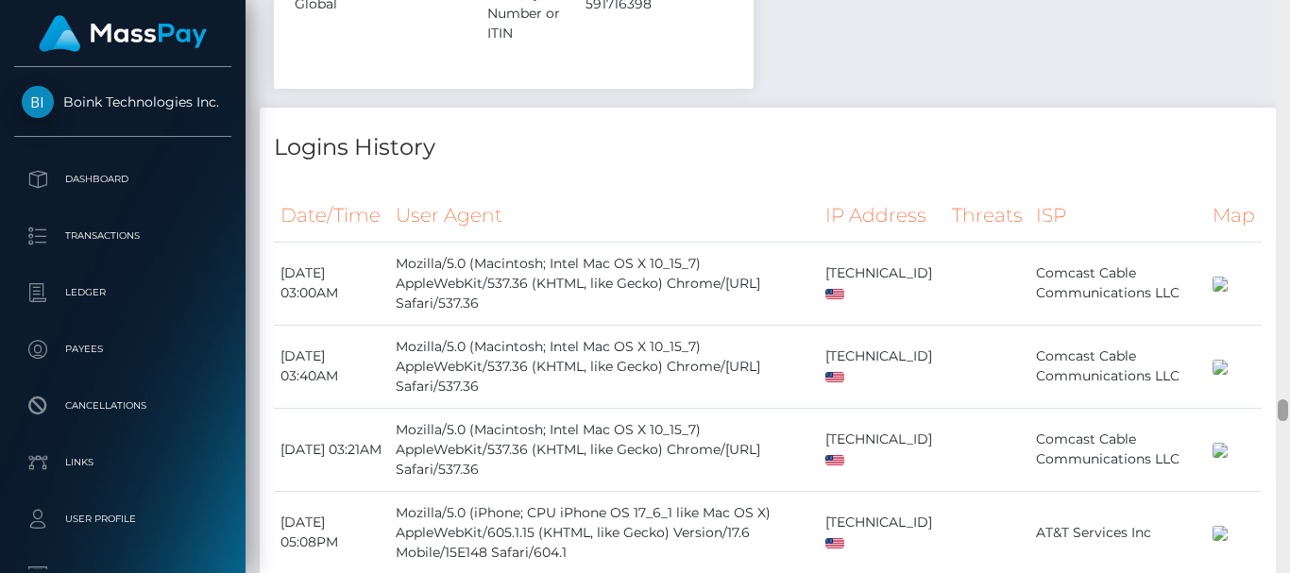
drag, startPoint x: 1285, startPoint y: 254, endPoint x: 1286, endPoint y: 409, distance: 154.9
click at [1286, 409] on div at bounding box center [1283, 411] width 10 height 22
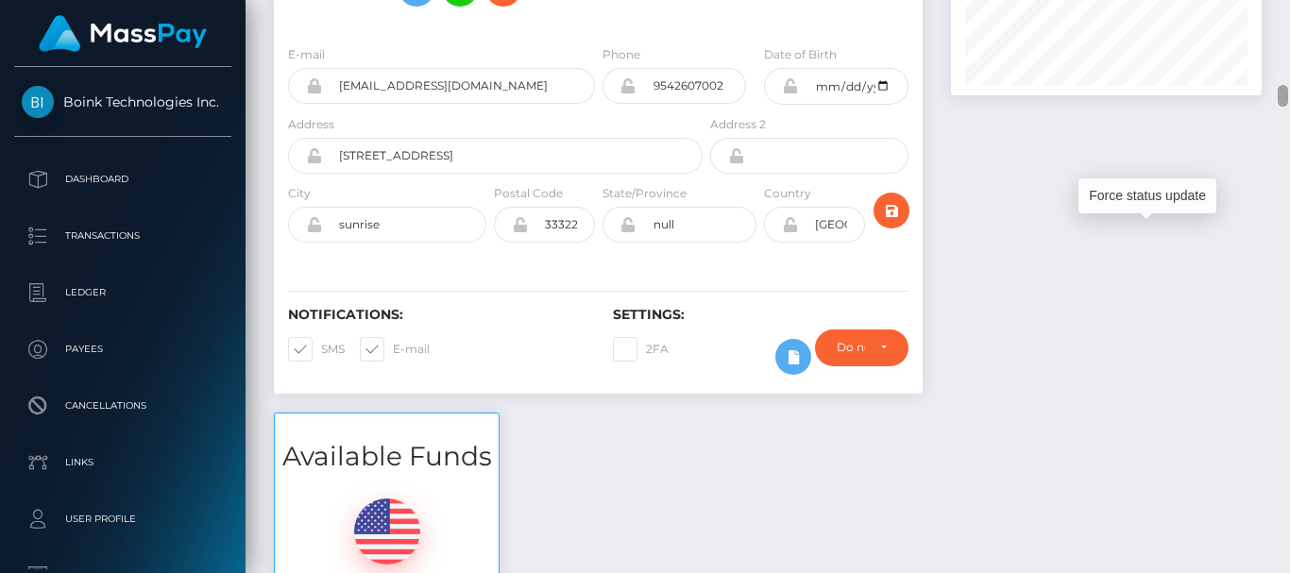
scroll to position [206, 0]
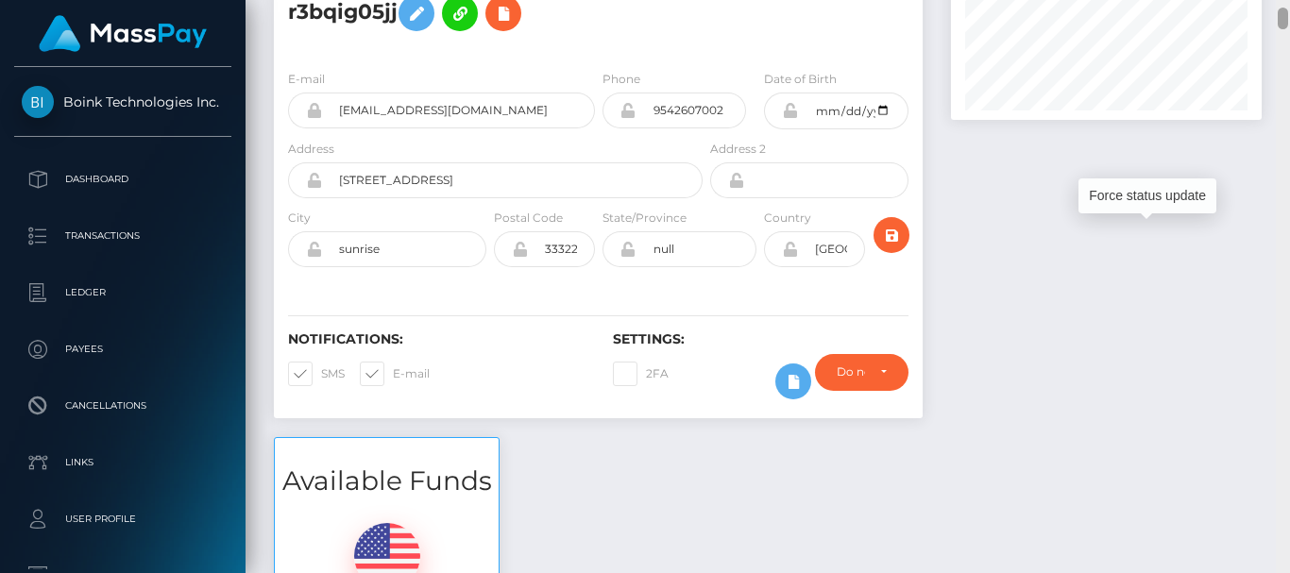
drag, startPoint x: 1284, startPoint y: 409, endPoint x: 1283, endPoint y: 17, distance: 391.9
click at [1283, 17] on div at bounding box center [1283, 19] width 10 height 22
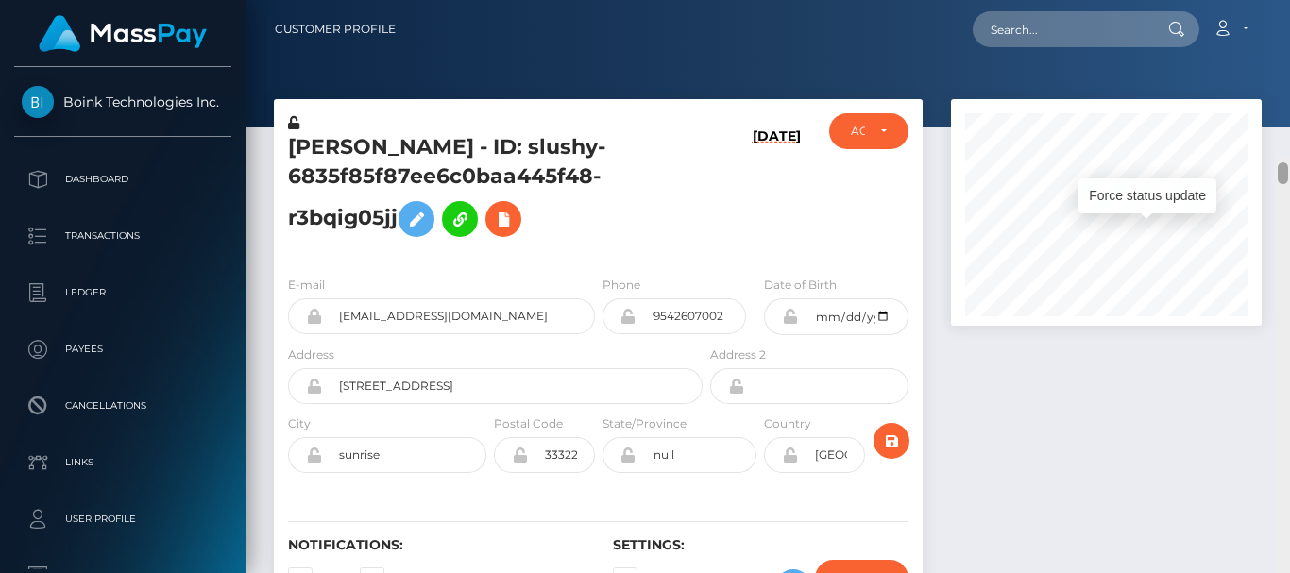
drag, startPoint x: 1283, startPoint y: 17, endPoint x: 1283, endPoint y: 2, distance: 15.1
click at [1283, 2] on div "Customer Profile Loading... Loading..." at bounding box center [768, 286] width 1045 height 573
click at [1045, 25] on input "text" at bounding box center [1062, 29] width 178 height 36
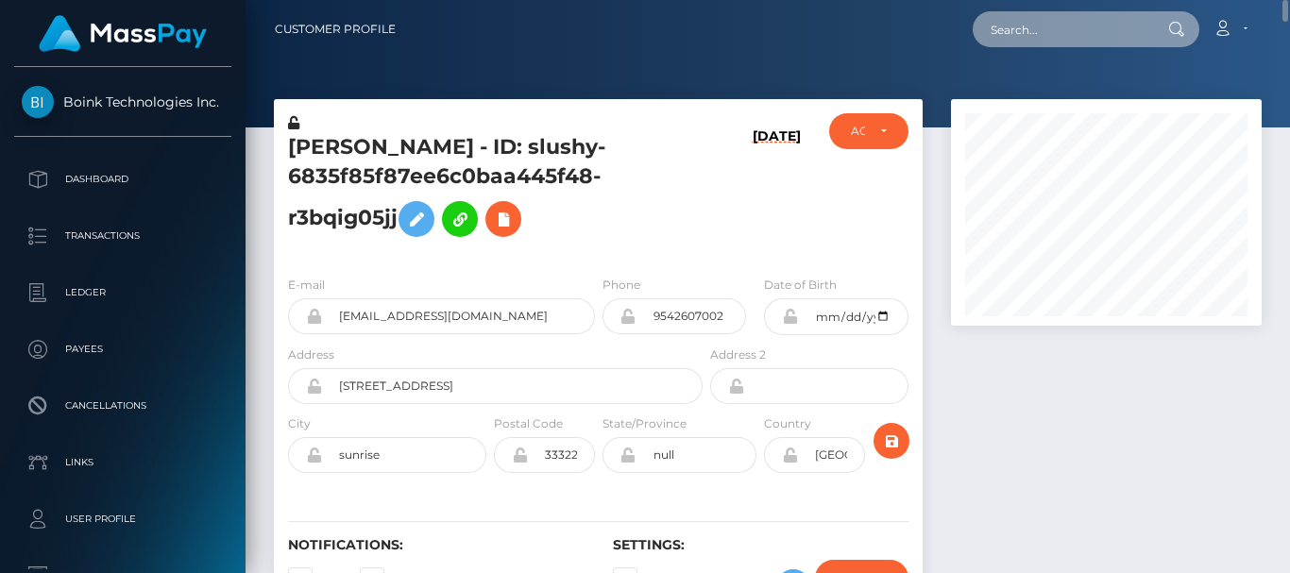
paste input "dest.pax@gmail.com"
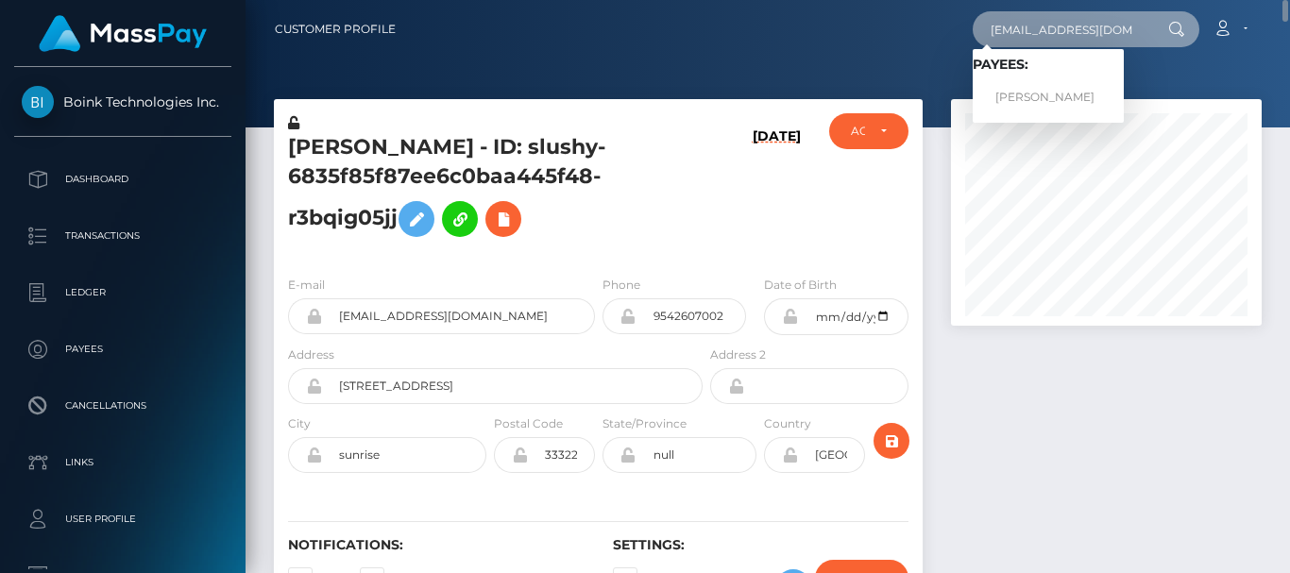
type input "dest.pax@gmail.com"
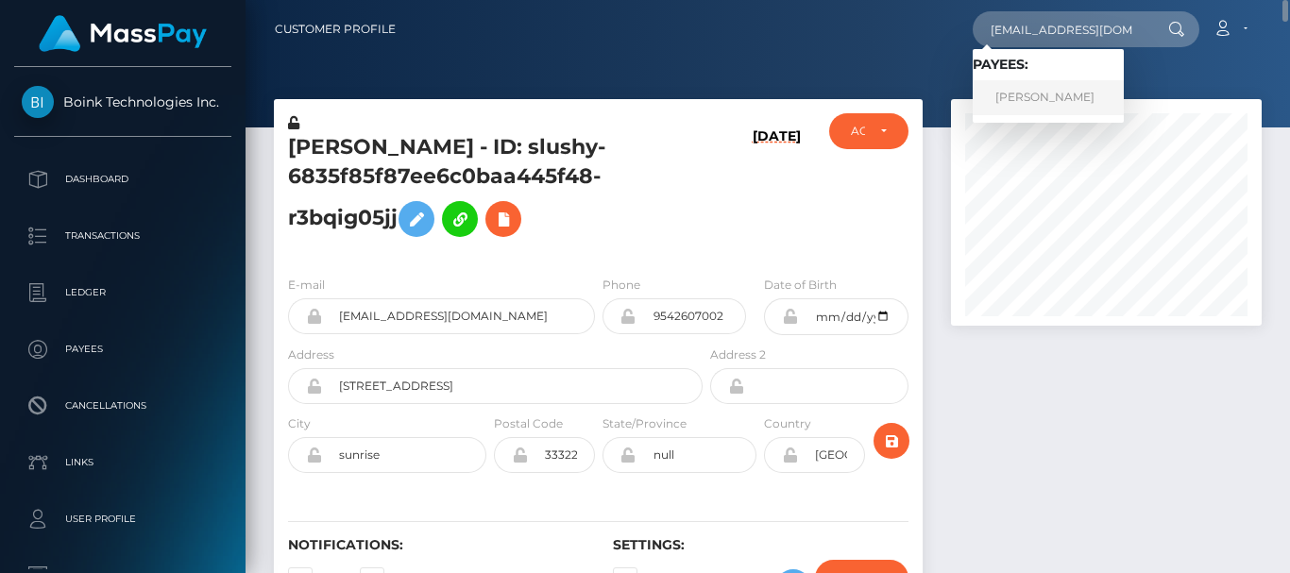
click at [1046, 90] on link "Alexandra Martyusheva" at bounding box center [1048, 97] width 151 height 35
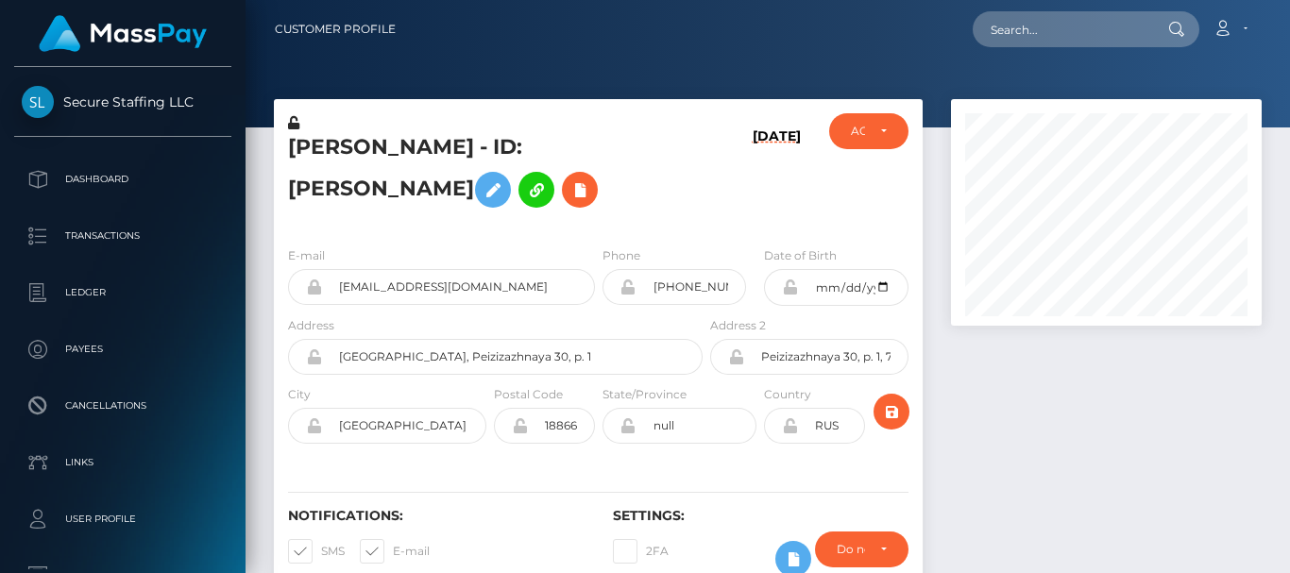
scroll to position [227, 310]
click at [1010, 463] on div at bounding box center [1106, 357] width 339 height 516
click at [924, 2] on nav "Customer Profile Loading... Loading... Account" at bounding box center [768, 29] width 1045 height 59
click at [1002, 498] on div at bounding box center [1106, 357] width 339 height 516
click at [995, 412] on div at bounding box center [1106, 357] width 339 height 516
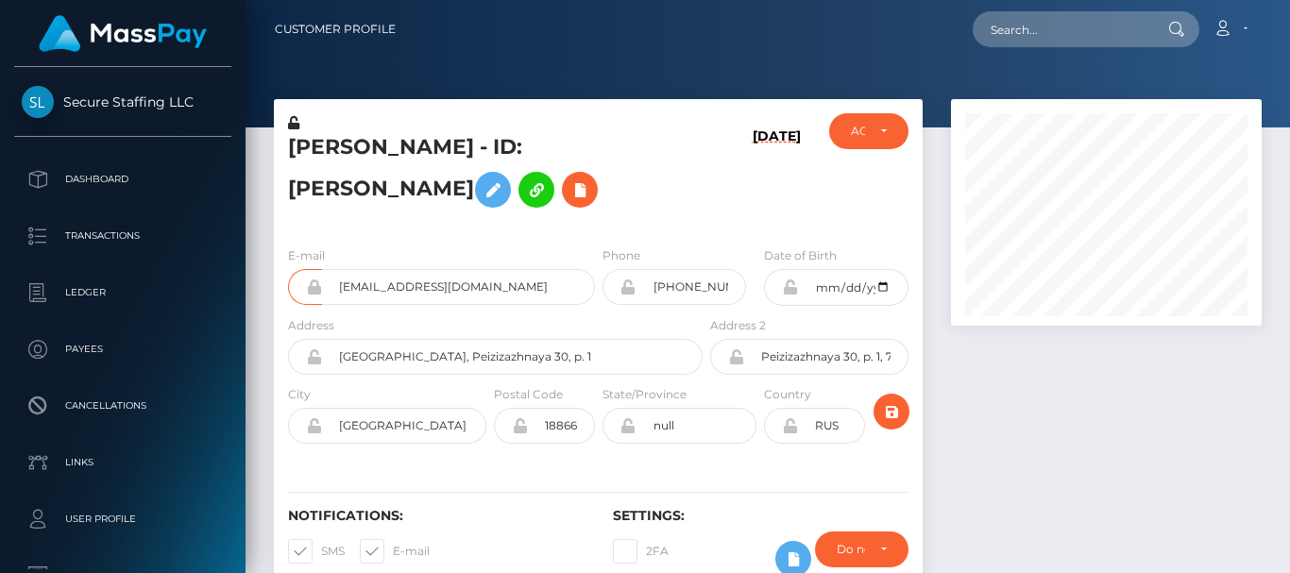
click at [995, 401] on div at bounding box center [1106, 357] width 339 height 516
click at [1017, 363] on div at bounding box center [1106, 357] width 339 height 516
click at [981, 488] on div at bounding box center [1106, 357] width 339 height 516
click at [1032, 406] on div at bounding box center [1106, 357] width 339 height 516
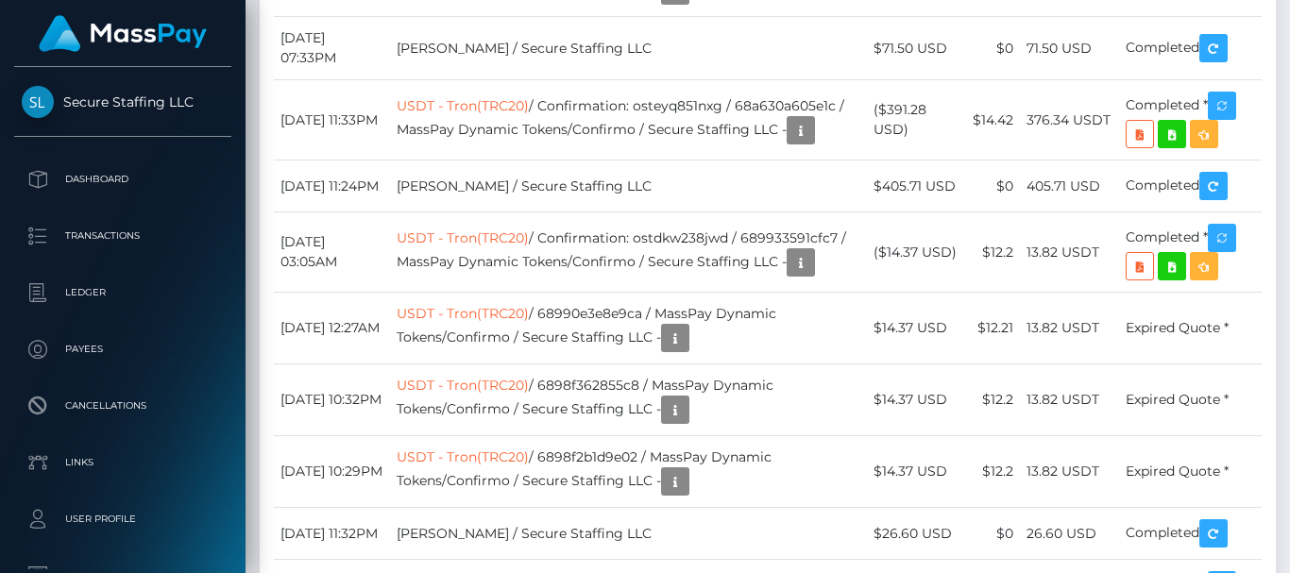
scroll to position [0, 0]
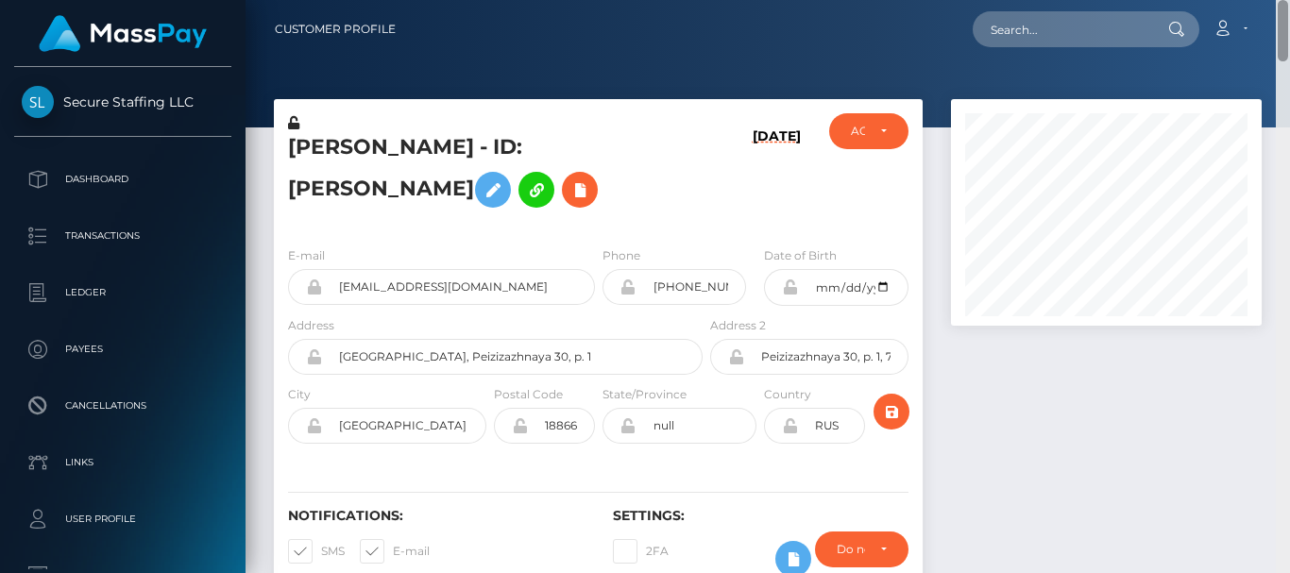
drag, startPoint x: 1283, startPoint y: 393, endPoint x: 1289, endPoint y: -114, distance: 507.2
click at [1289, 0] on html "Secure Staffing LLC Dashboard Transactions Ledger Payees Links" at bounding box center [645, 286] width 1290 height 573
